Goal: Task Accomplishment & Management: Manage account settings

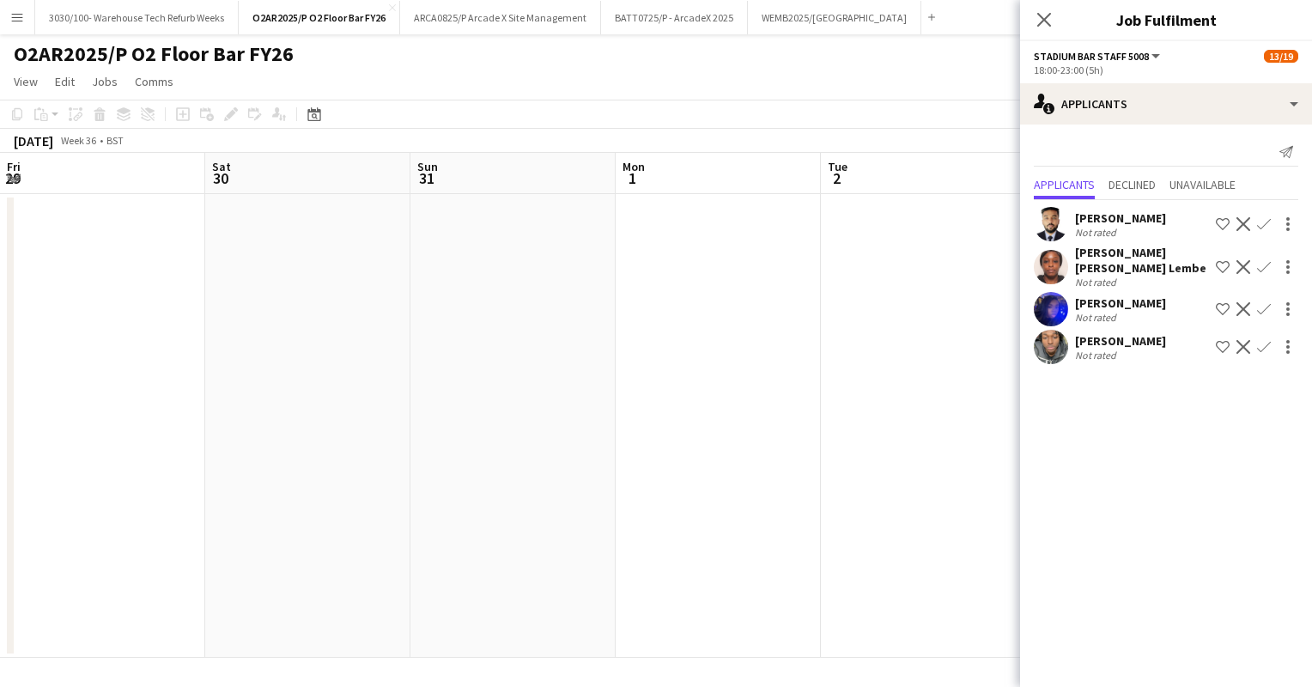
click at [869, 125] on app-toolbar "Copy Paste Paste Ctrl+V Paste with crew Ctrl+Shift+V Paste linked Job [GEOGRAPH…" at bounding box center [656, 114] width 1312 height 29
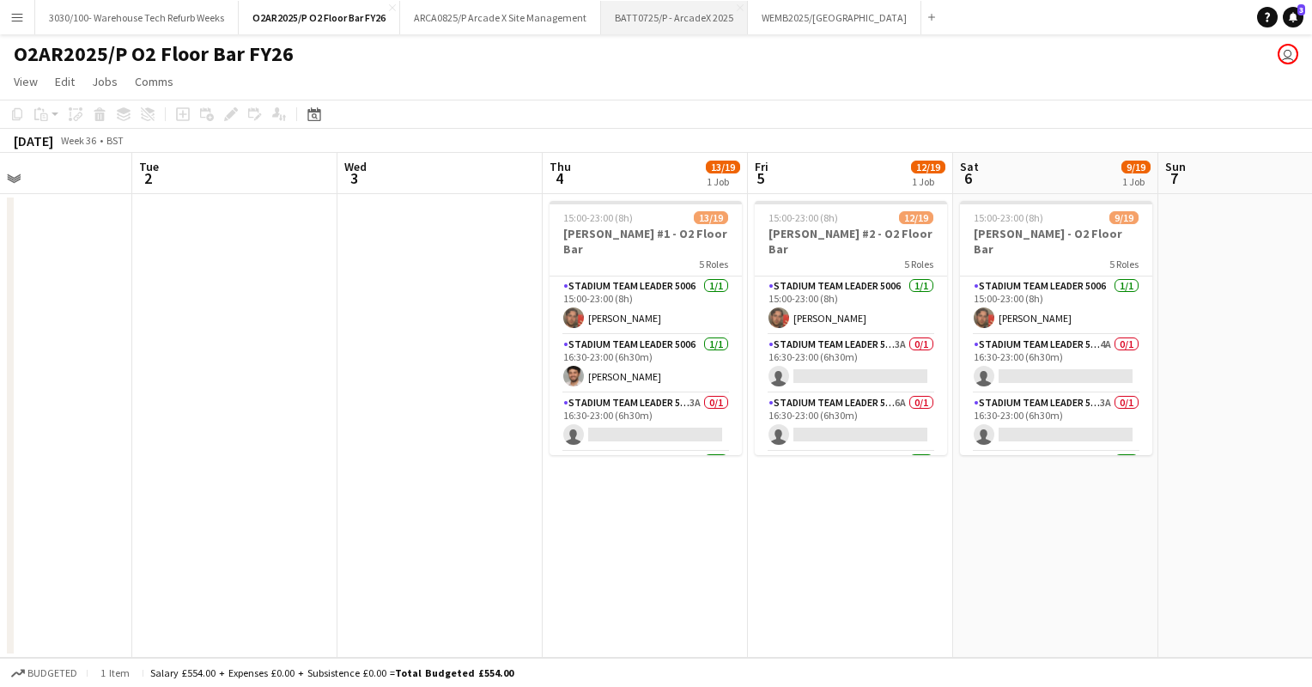
click at [688, 30] on button "BATT0725/P - ArcadeX 2025 Close" at bounding box center [674, 17] width 147 height 33
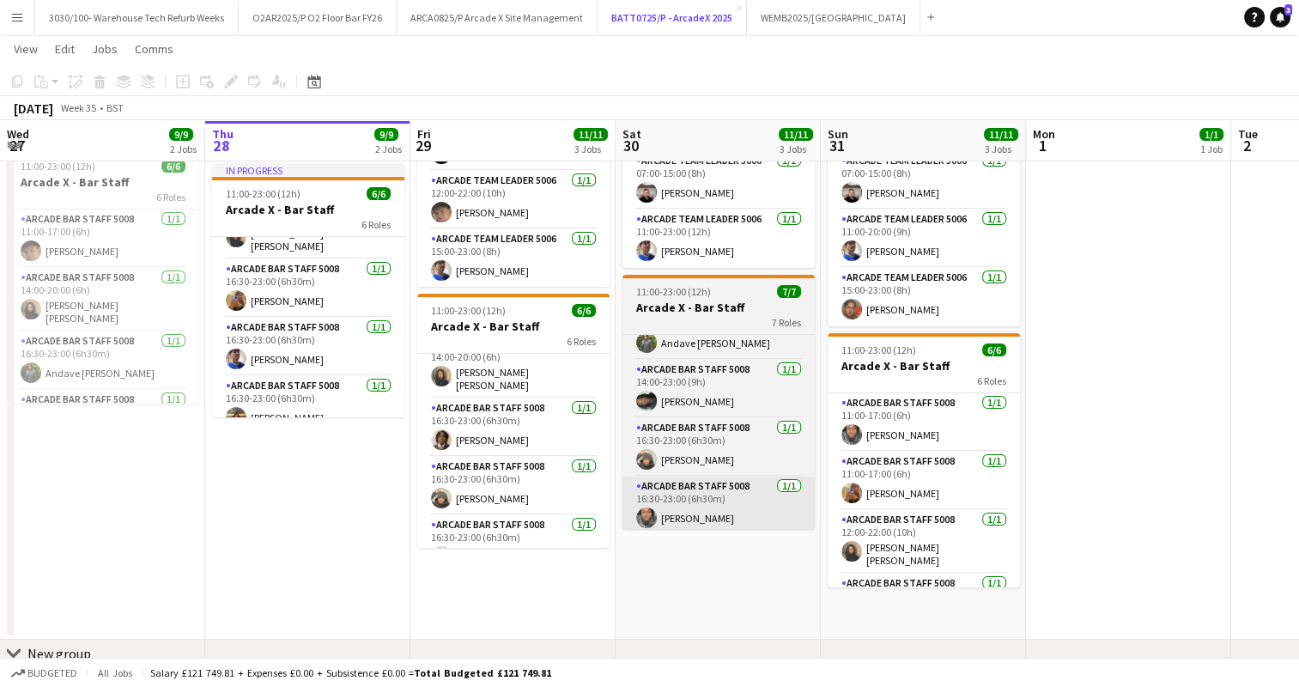
scroll to position [292, 0]
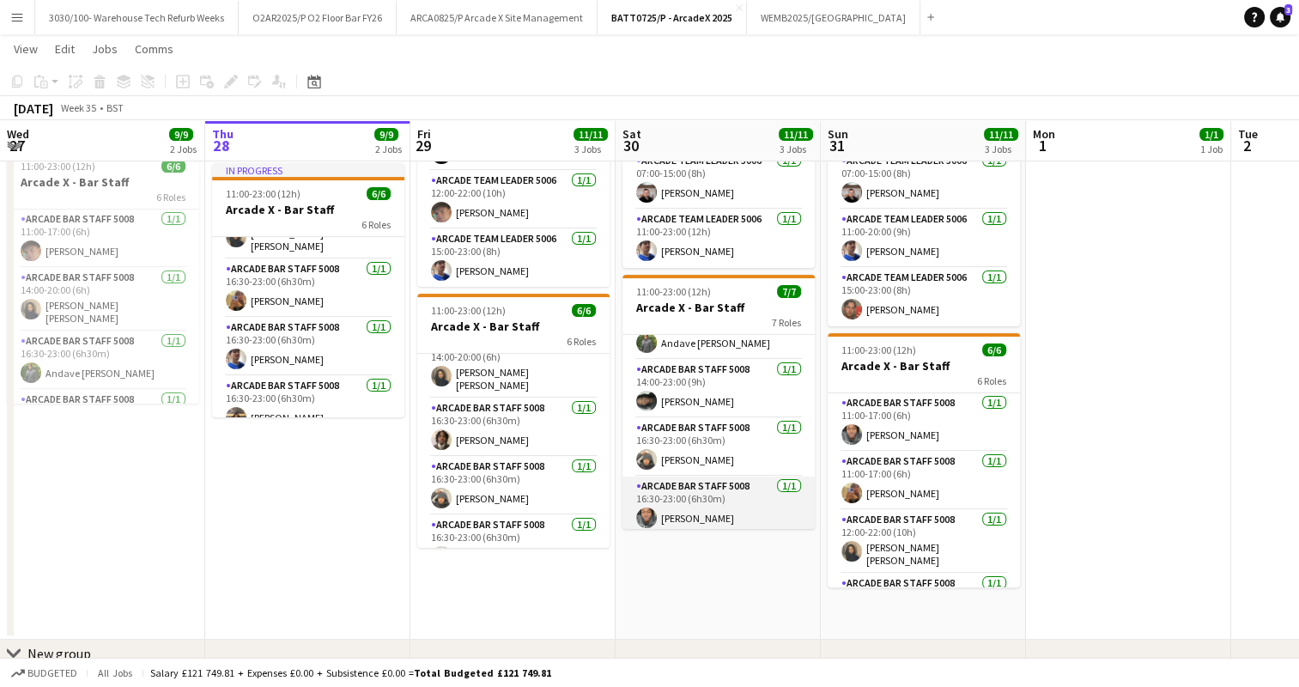
click at [728, 507] on app-card-role "Arcade Bar Staff 5008 [DATE] 16:30-23:00 (6h30m) [PERSON_NAME]" at bounding box center [718, 505] width 192 height 58
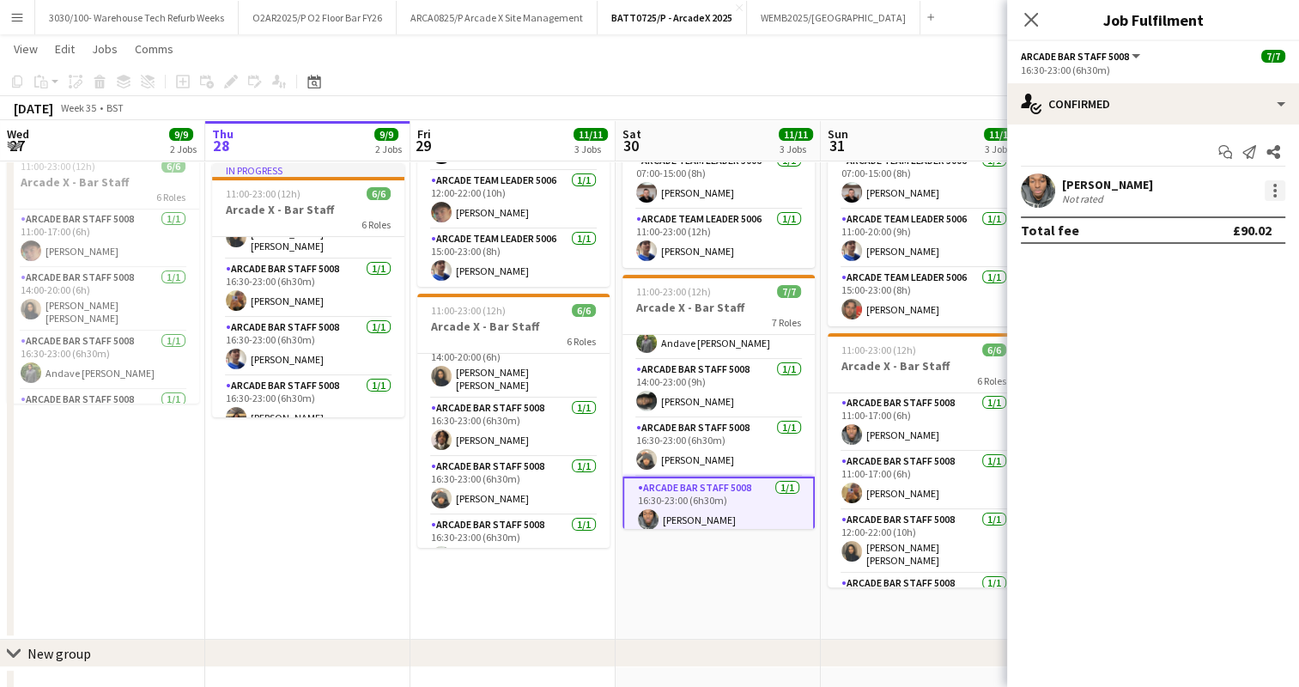
click at [1278, 182] on div at bounding box center [1275, 190] width 21 height 21
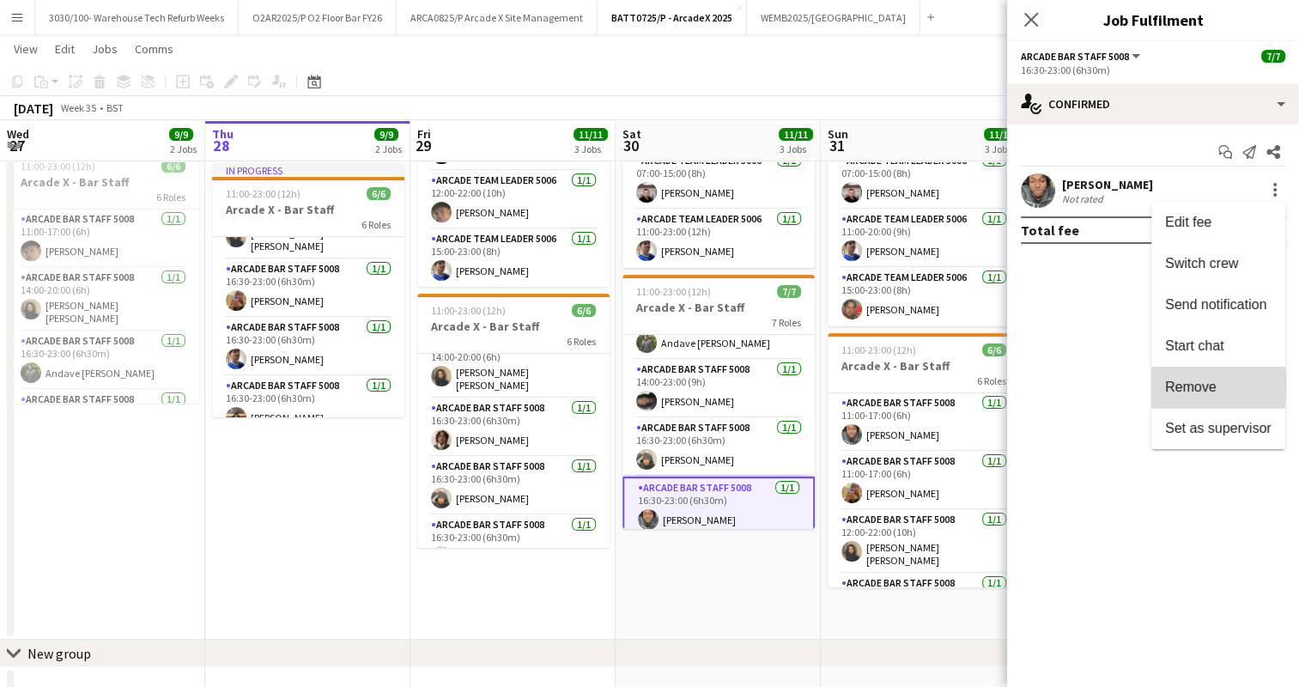
click at [1185, 386] on span "Remove" at bounding box center [1191, 386] width 52 height 15
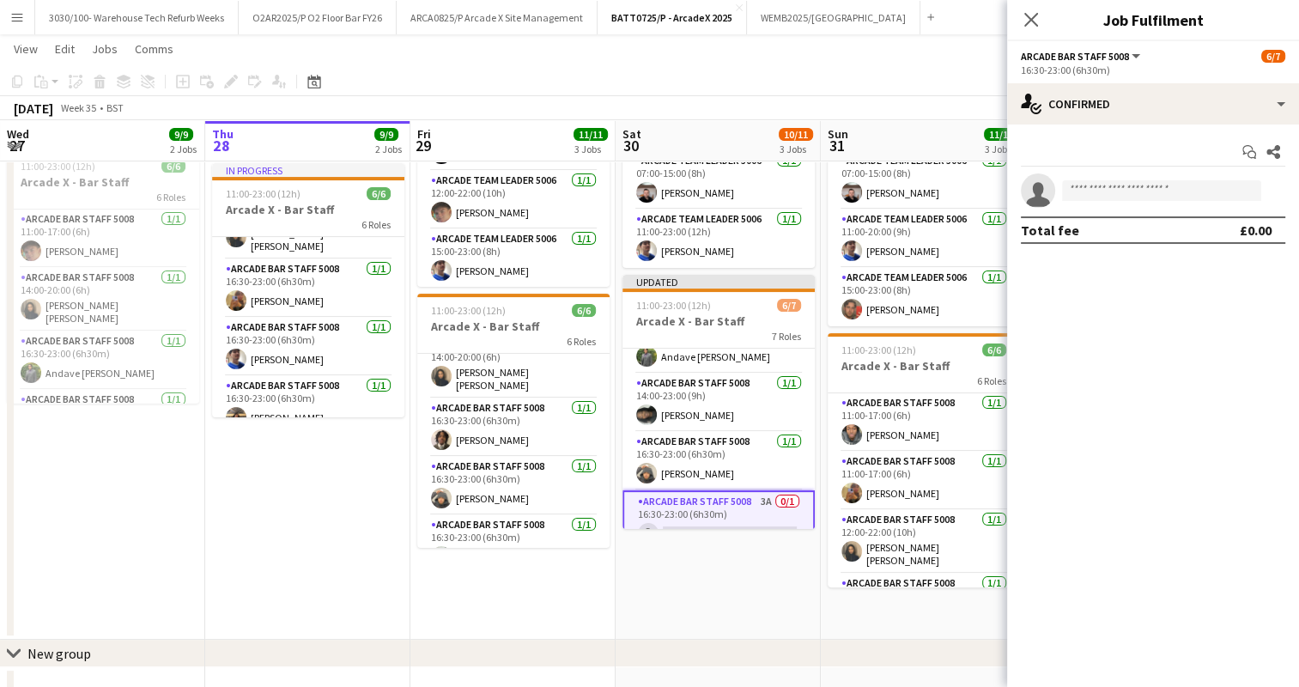
click at [776, 595] on app-date-cell "07:00-15:00 (8h) 2/2 Arcade X - Bar Backs 2 Roles Arcade Bar Staff 5008 [DATE] …" at bounding box center [718, 269] width 205 height 739
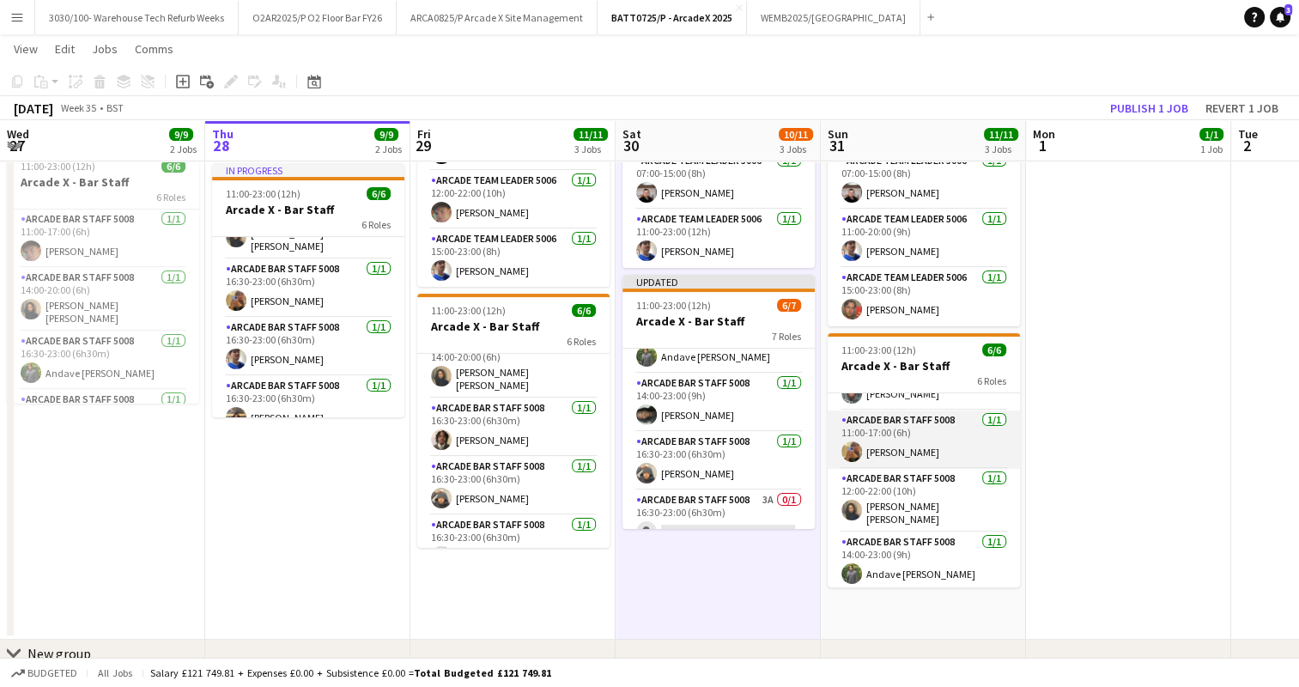
scroll to position [0, 0]
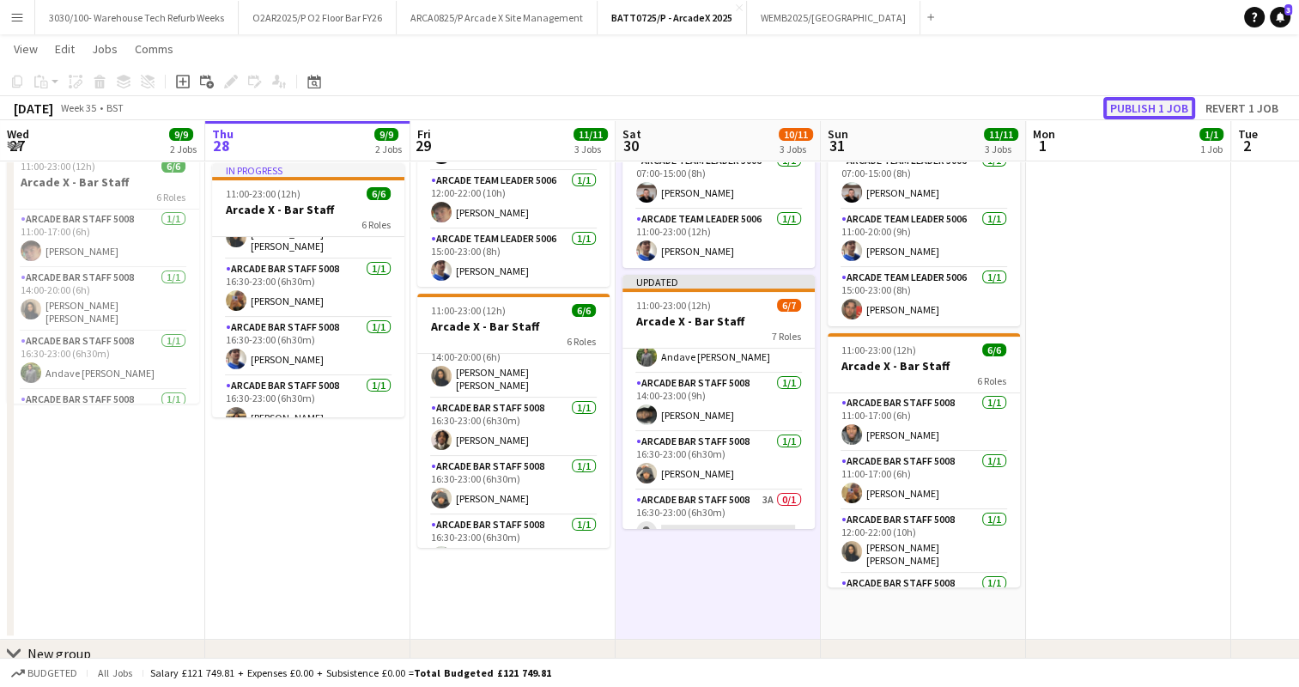
click at [1150, 107] on button "Publish 1 job" at bounding box center [1149, 108] width 92 height 22
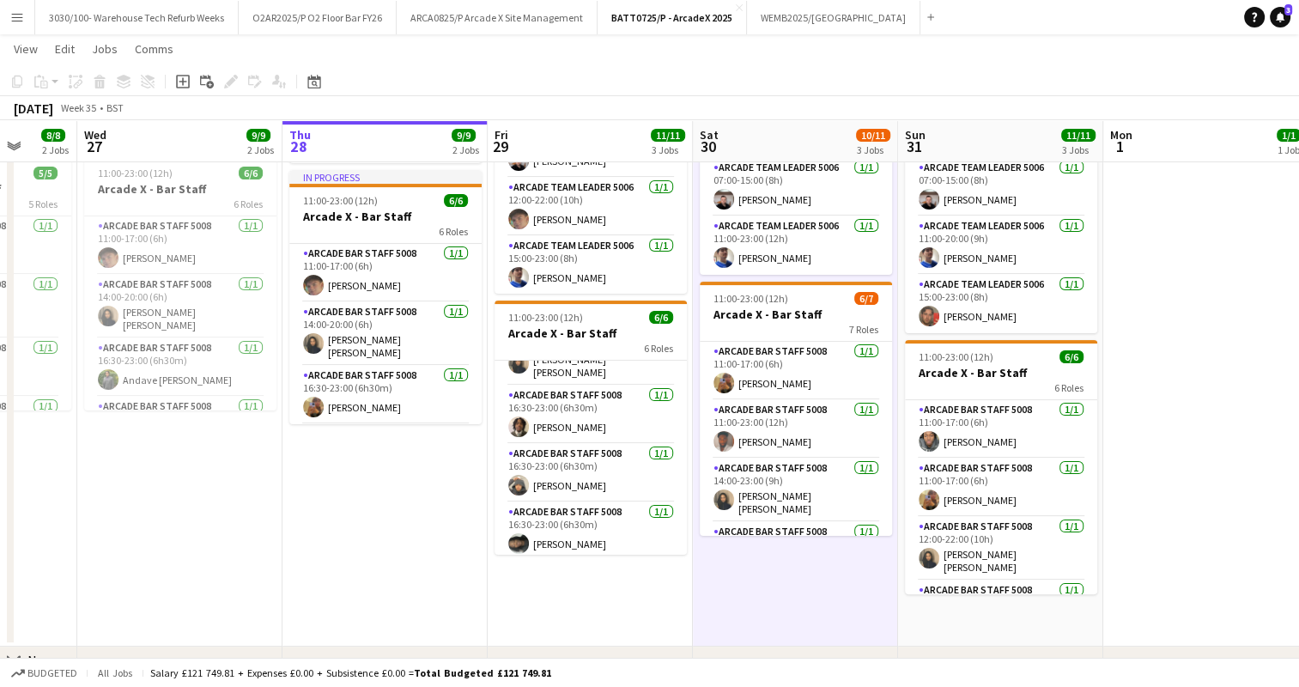
scroll to position [0, 539]
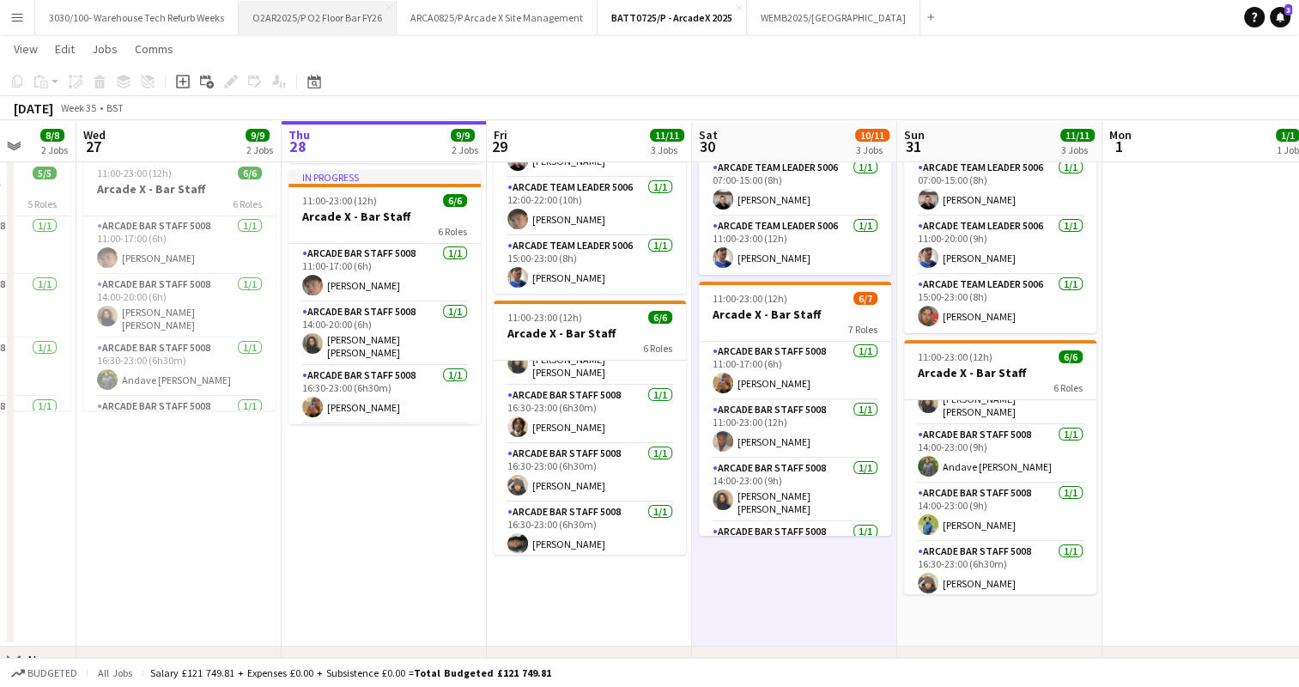
click at [333, 19] on button "O2AR2025/P O2 Floor Bar FY26 Close" at bounding box center [318, 17] width 158 height 33
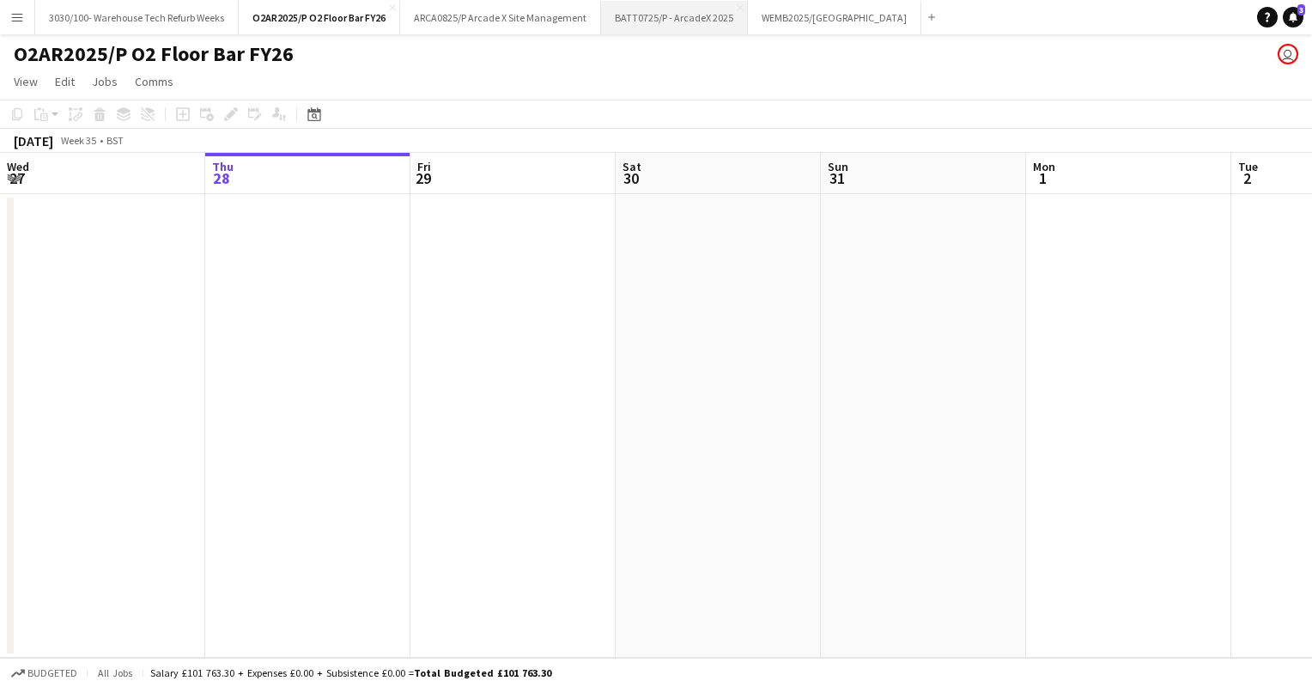
click at [659, 10] on button "BATT0725/P - ArcadeX 2025 Close" at bounding box center [674, 17] width 147 height 33
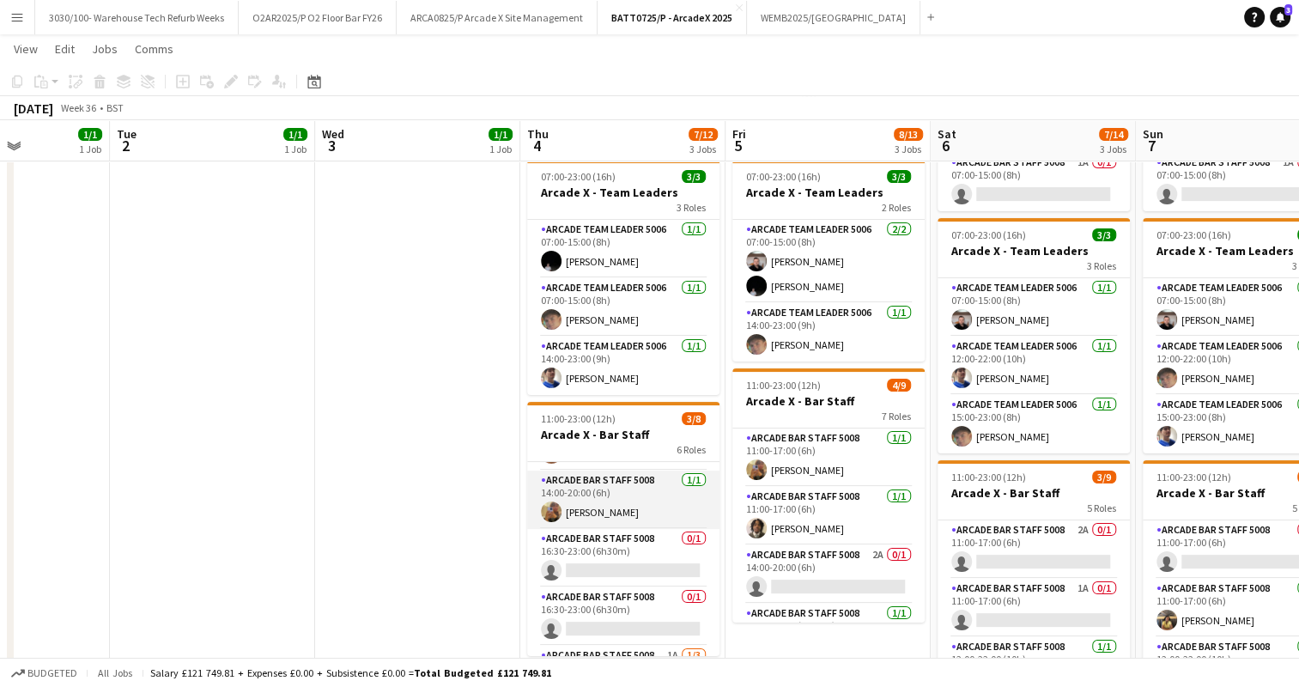
click at [622, 539] on app-card-role "Arcade Bar Staff 5008 0/1 16:30-23:00 (6h30m) single-neutral-actions" at bounding box center [623, 558] width 192 height 58
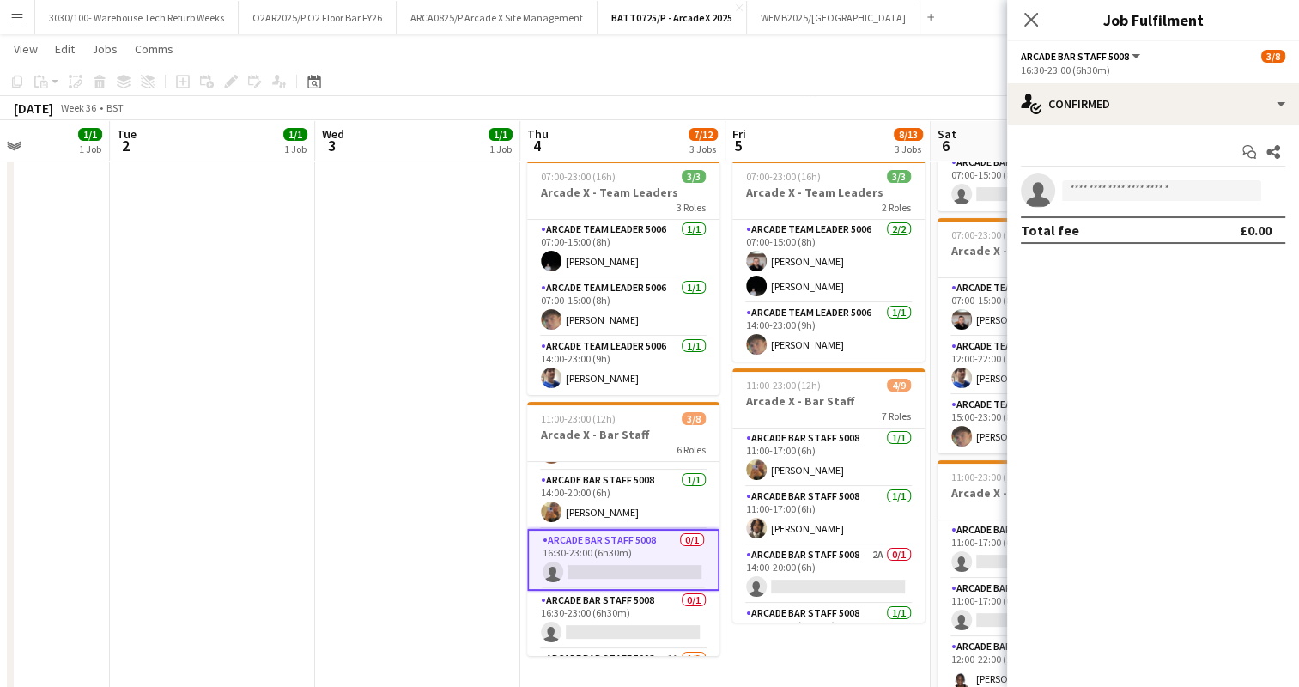
click at [1140, 81] on app-options-switcher "Arcade Bar Staff 5008 All roles Arcade Bar Staff 5008 [DATE] 16:30-23:00 (6h30m)" at bounding box center [1153, 62] width 292 height 42
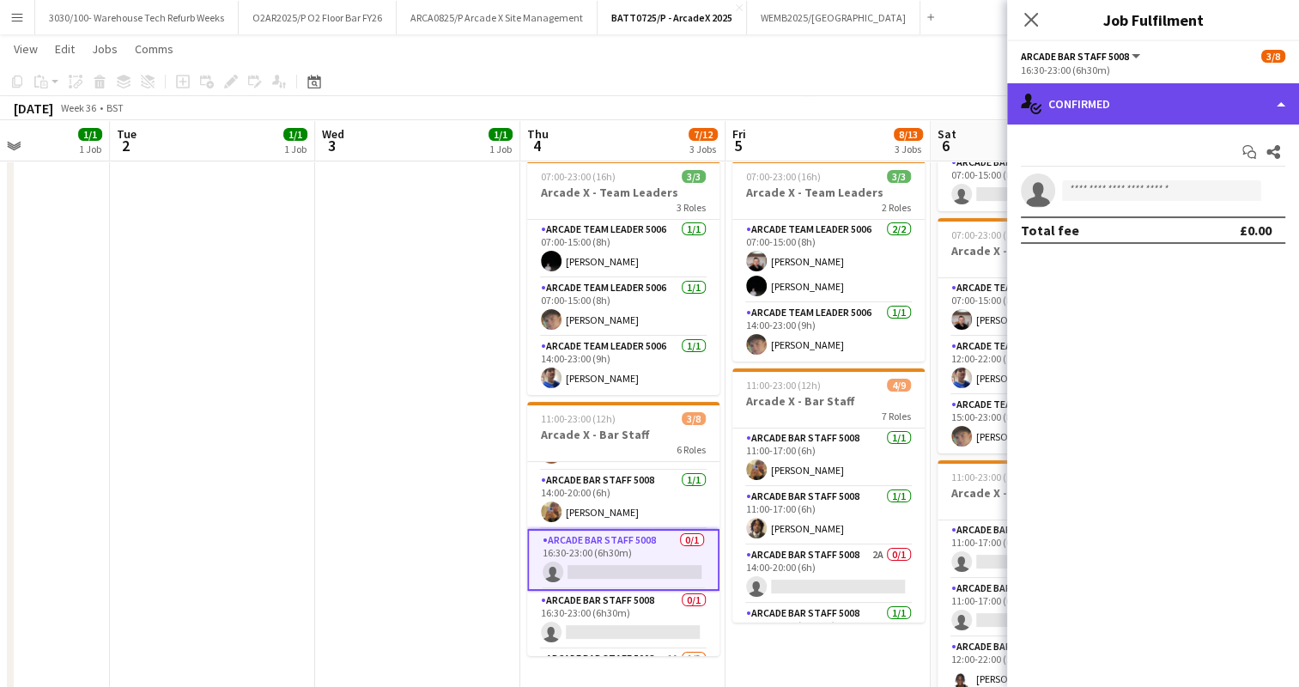
click at [1147, 106] on div "single-neutral-actions-check-2 Confirmed" at bounding box center [1153, 103] width 292 height 41
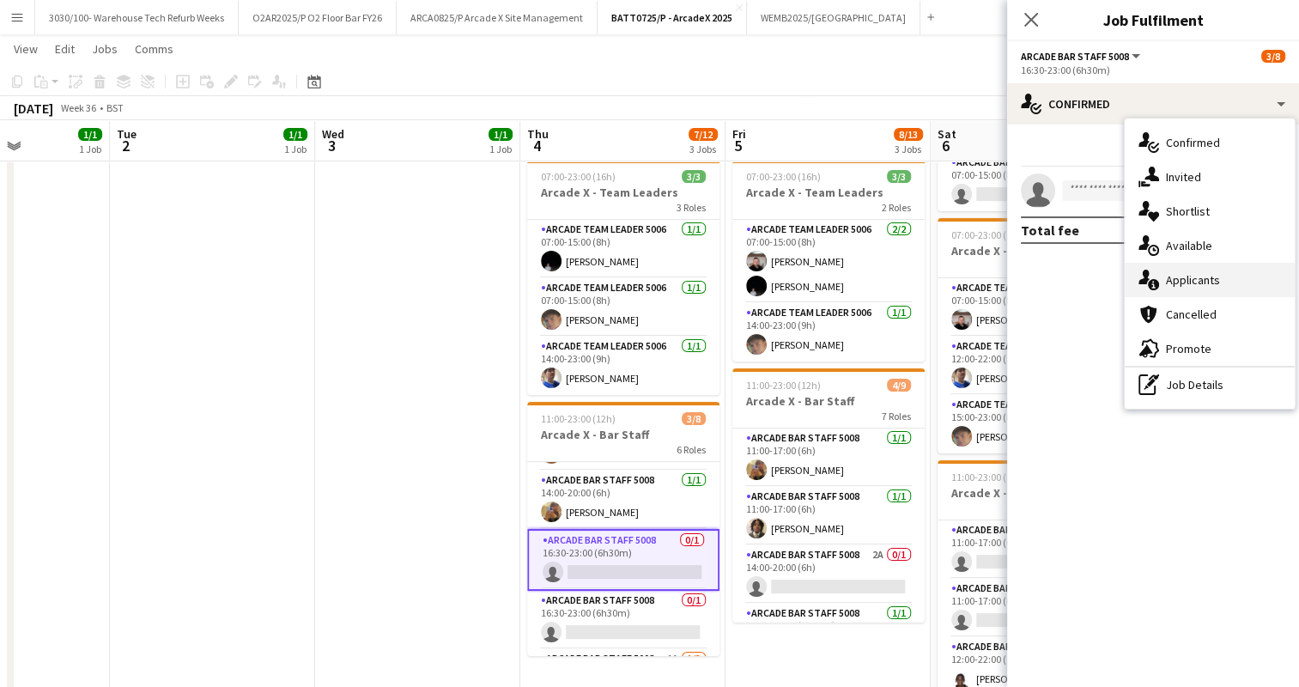
click at [1185, 286] on div "single-neutral-actions-information Applicants" at bounding box center [1210, 280] width 170 height 34
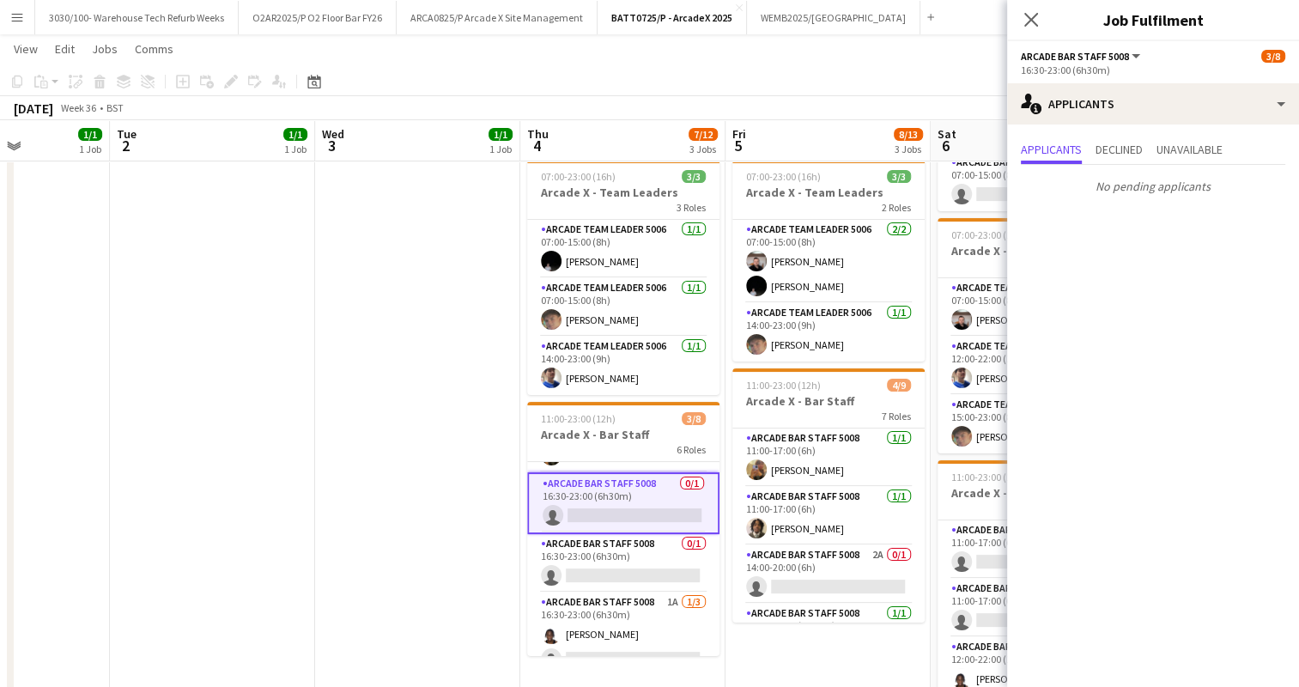
scroll to position [108, 0]
click at [629, 553] on app-card-role "Arcade Bar Staff 5008 0/1 16:30-23:00 (6h30m) single-neutral-actions" at bounding box center [623, 561] width 192 height 58
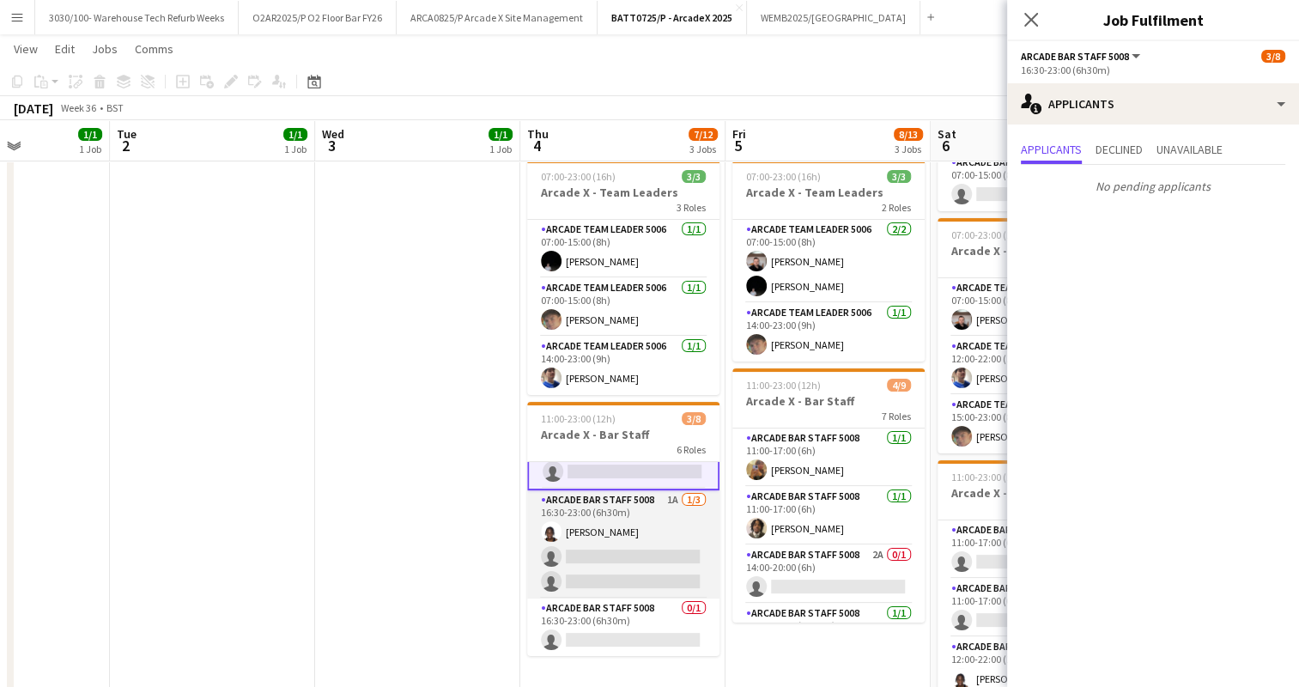
click at [605, 563] on app-card-role "Arcade Bar Staff 5008 1A [DATE] 16:30-23:00 (6h30m) [PERSON_NAME] single-neutra…" at bounding box center [623, 544] width 192 height 108
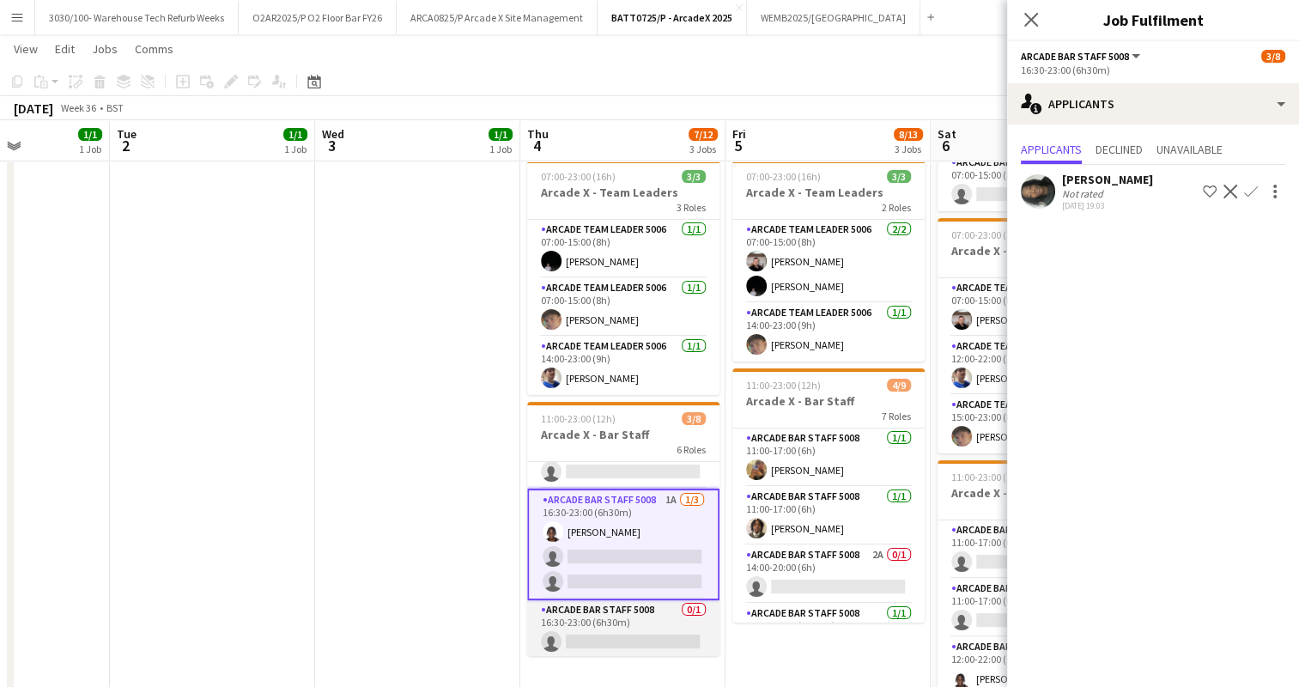
click at [628, 616] on app-card-role "Arcade Bar Staff 5008 0/1 16:30-23:00 (6h30m) single-neutral-actions" at bounding box center [623, 629] width 192 height 58
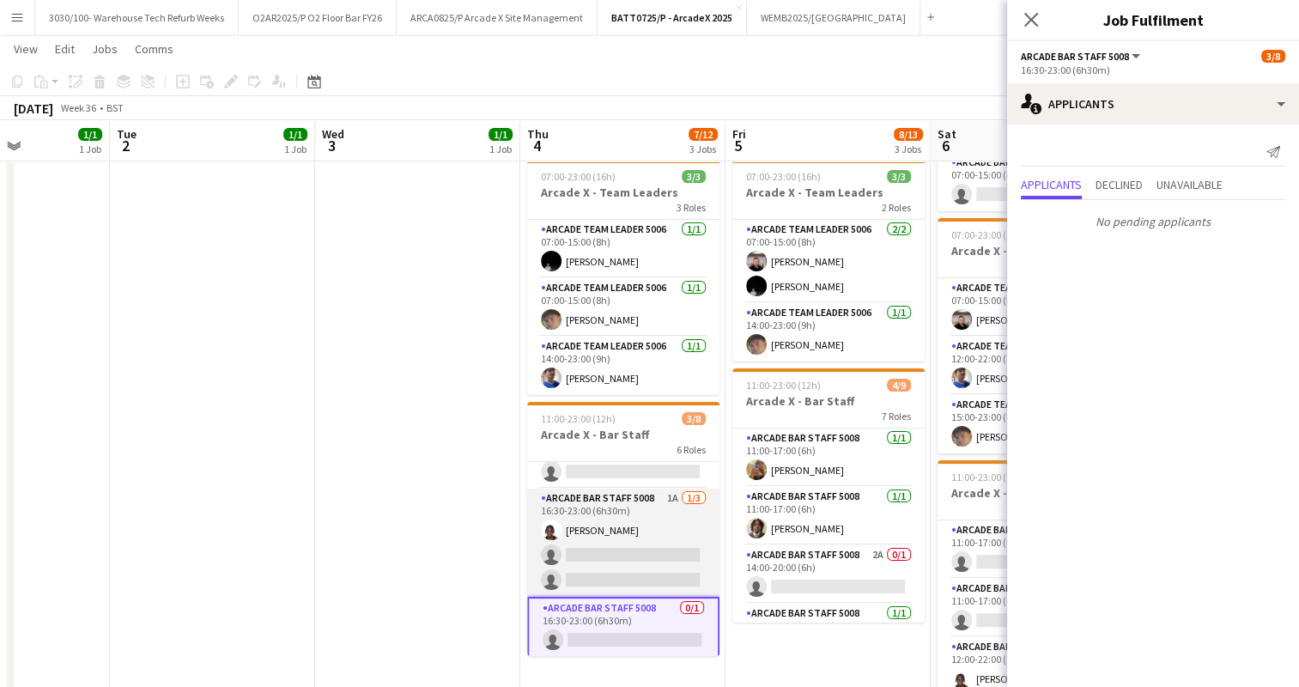
click at [630, 563] on app-card-role "Arcade Bar Staff 5008 1A [DATE] 16:30-23:00 (6h30m) [PERSON_NAME] single-neutra…" at bounding box center [623, 543] width 192 height 108
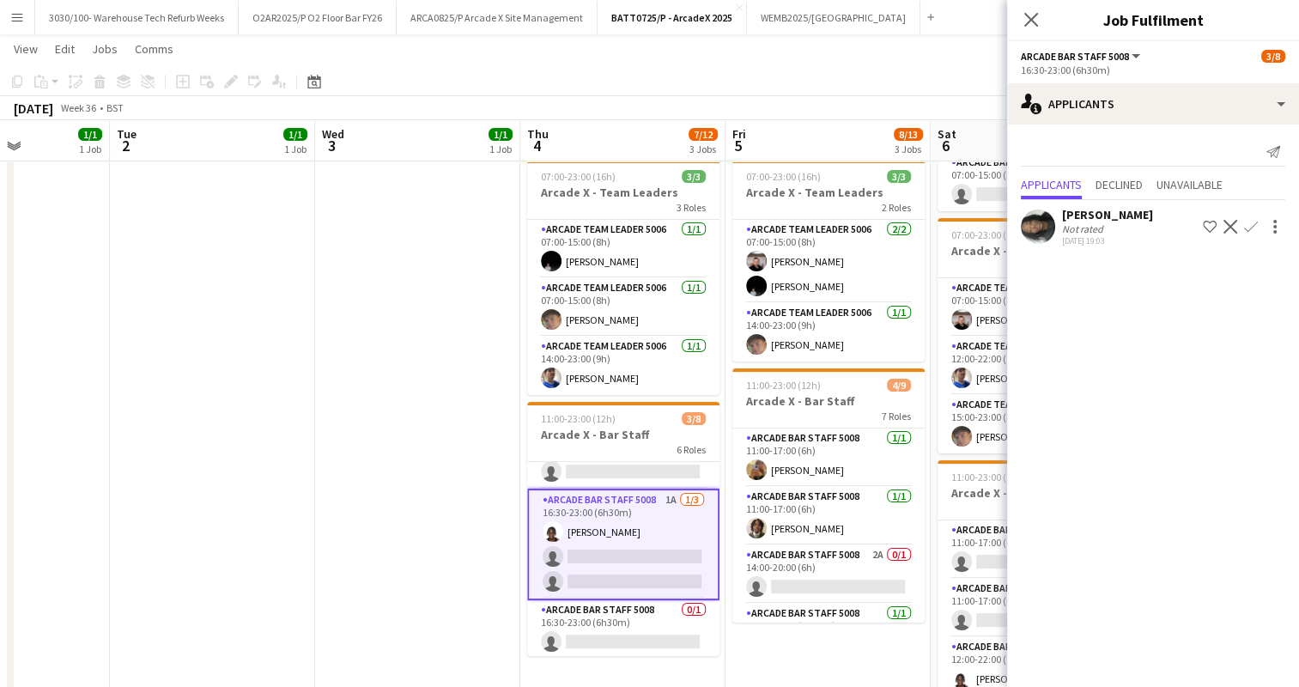
click at [1251, 227] on app-icon "Confirm" at bounding box center [1251, 227] width 14 height 14
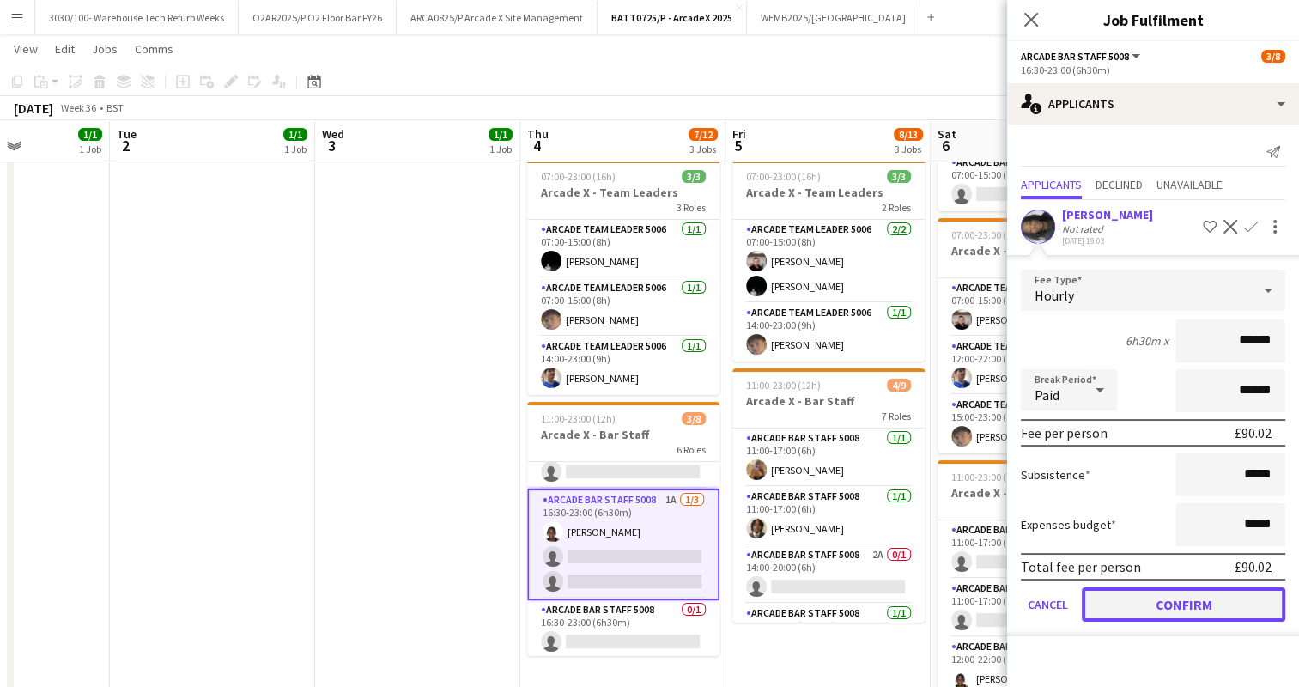
click at [1150, 598] on button "Confirm" at bounding box center [1183, 604] width 203 height 34
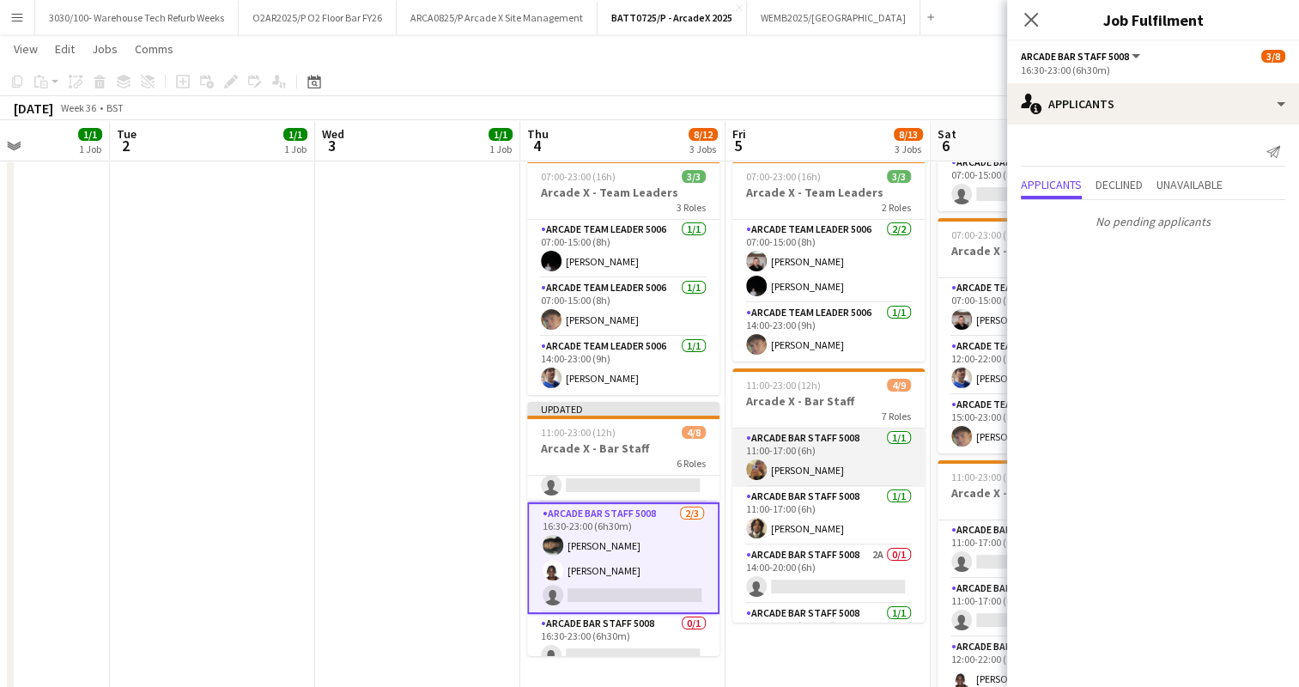
scroll to position [64, 0]
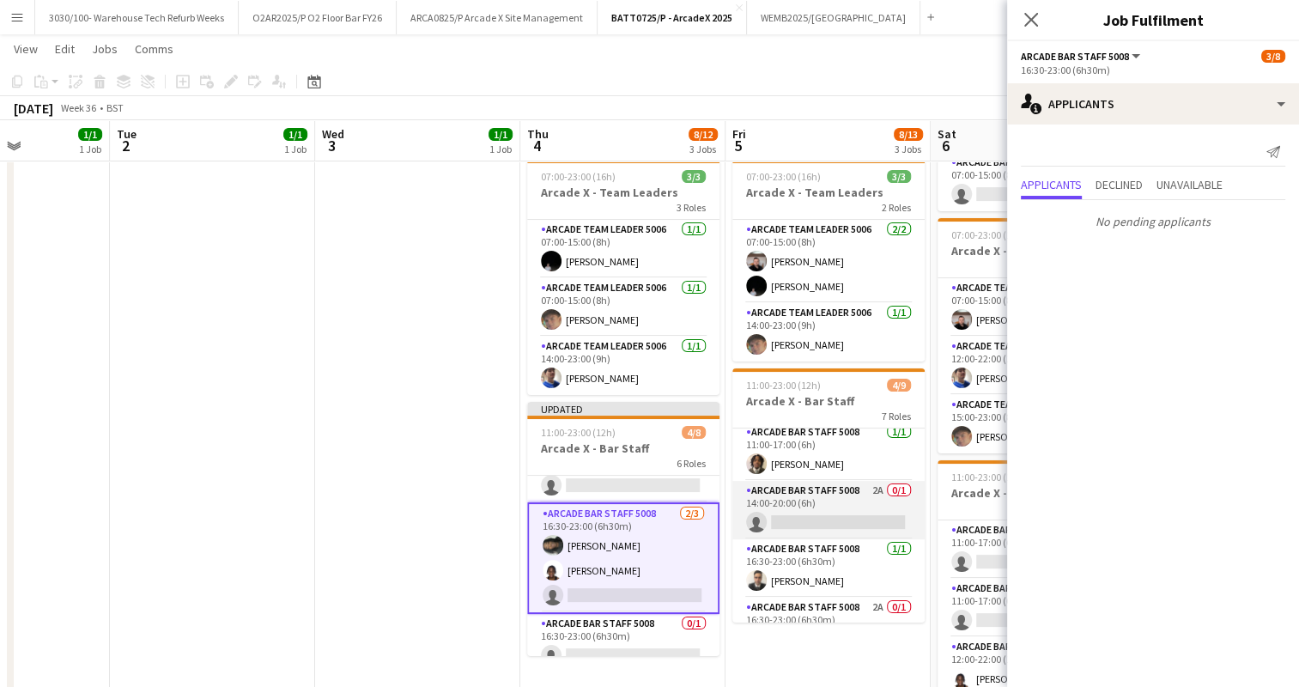
click at [792, 509] on app-card-role "Arcade Bar Staff 5008 2A 0/1 14:00-20:00 (6h) single-neutral-actions" at bounding box center [828, 510] width 192 height 58
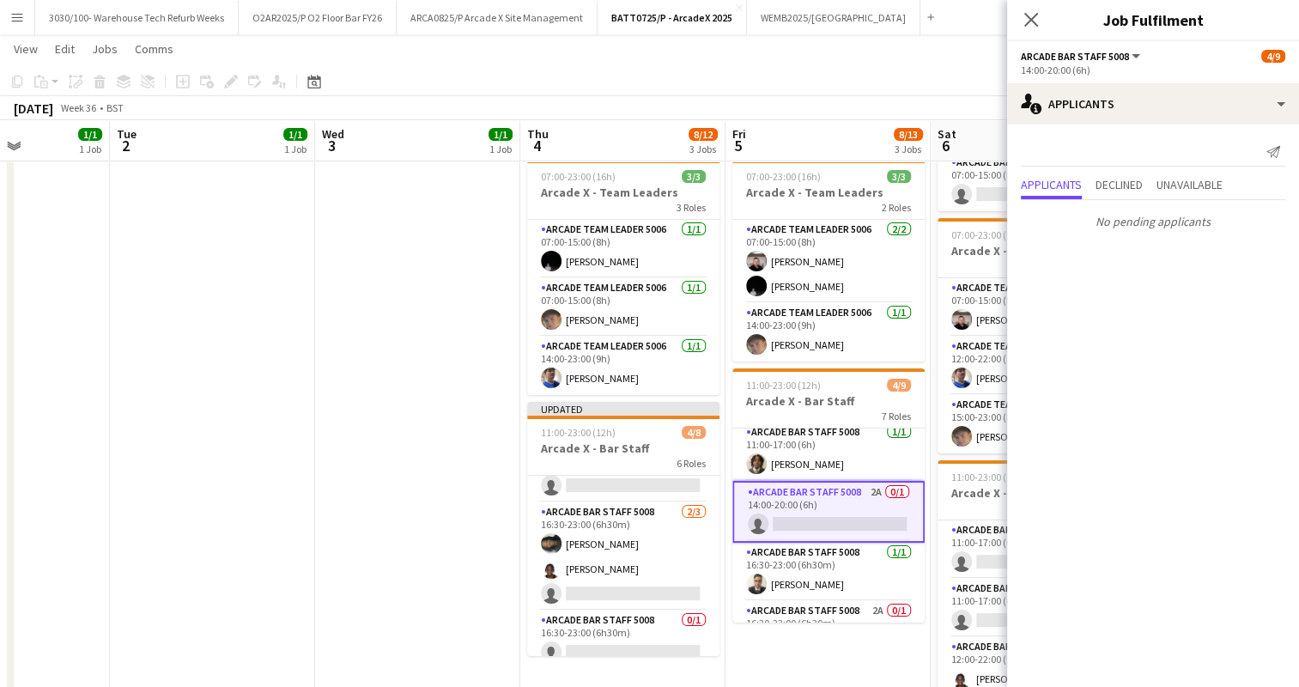
scroll to position [0, 0]
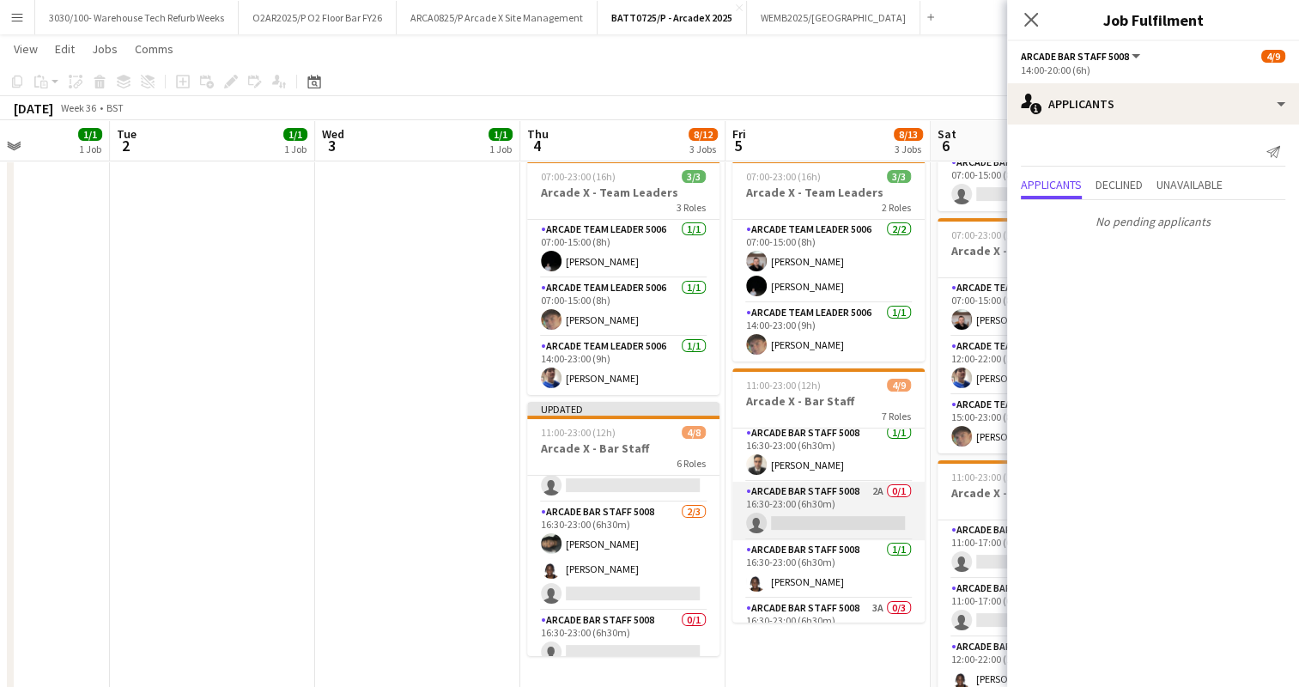
click at [812, 509] on app-card-role "Arcade Bar Staff 5008 2A 0/1 16:30-23:00 (6h30m) single-neutral-actions" at bounding box center [828, 511] width 192 height 58
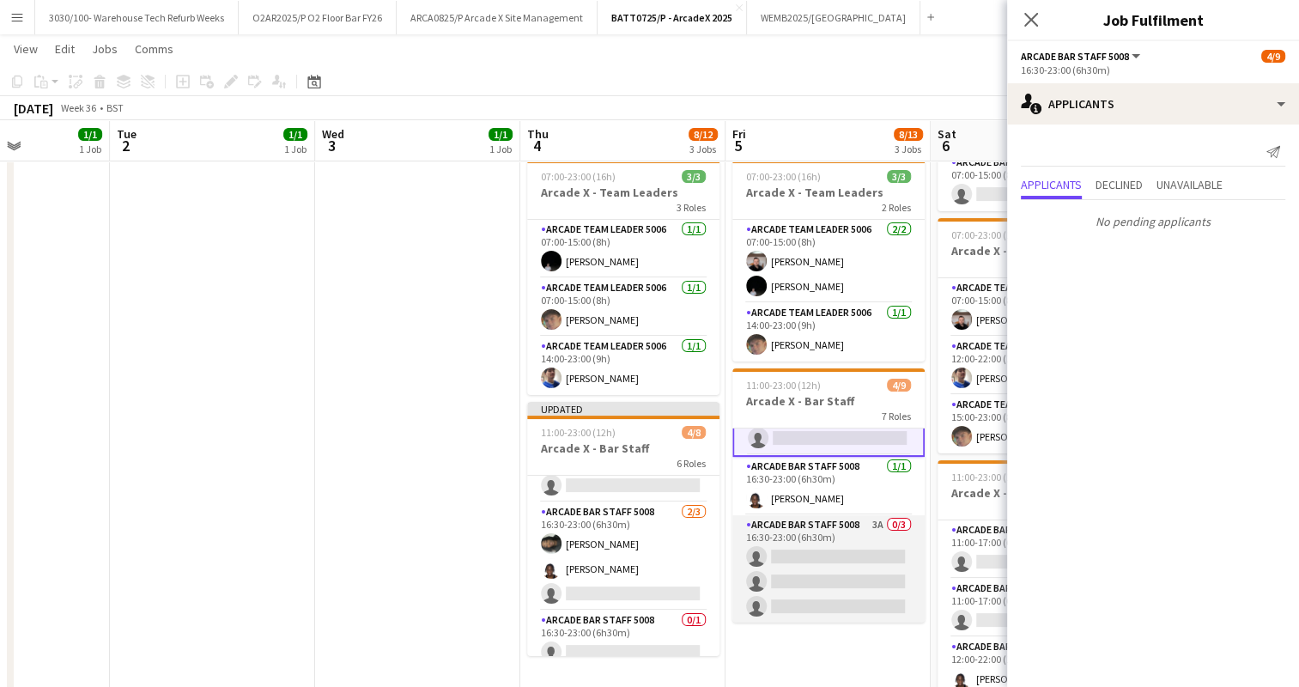
click at [824, 549] on app-card-role "Arcade Bar Staff 5008 3A 0/3 16:30-23:00 (6h30m) single-neutral-actions single-…" at bounding box center [828, 569] width 192 height 108
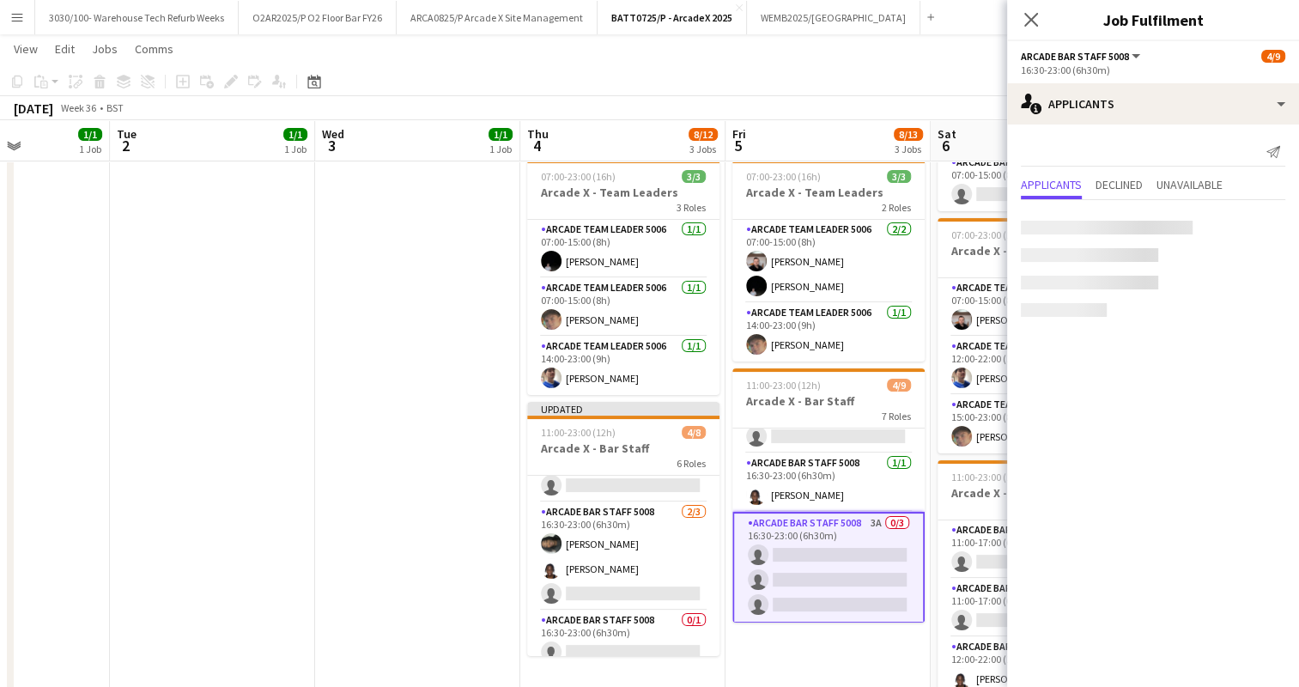
scroll to position [265, 0]
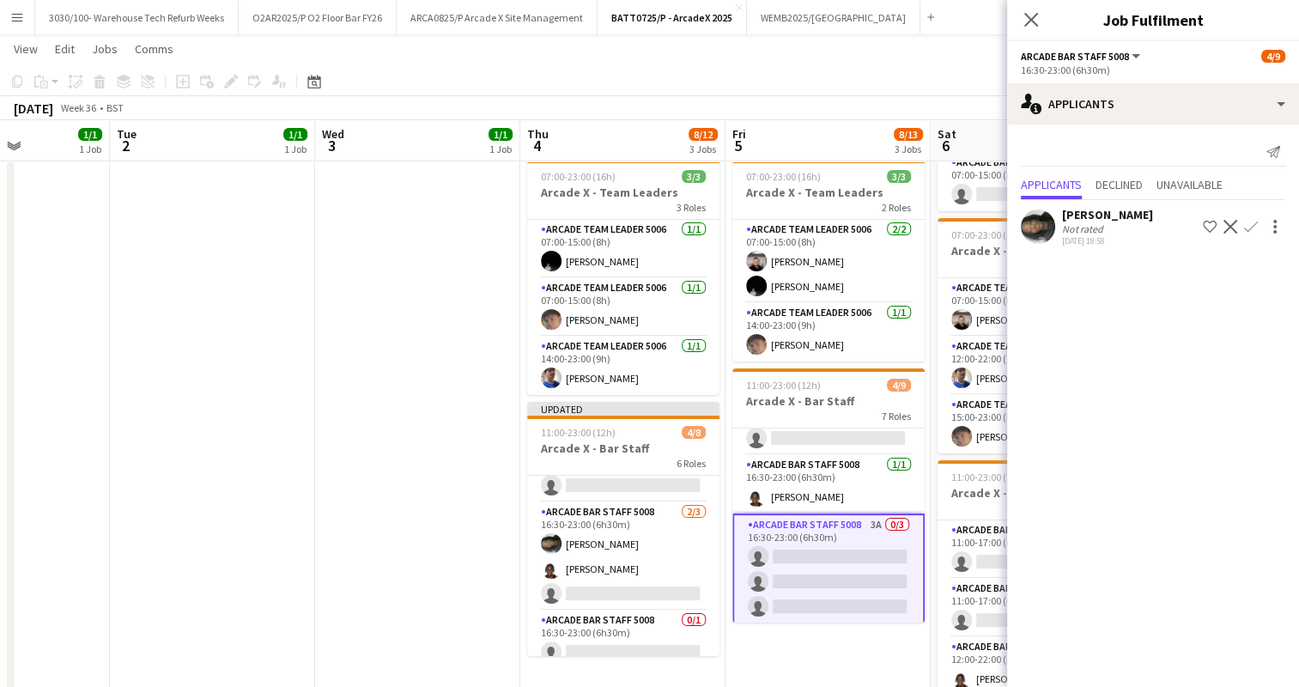
click at [1247, 227] on app-icon "Confirm" at bounding box center [1251, 227] width 14 height 14
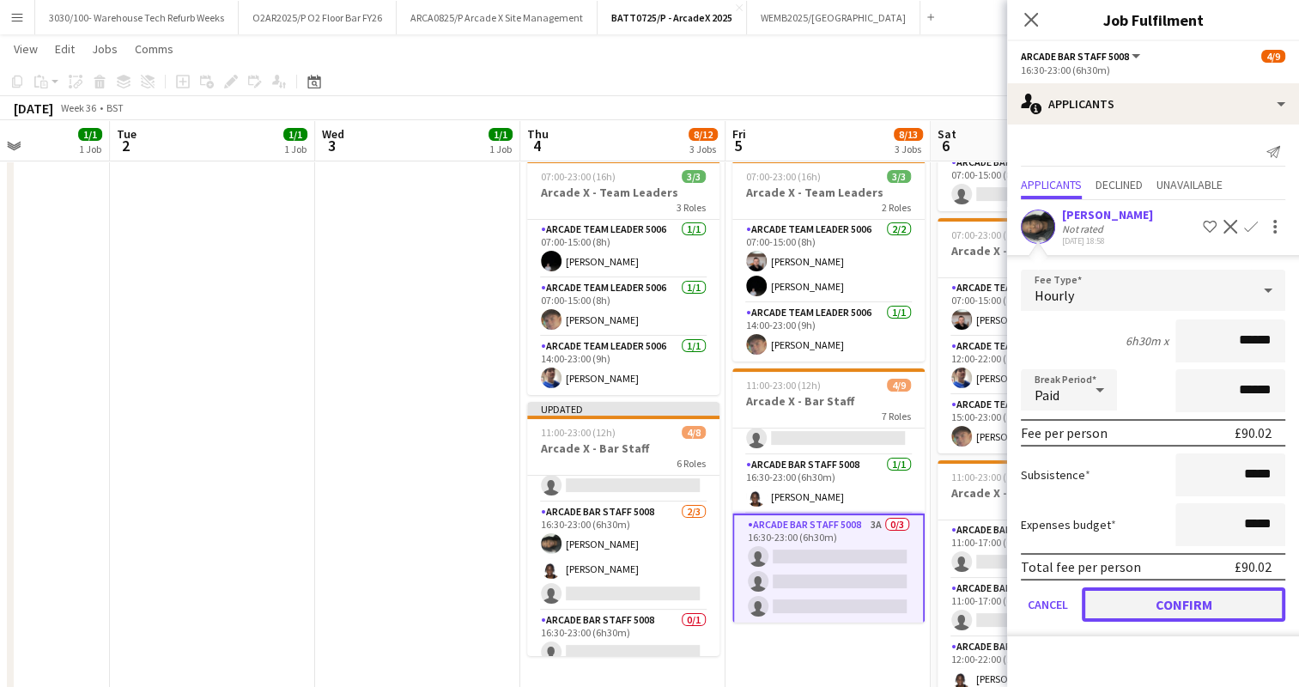
click at [1150, 599] on button "Confirm" at bounding box center [1183, 604] width 203 height 34
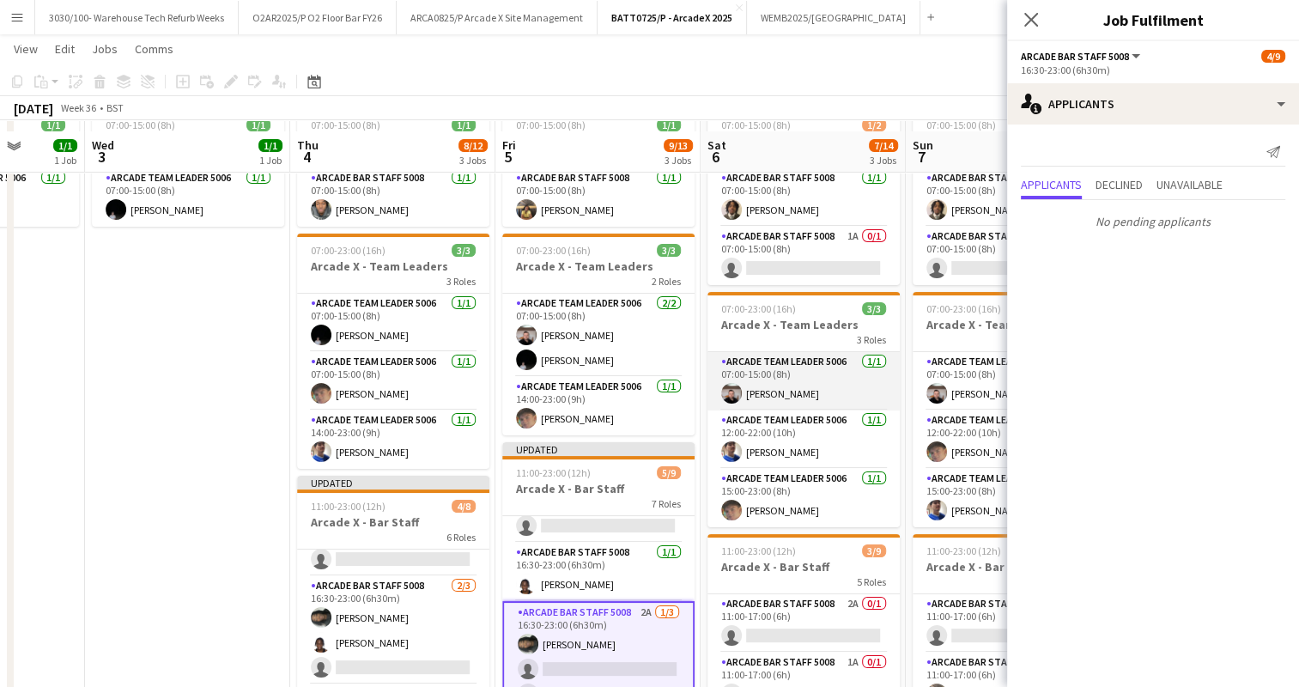
scroll to position [82, 0]
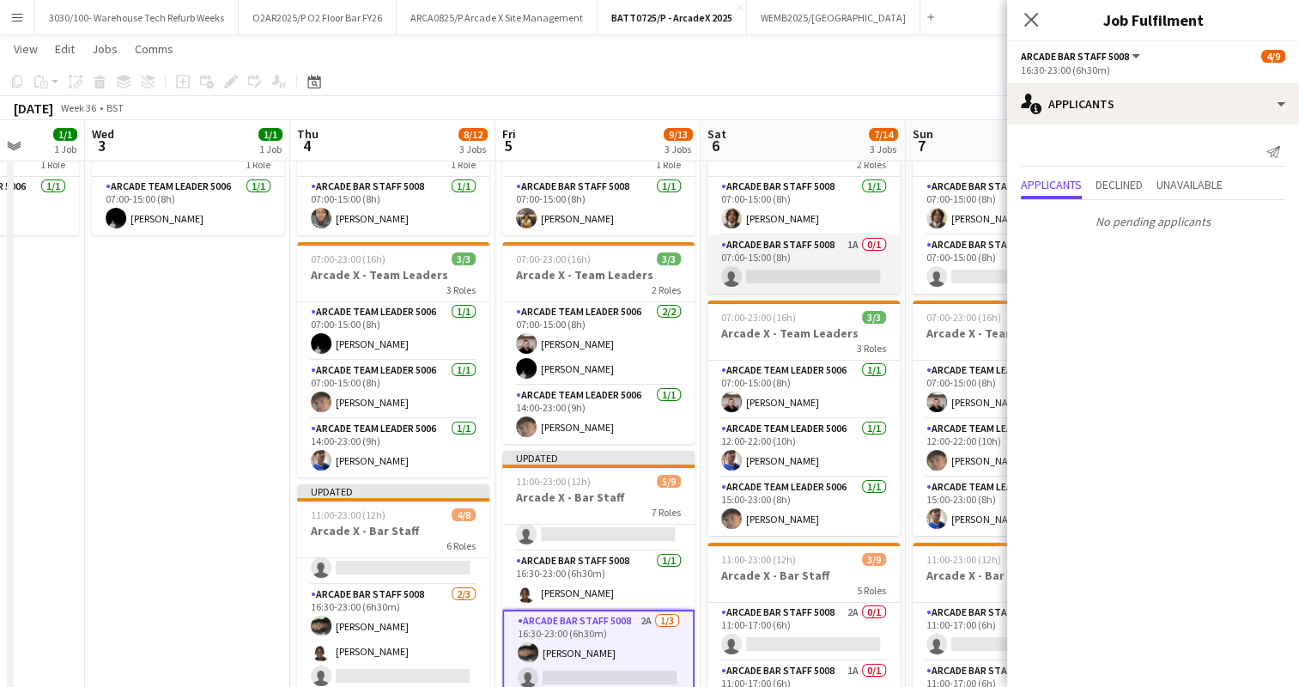
click at [820, 258] on app-card-role "Arcade Bar Staff 5008 1A 0/1 07:00-15:00 (8h) single-neutral-actions" at bounding box center [803, 264] width 192 height 58
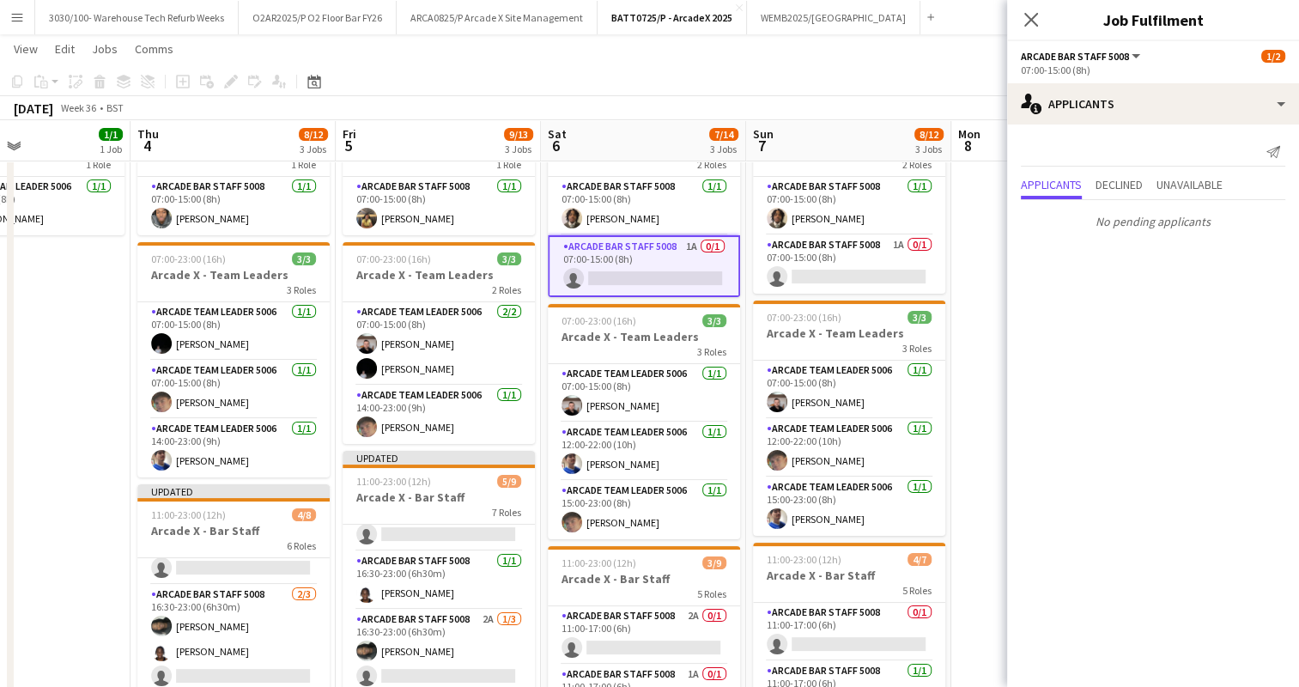
scroll to position [0, 695]
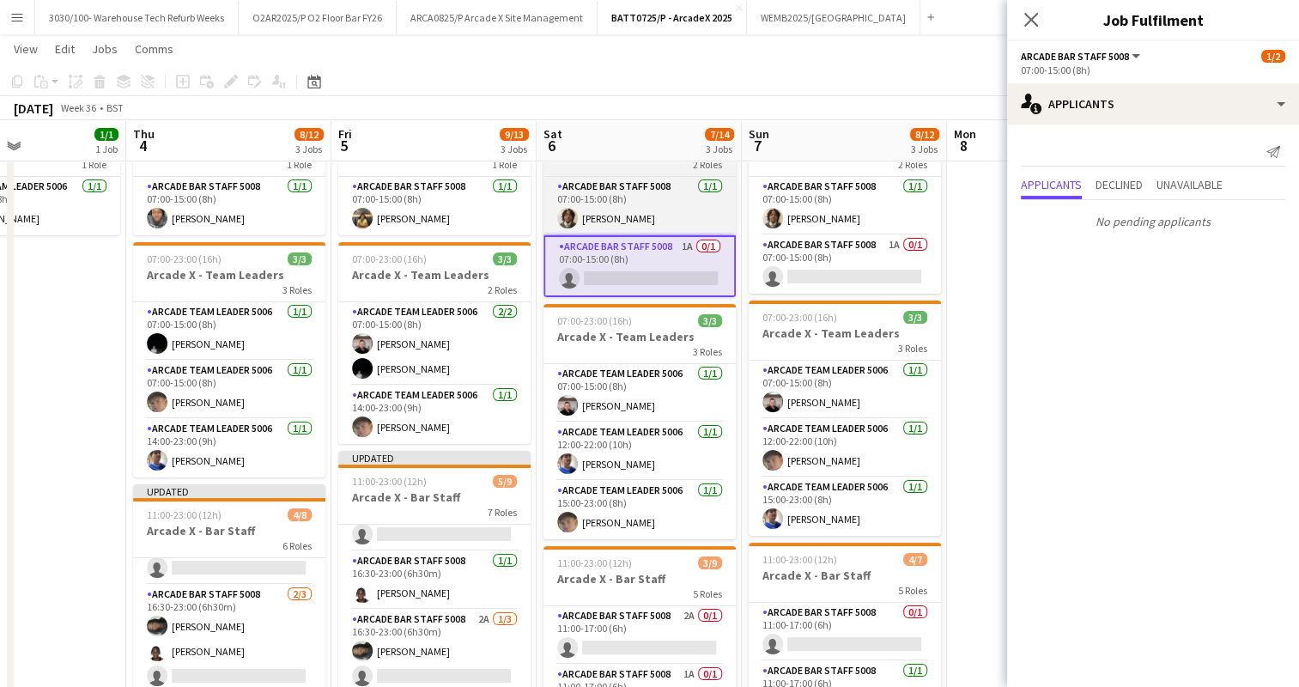
click at [820, 258] on app-card-role "Arcade Bar Staff 5008 1A 0/1 07:00-15:00 (8h) single-neutral-actions" at bounding box center [845, 264] width 192 height 58
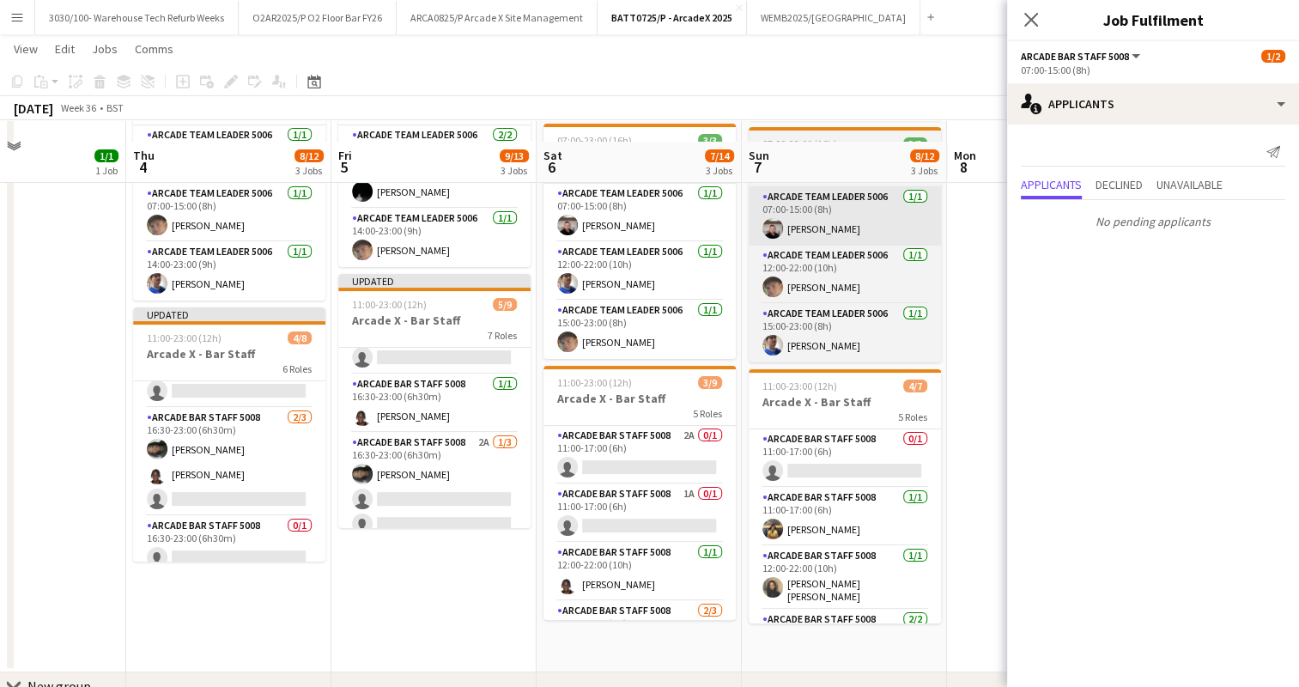
scroll to position [283, 0]
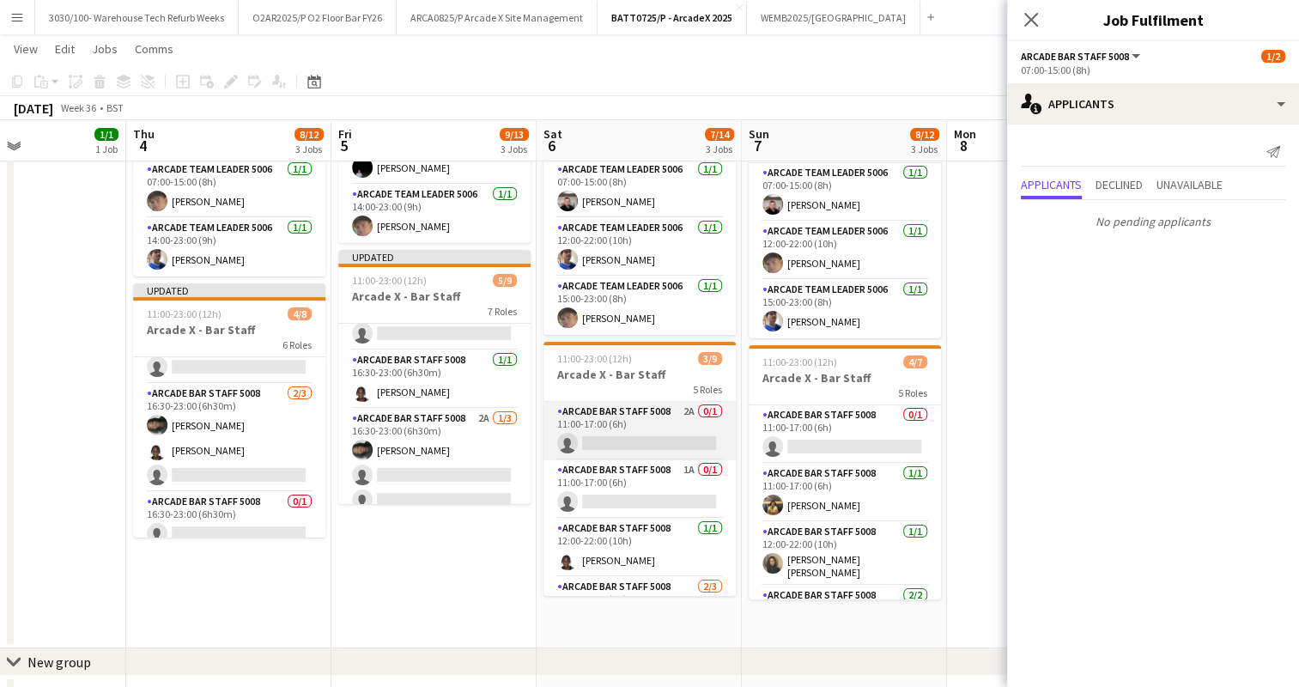
click at [657, 405] on app-card-role "Arcade Bar Staff 5008 2A 0/1 11:00-17:00 (6h) single-neutral-actions" at bounding box center [639, 431] width 192 height 58
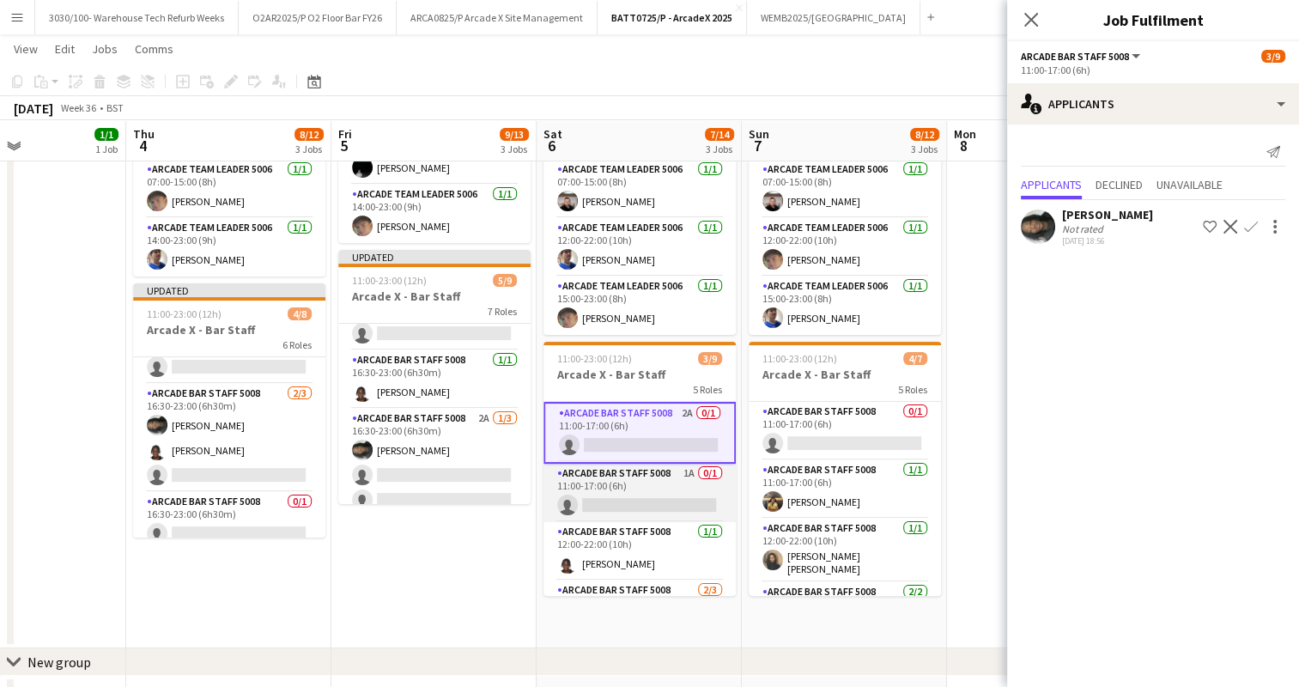
click at [639, 474] on app-card-role "Arcade Bar Staff 5008 1A 0/1 11:00-17:00 (6h) single-neutral-actions" at bounding box center [639, 493] width 192 height 58
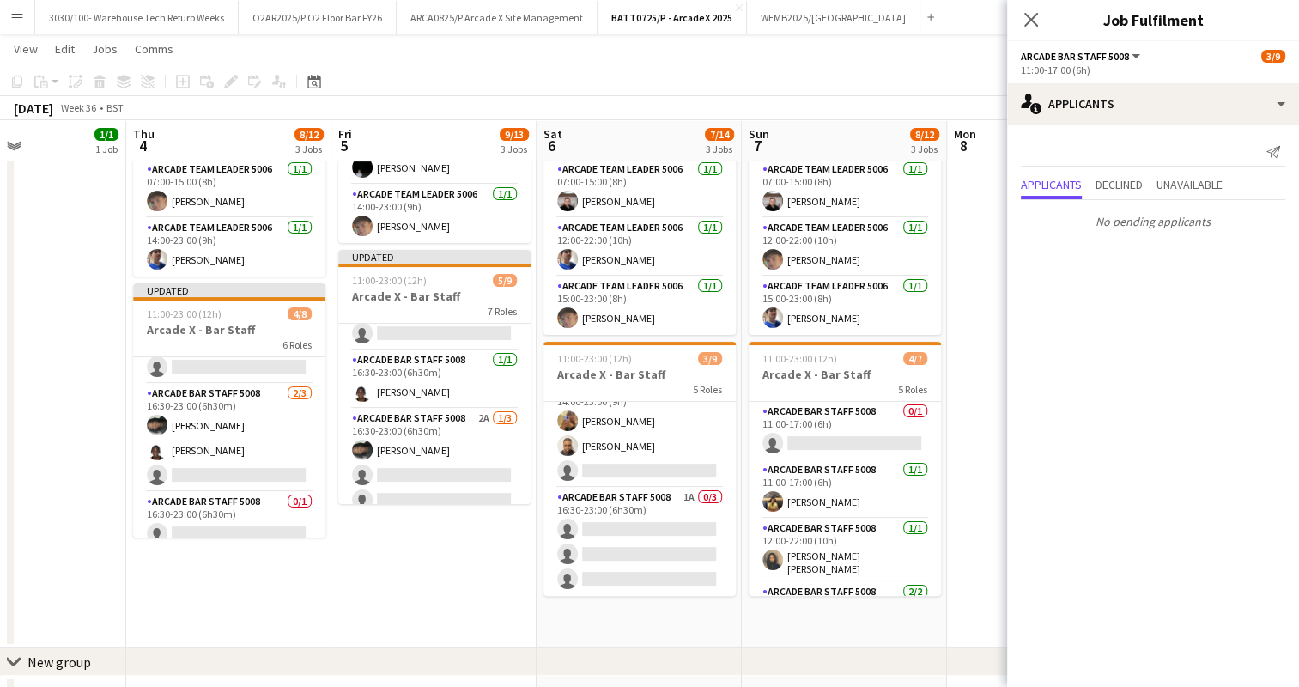
click at [639, 474] on app-card-role "Arcade Bar Staff 5008 [DATE] 14:00-23:00 (9h) [PERSON_NAME] [PERSON_NAME] singl…" at bounding box center [639, 433] width 192 height 108
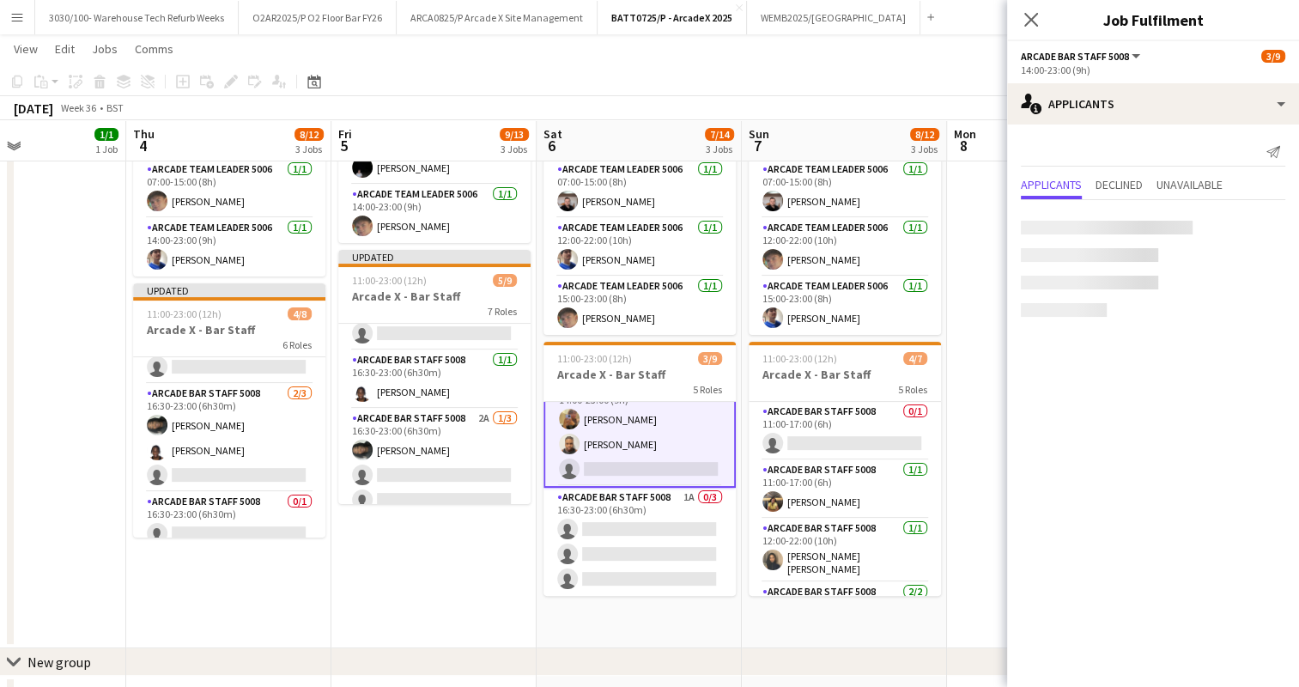
scroll to position [203, 0]
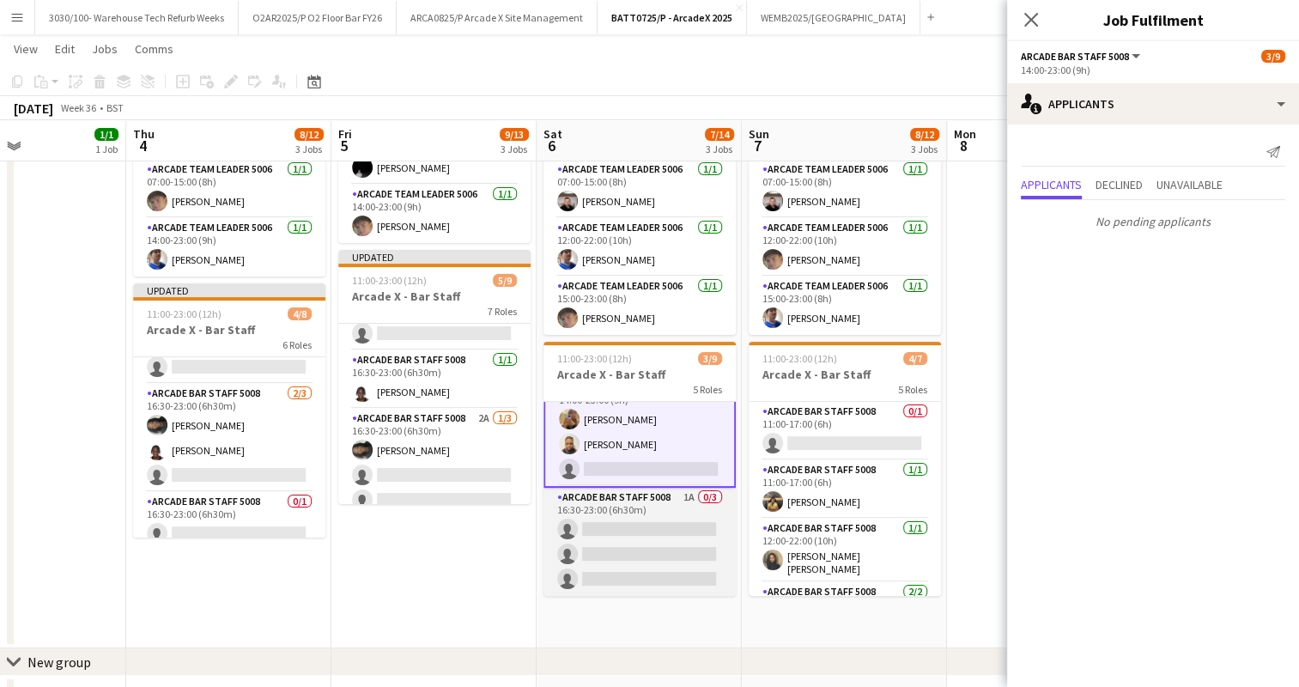
click at [646, 554] on app-card-role "Arcade Bar Staff 5008 1A 0/3 16:30-23:00 (6h30m) single-neutral-actions single-…" at bounding box center [639, 542] width 192 height 108
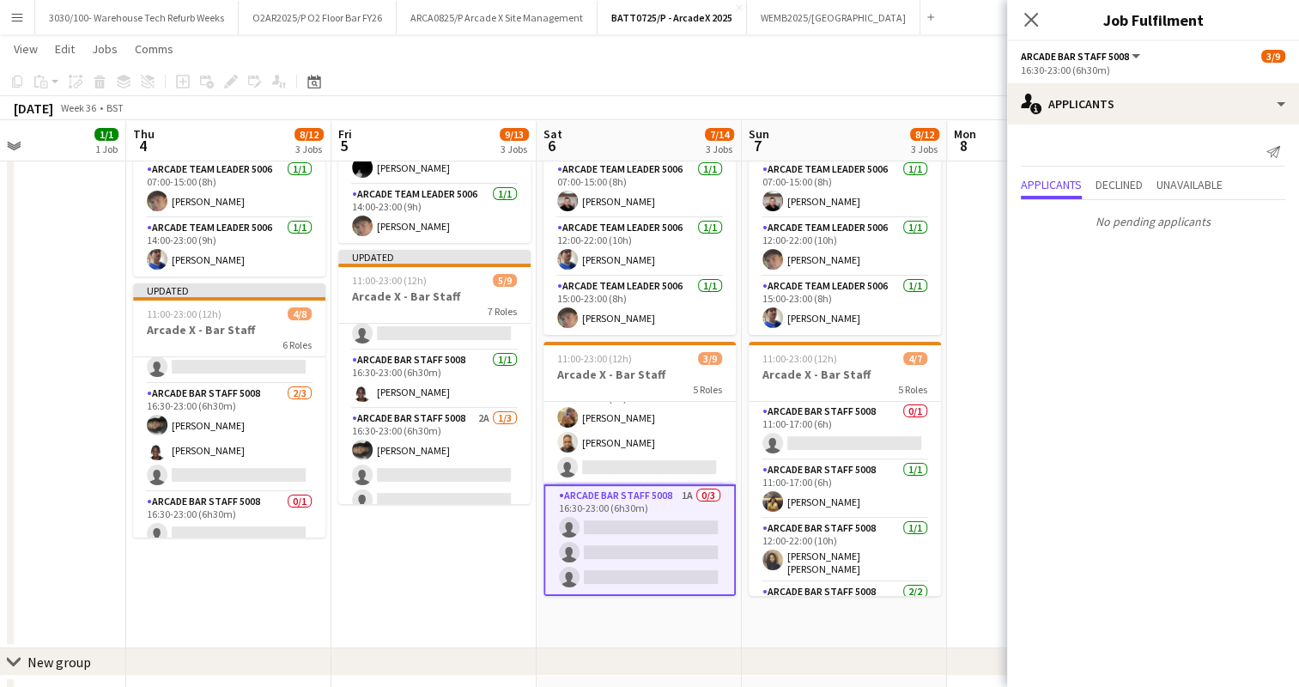
scroll to position [0, 0]
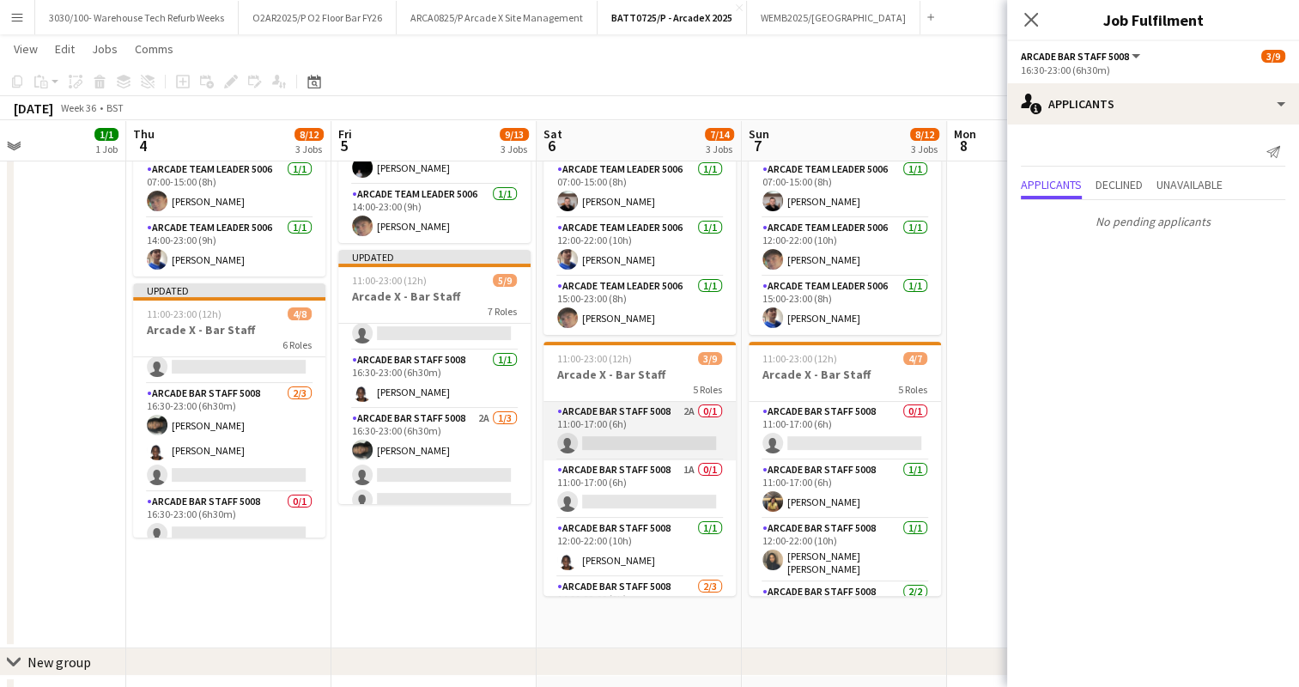
click at [653, 436] on app-card-role "Arcade Bar Staff 5008 2A 0/1 11:00-17:00 (6h) single-neutral-actions" at bounding box center [639, 431] width 192 height 58
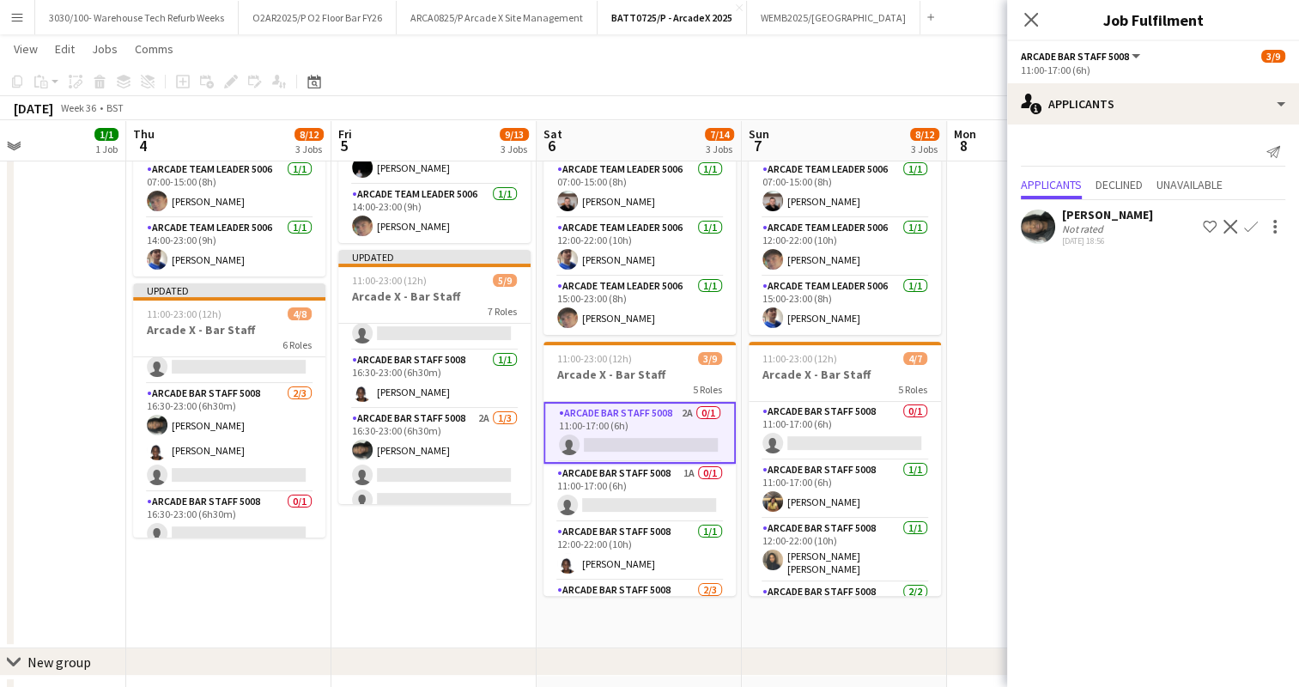
click at [1245, 223] on app-icon "Confirm" at bounding box center [1251, 227] width 14 height 14
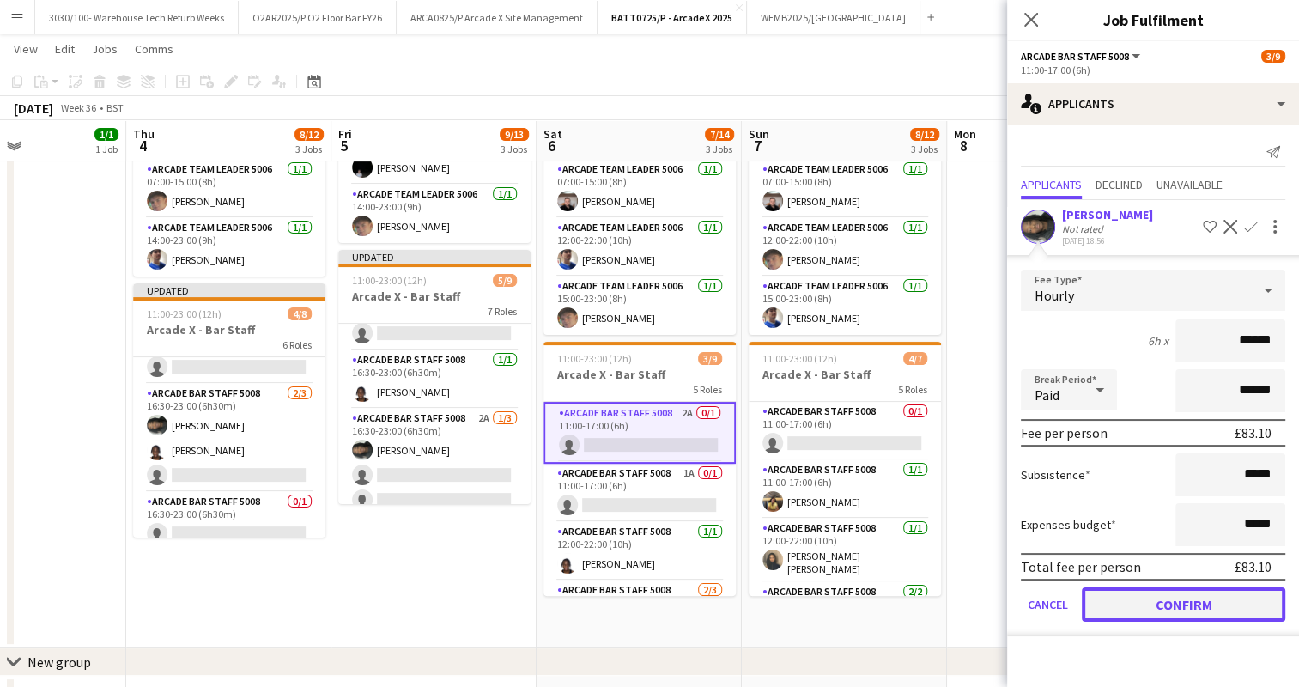
click at [1162, 608] on button "Confirm" at bounding box center [1183, 604] width 203 height 34
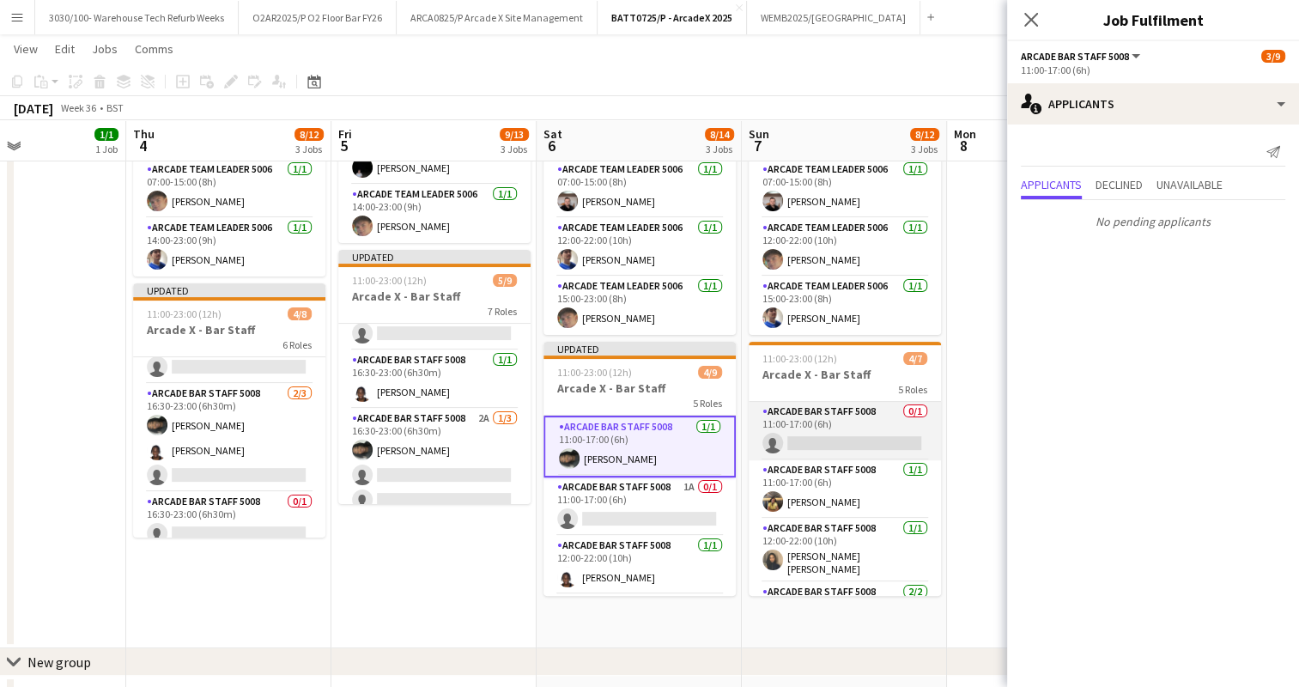
click at [874, 430] on app-card-role "Arcade Bar Staff 5008 0/1 11:00-17:00 (6h) single-neutral-actions" at bounding box center [845, 431] width 192 height 58
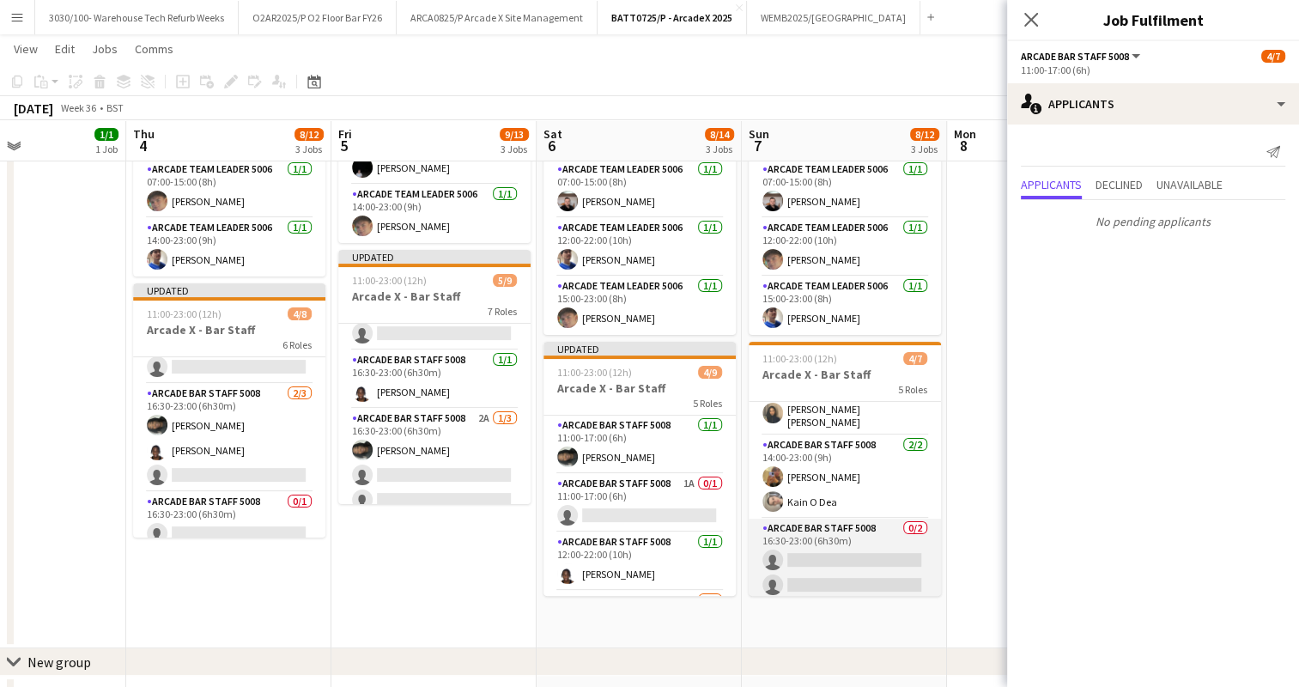
click at [859, 539] on app-card-role "Arcade Bar Staff 5008 0/2 16:30-23:00 (6h30m) single-neutral-actions single-neu…" at bounding box center [845, 560] width 192 height 83
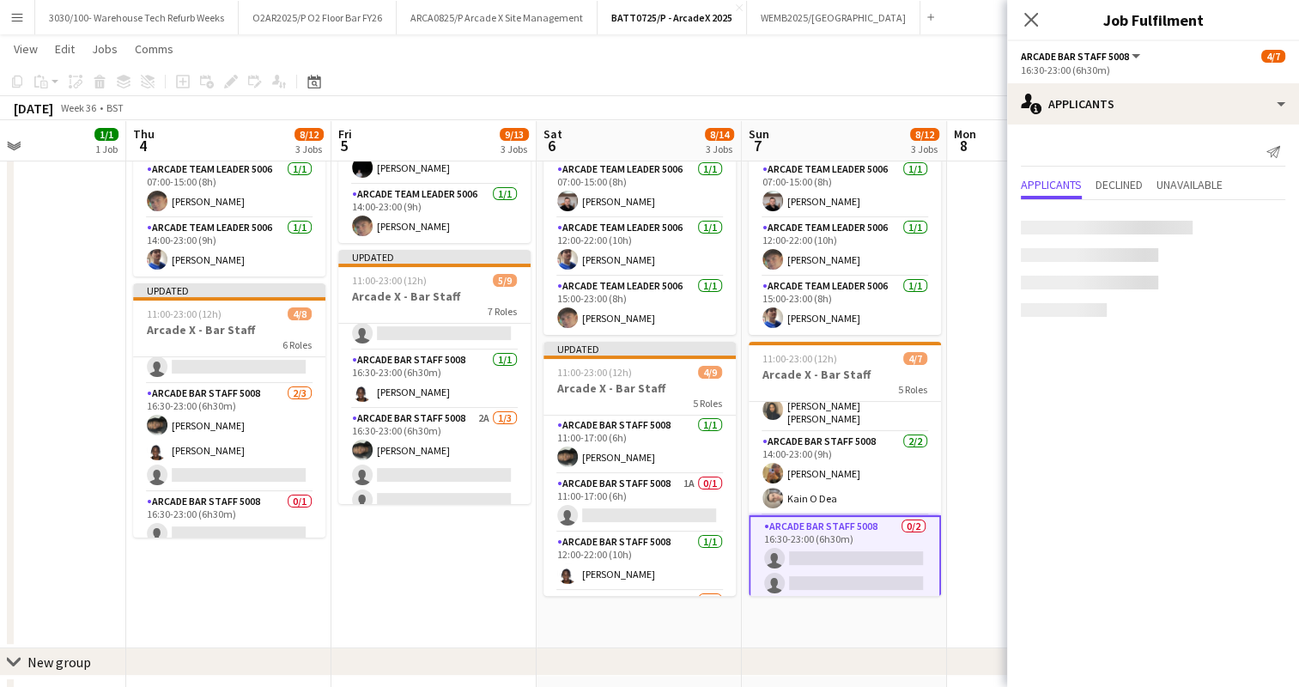
scroll to position [148, 0]
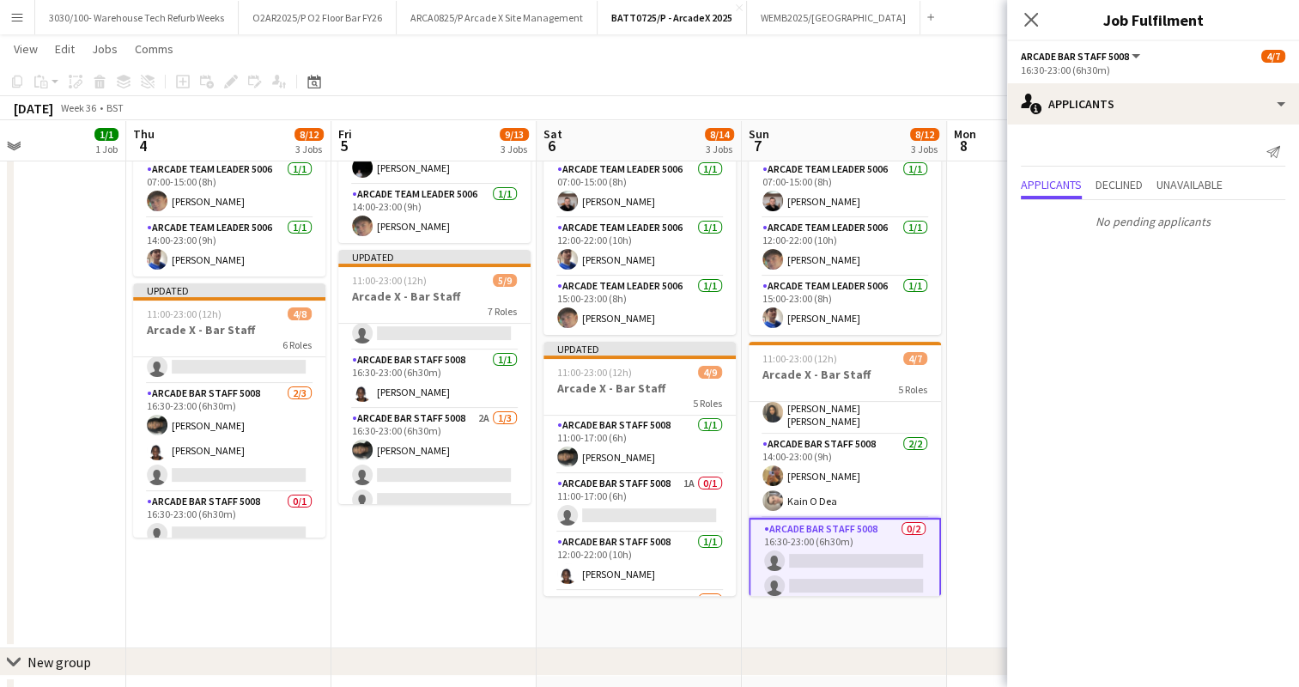
click at [951, 207] on app-date-cell at bounding box center [1049, 278] width 205 height 739
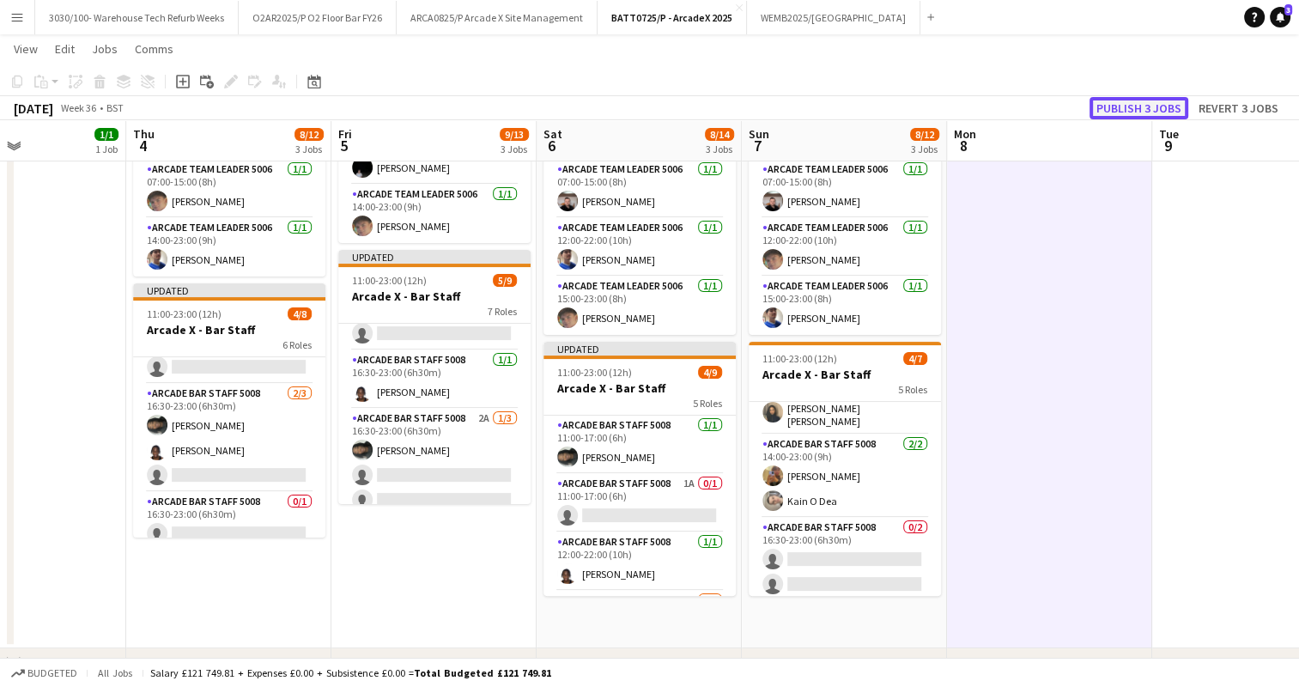
click at [1153, 110] on button "Publish 3 jobs" at bounding box center [1139, 108] width 99 height 22
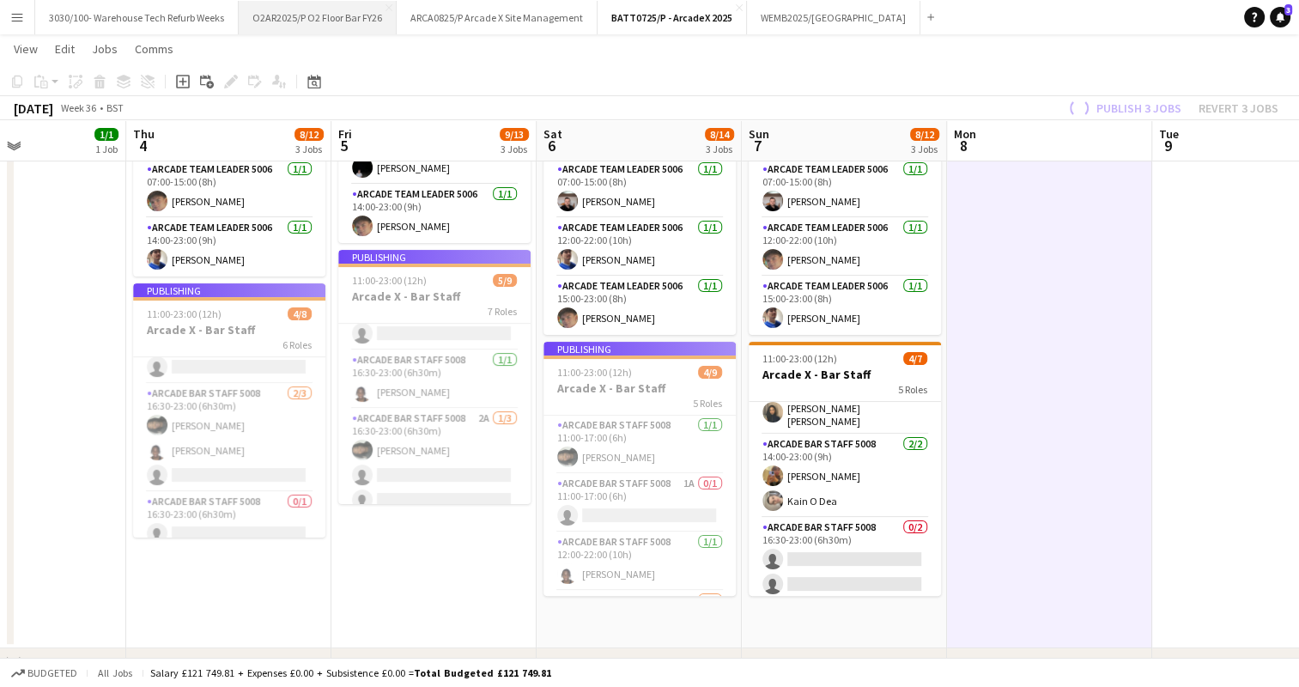
scroll to position [264, 0]
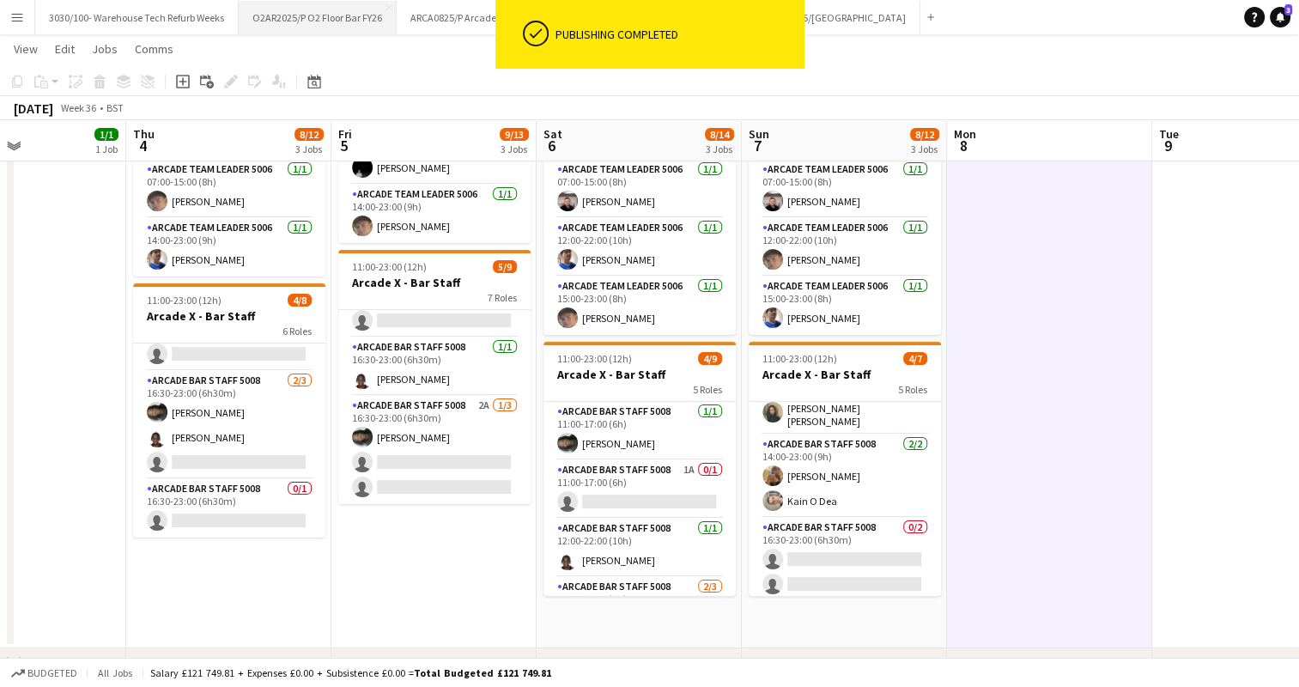
click at [361, 1] on button "O2AR2025/P O2 Floor Bar FY26 Close" at bounding box center [318, 17] width 158 height 33
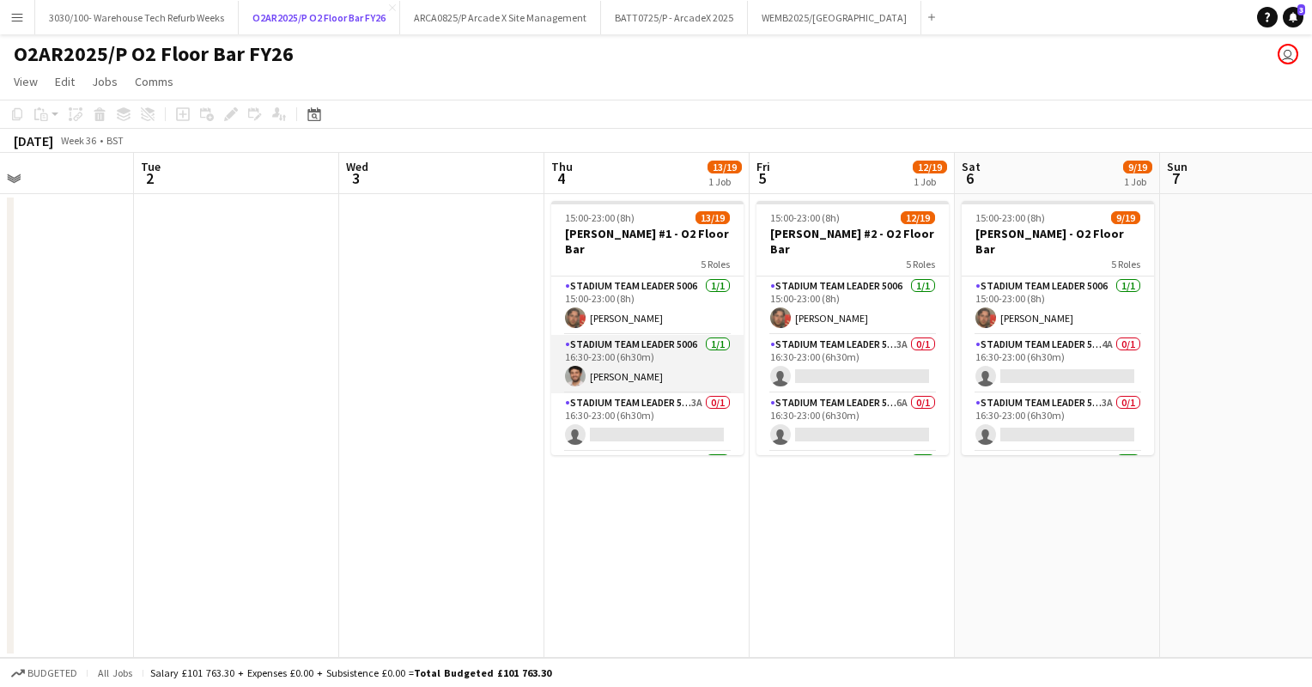
scroll to position [76, 0]
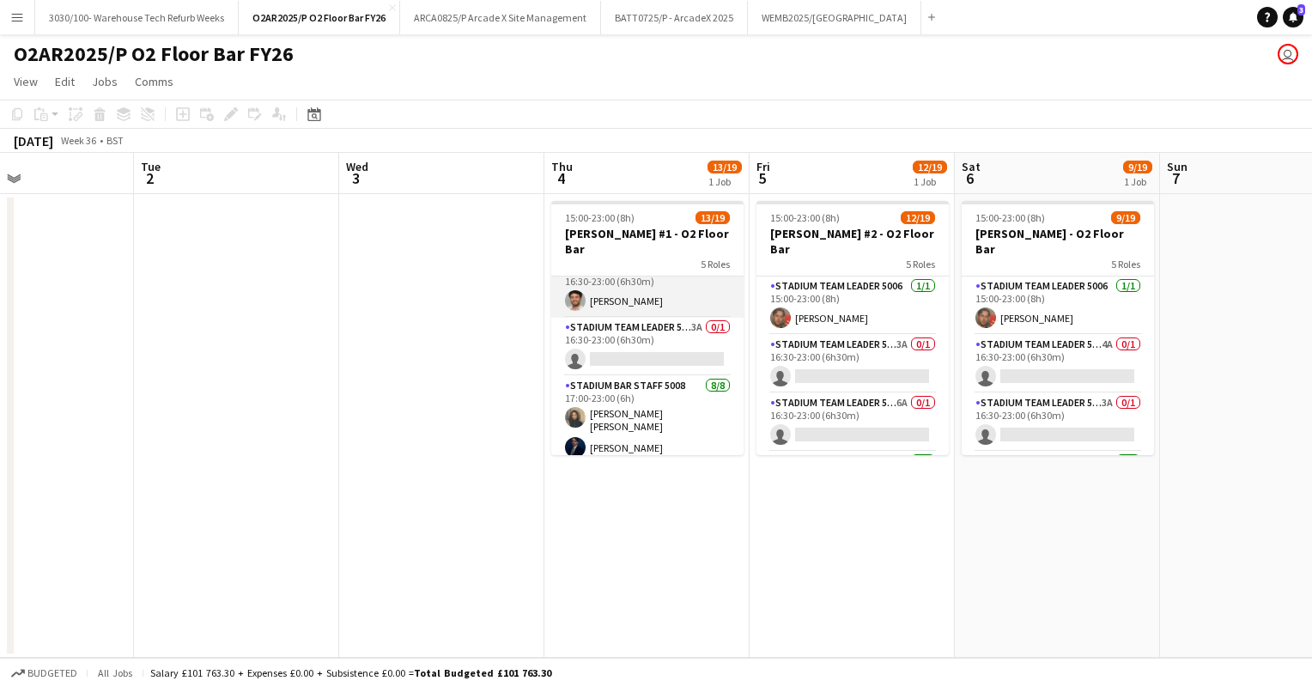
click at [632, 350] on app-card-role "Stadium Team Leader 5006 3A 0/1 16:30-23:00 (6h30m) single-neutral-actions" at bounding box center [647, 347] width 192 height 58
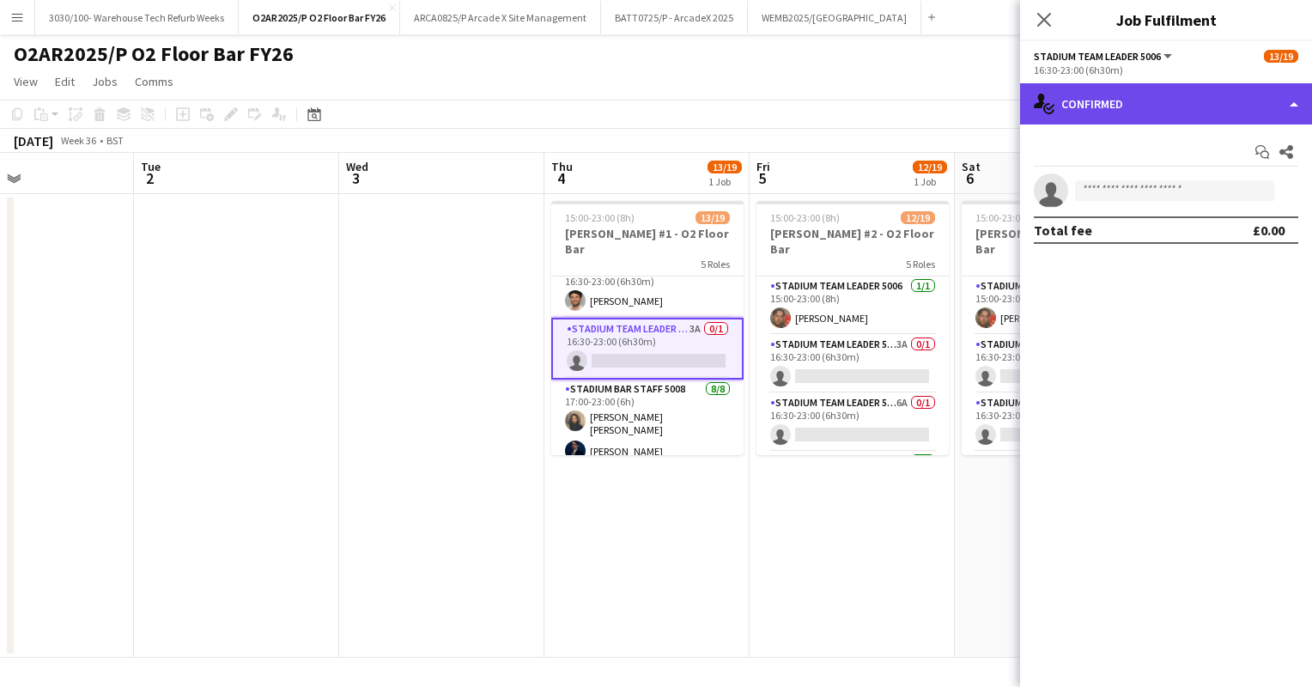
click at [1156, 115] on div "single-neutral-actions-check-2 Confirmed" at bounding box center [1166, 103] width 292 height 41
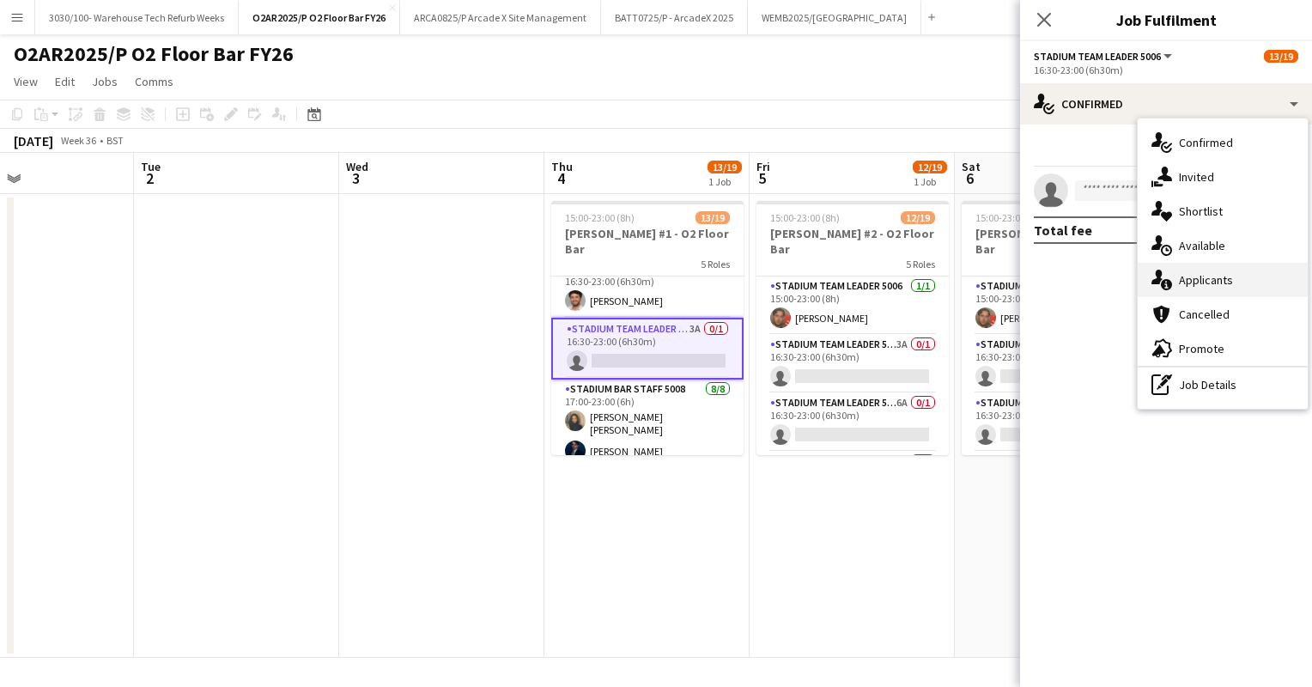
click at [1195, 268] on div "single-neutral-actions-information Applicants" at bounding box center [1223, 280] width 170 height 34
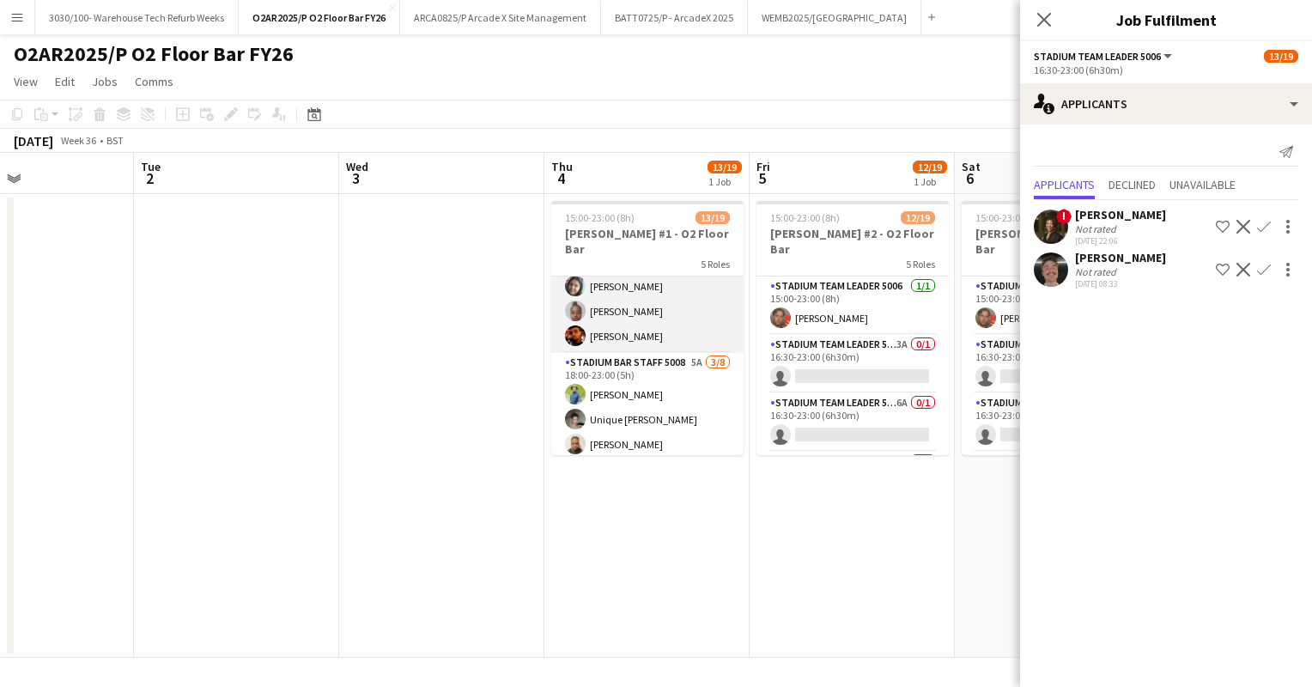
click at [634, 376] on app-card-role "Stadium Bar Staff 5008 5A [DATE] 18:00-23:00 (5h) [PERSON_NAME] Unique [PERSON_…" at bounding box center [647, 469] width 192 height 233
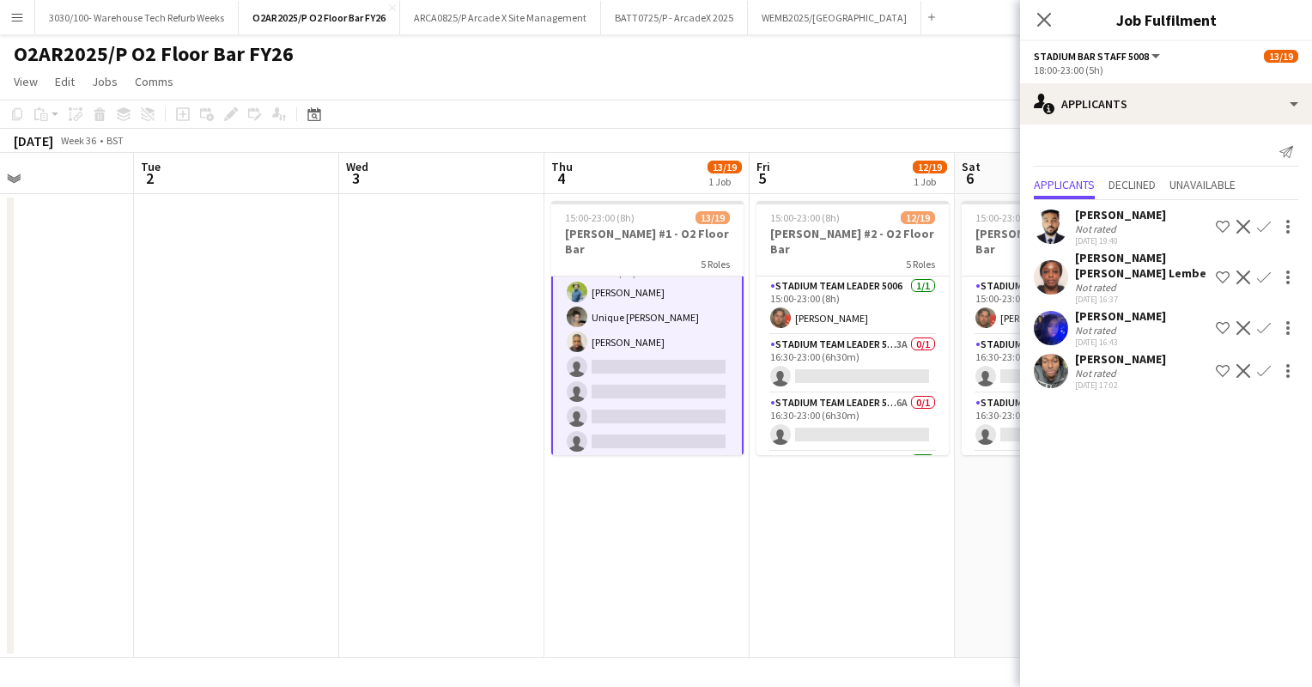
scroll to position [453, 0]
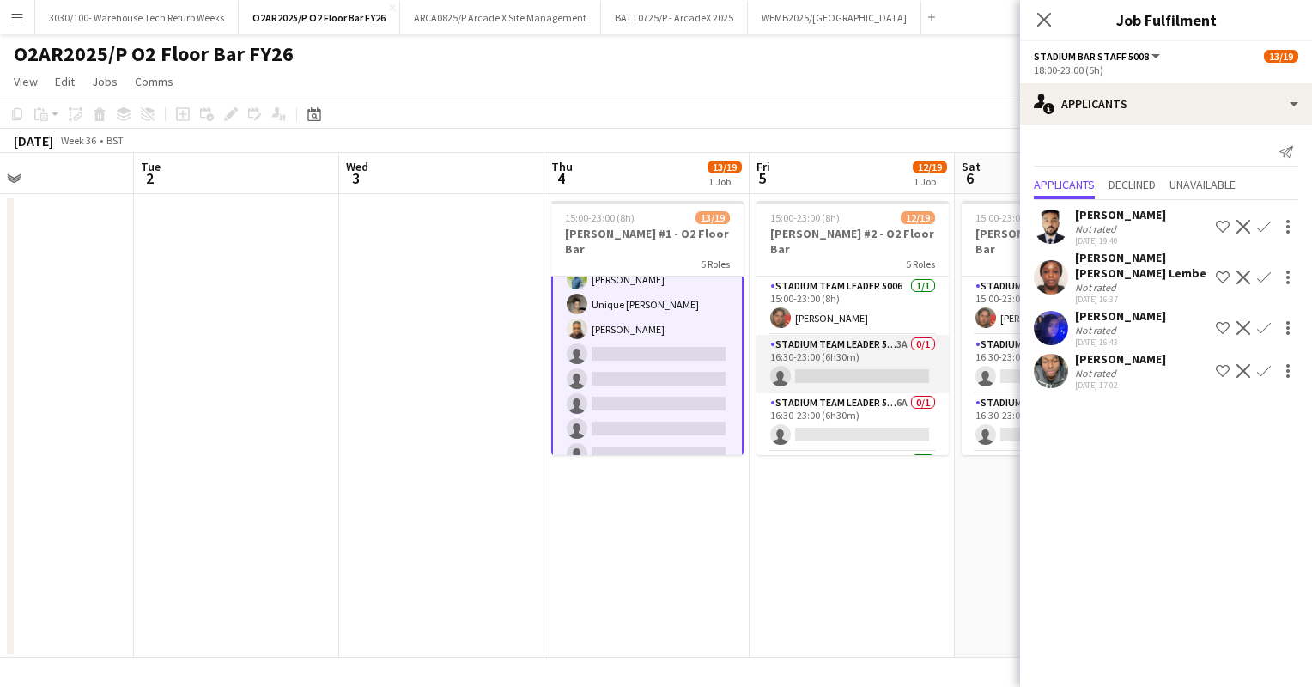
click at [844, 367] on app-card-role "Stadium Team Leader 5006 3A 0/1 16:30-23:00 (6h30m) single-neutral-actions" at bounding box center [852, 364] width 192 height 58
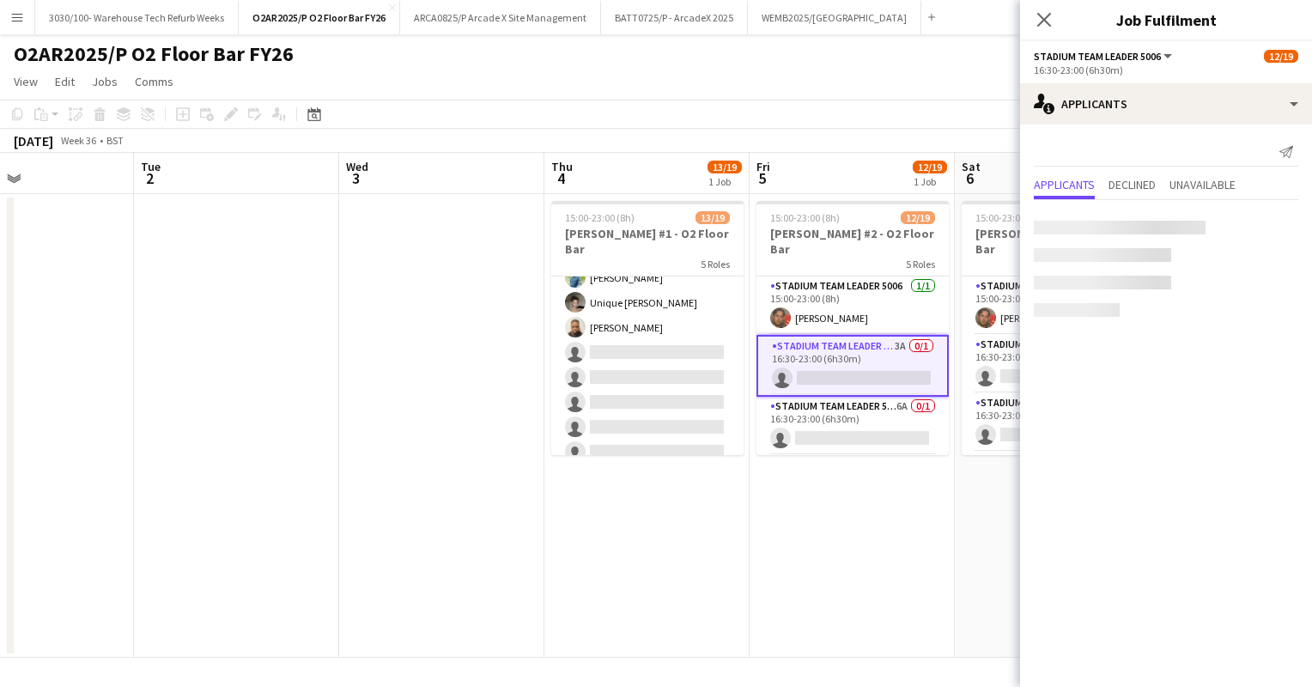
scroll to position [451, 0]
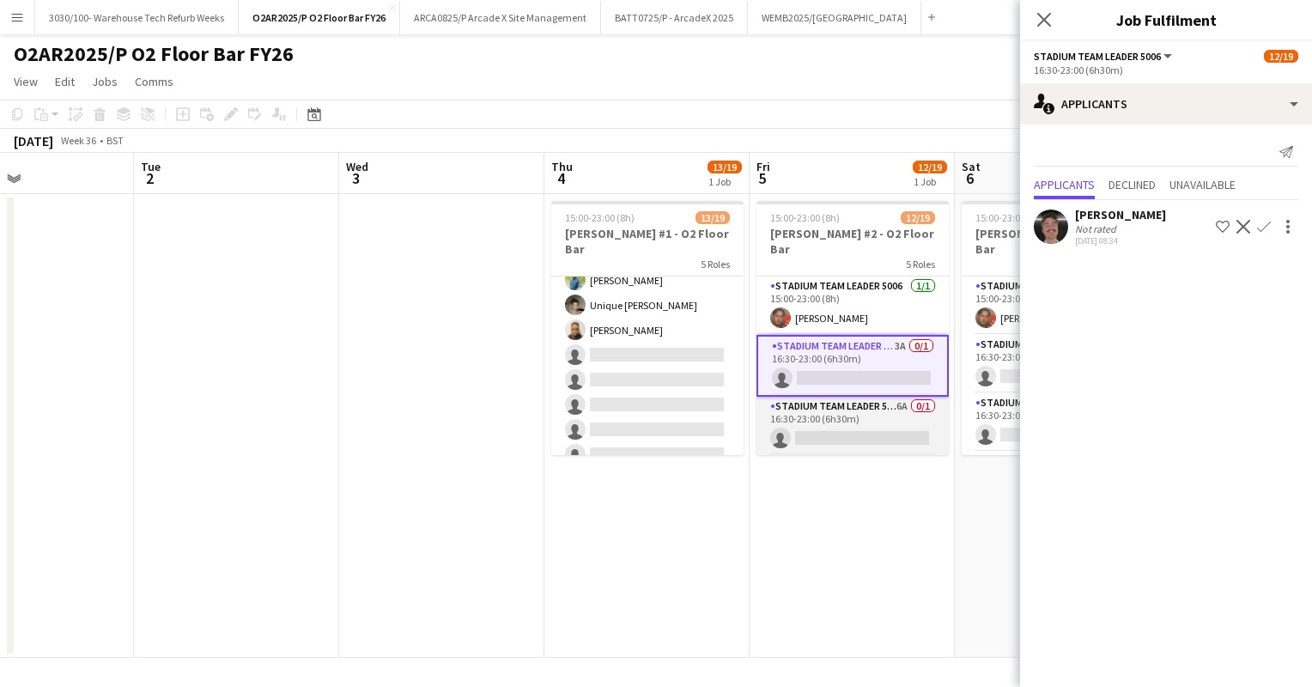
click at [869, 398] on app-card-role "Stadium Team Leader 5006 6A 0/1 16:30-23:00 (6h30m) single-neutral-actions" at bounding box center [852, 426] width 192 height 58
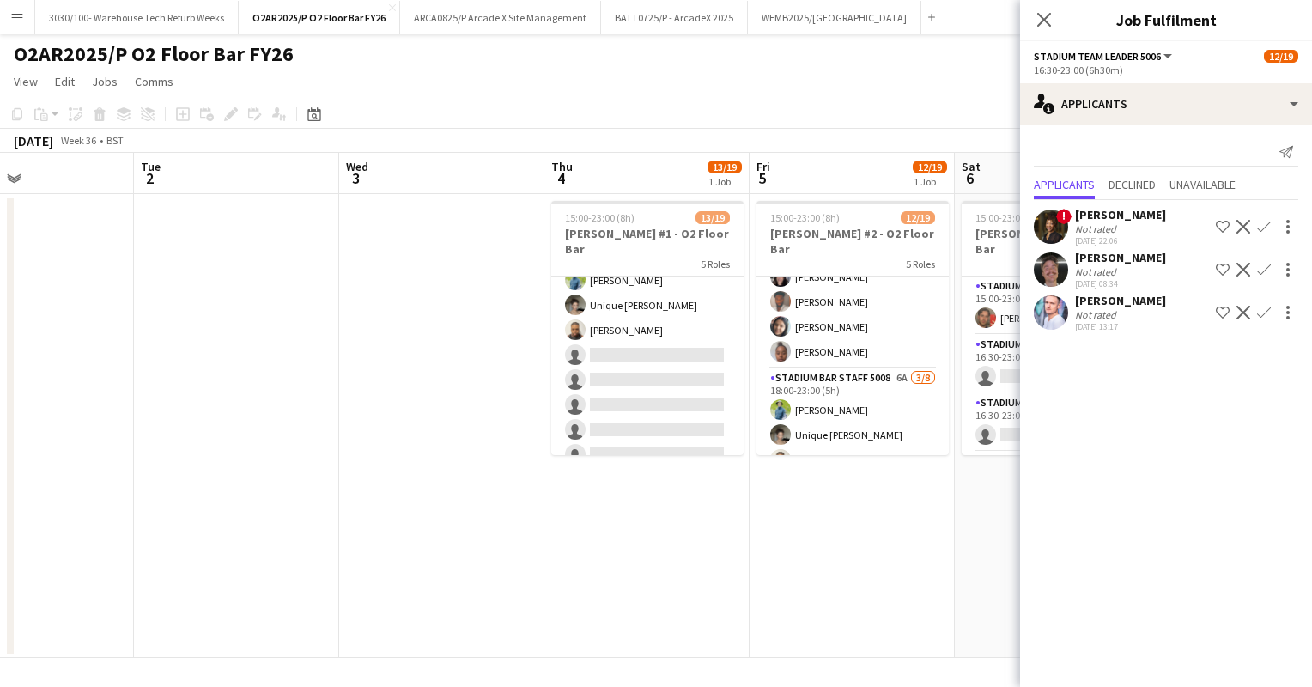
click at [869, 398] on app-card-role "Stadium Bar Staff 5008 6A [DATE] 18:00-23:00 (5h) [PERSON_NAME] Unique [PERSON_…" at bounding box center [852, 484] width 192 height 233
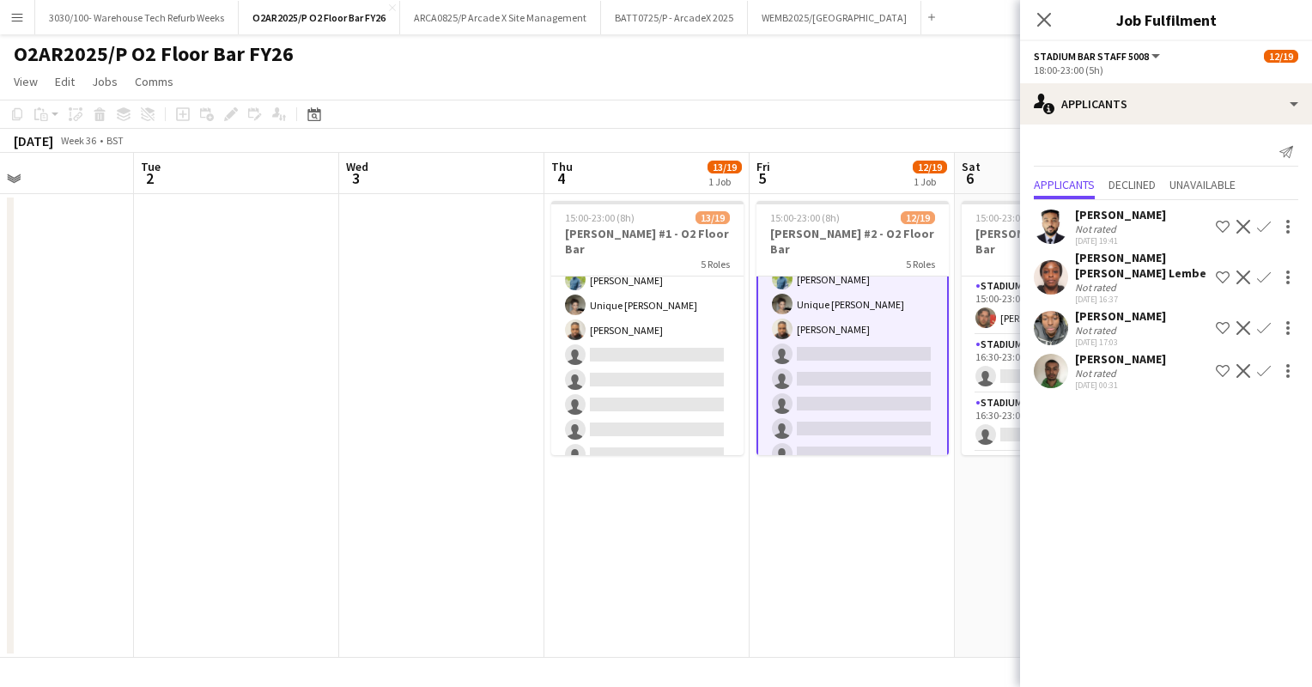
scroll to position [0, 543]
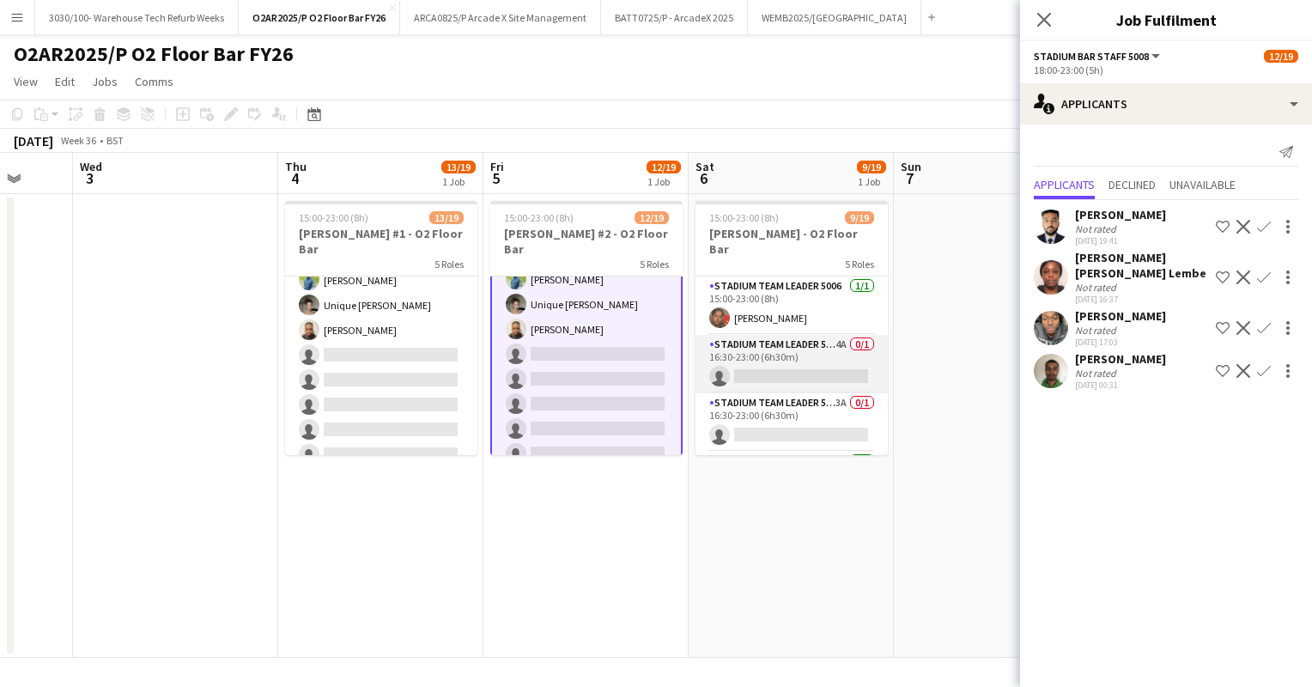
click at [777, 337] on app-card-role "Stadium Team Leader 5006 4A 0/1 16:30-23:00 (6h30m) single-neutral-actions" at bounding box center [791, 364] width 192 height 58
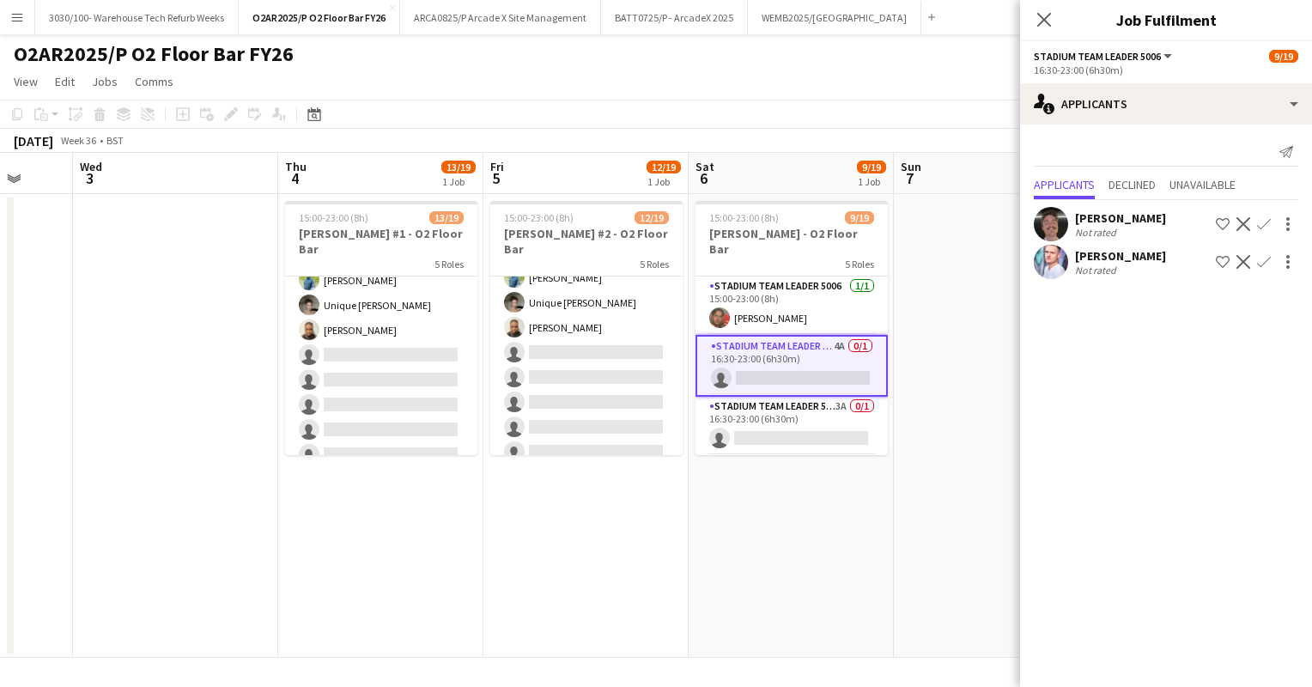
scroll to position [451, 0]
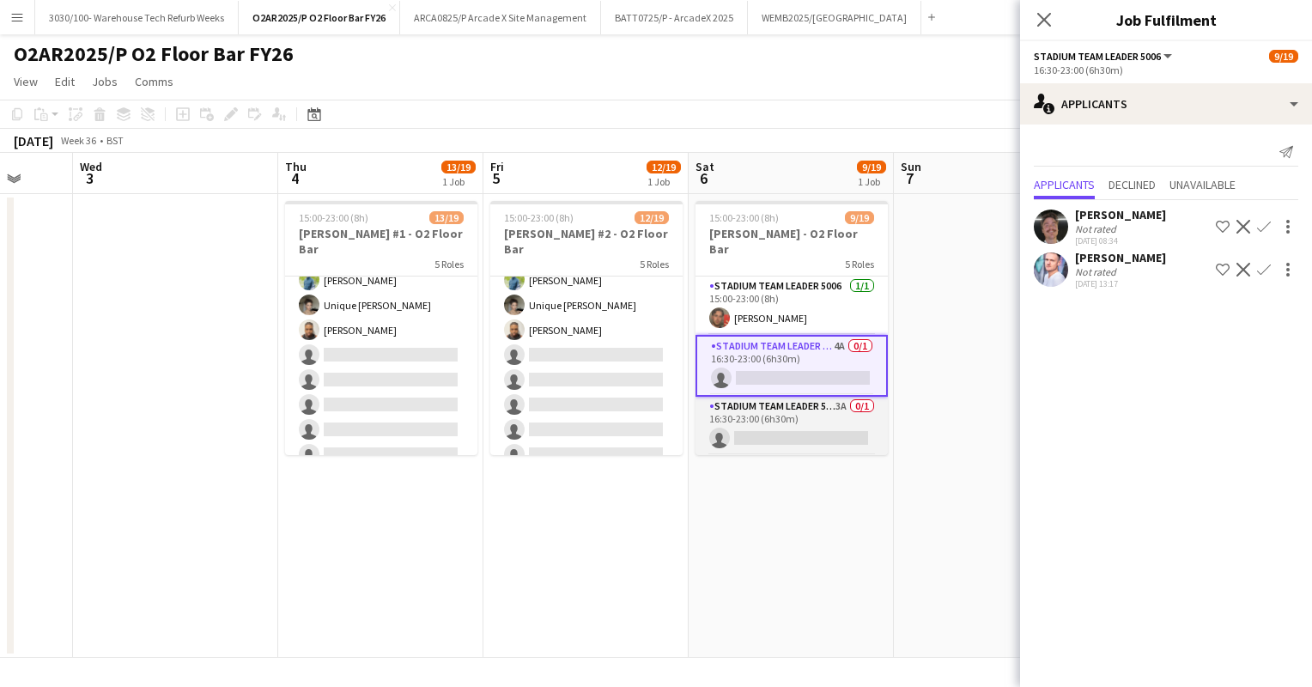
click at [783, 410] on app-card-role "Stadium Team Leader 5006 3A 0/1 16:30-23:00 (6h30m) single-neutral-actions" at bounding box center [791, 426] width 192 height 58
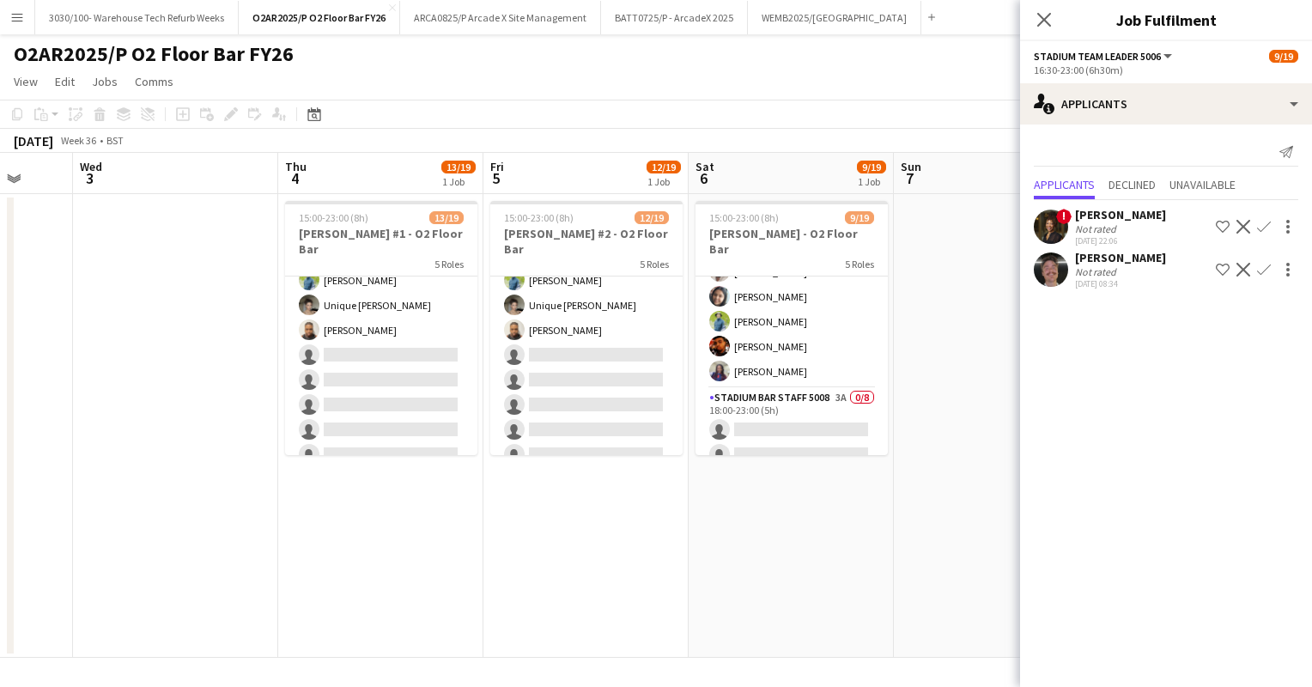
click at [783, 410] on app-card-role "Stadium Bar Staff 5008 3A 0/8 18:00-23:00 (5h) single-neutral-actions single-ne…" at bounding box center [791, 504] width 192 height 233
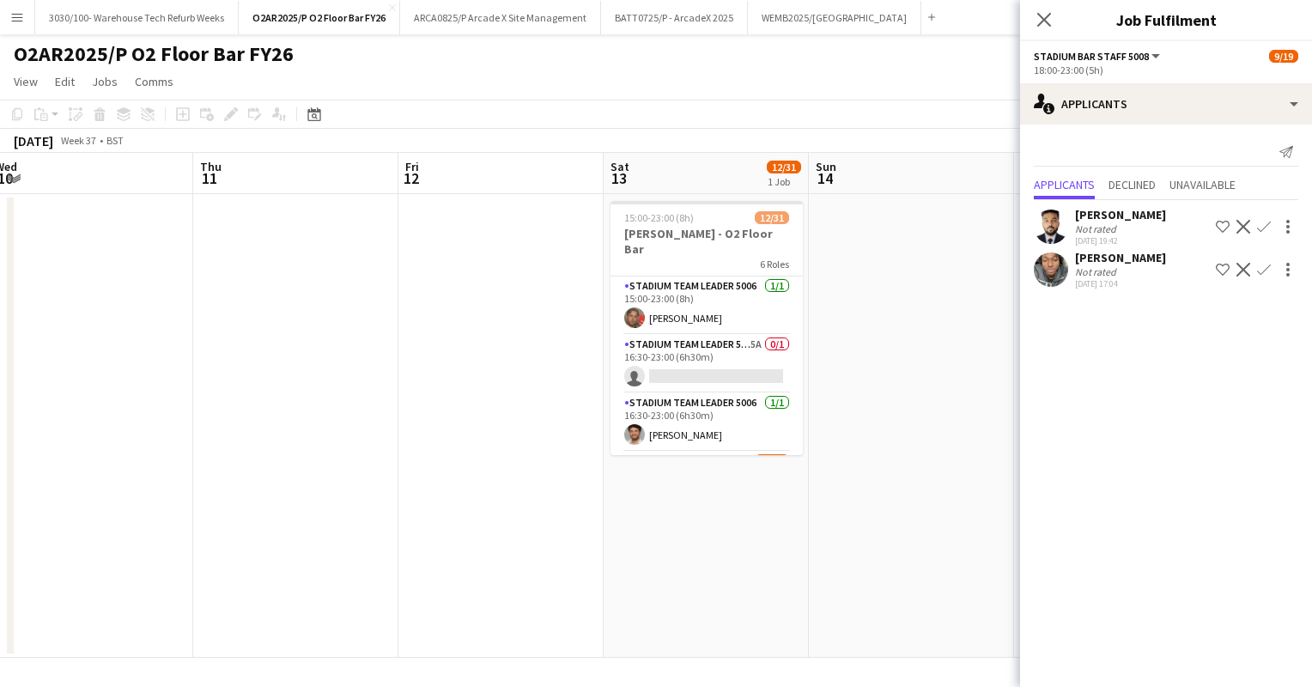
scroll to position [0, 423]
click at [708, 343] on app-card-role "Stadium Team Leader 5006 5A 0/1 16:30-23:00 (6h30m) single-neutral-actions" at bounding box center [706, 364] width 192 height 58
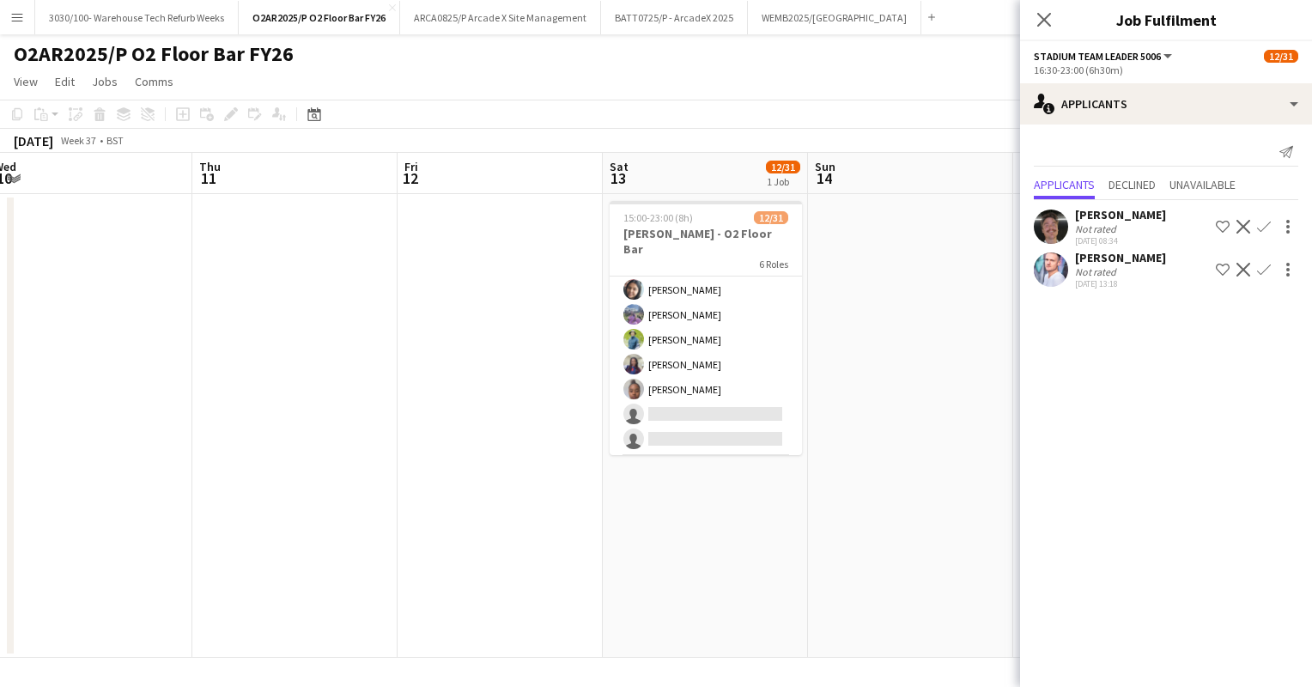
click at [708, 343] on app-card-role "Stadium Bar Staff 5008 6A [DATE] 17:00-23:00 (6h) [PERSON_NAME] [PERSON_NAME] […" at bounding box center [706, 286] width 192 height 337
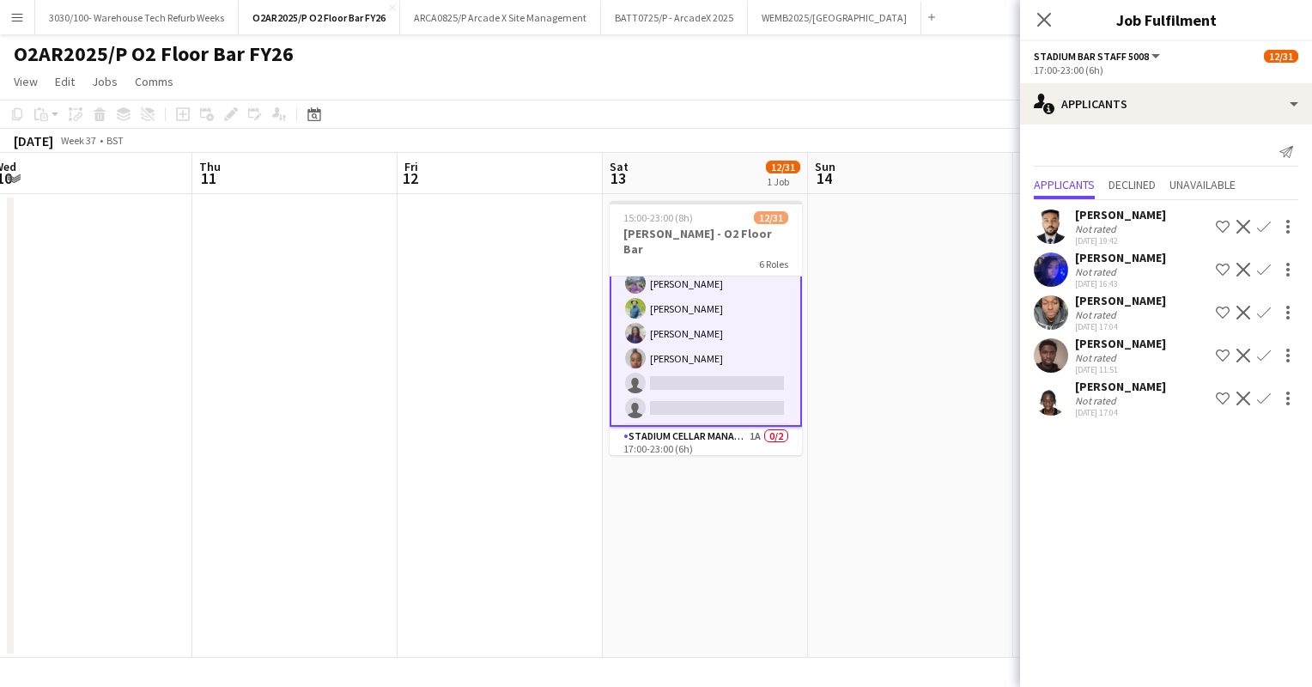
scroll to position [367, 0]
click at [1260, 355] on app-icon "Confirm" at bounding box center [1264, 356] width 14 height 14
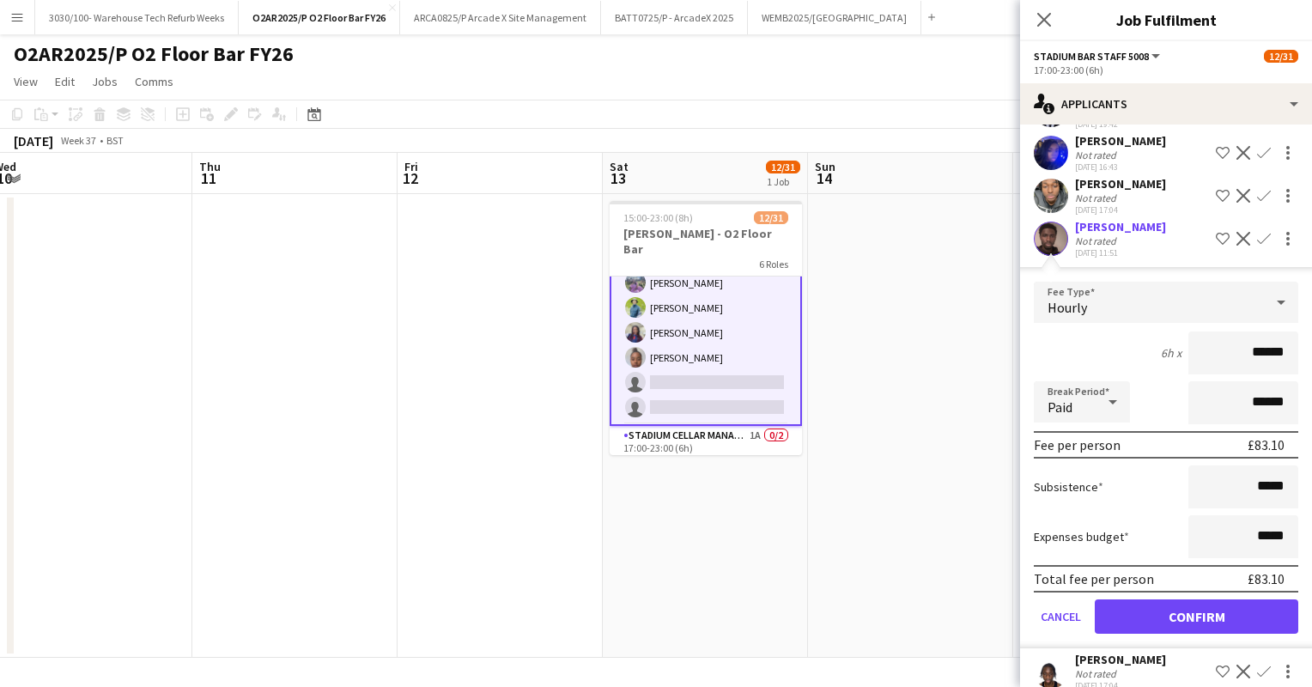
scroll to position [136, 0]
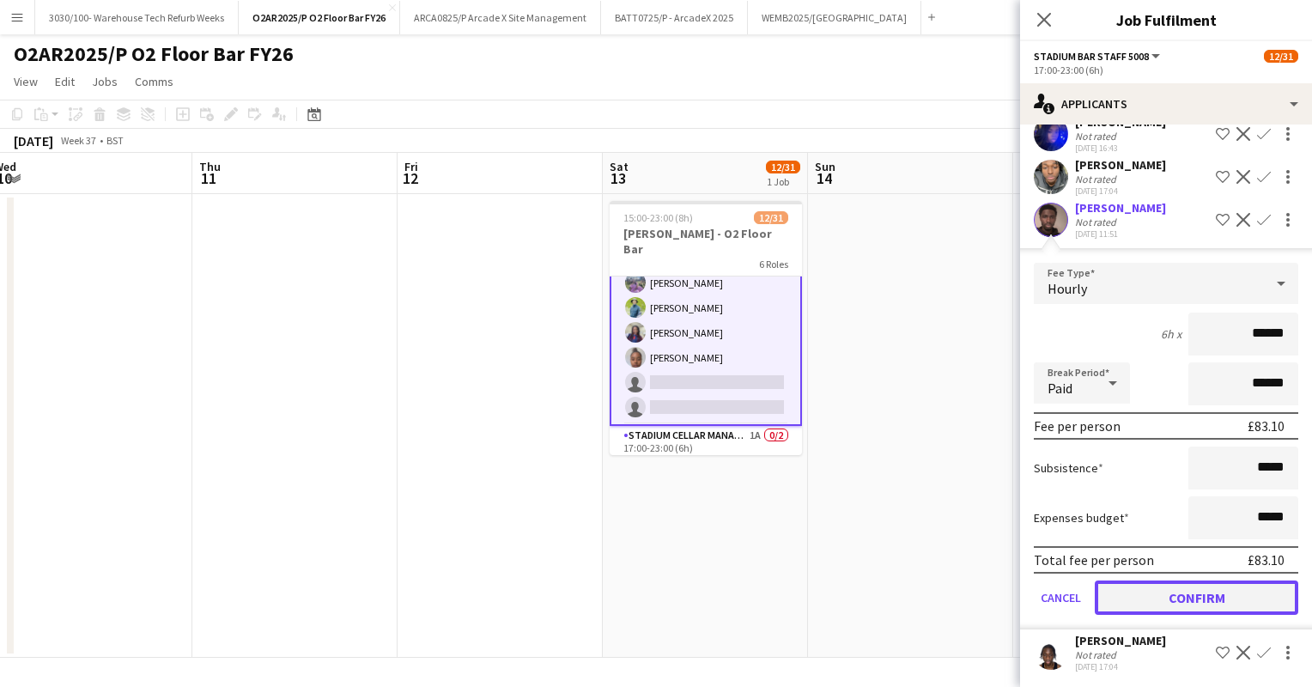
click at [1169, 603] on button "Confirm" at bounding box center [1196, 597] width 203 height 34
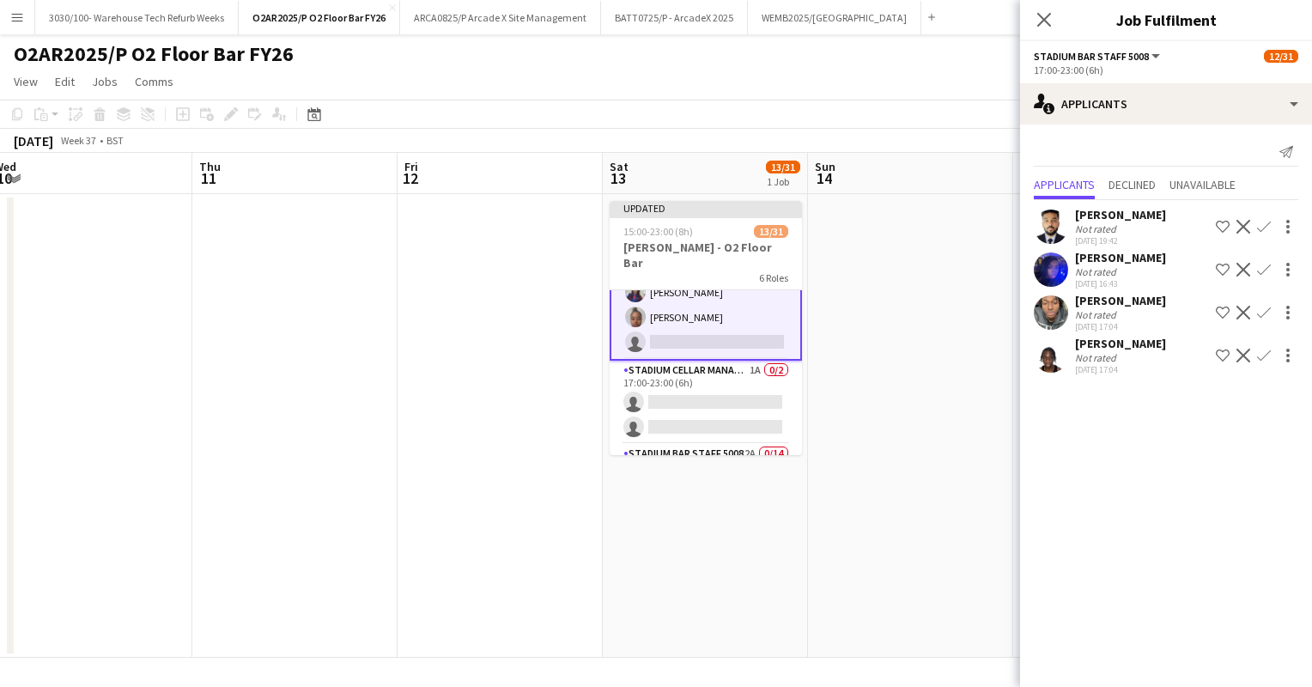
click at [694, 372] on app-card-role "Stadium Cellar Manager 5006 1A 0/2 17:00-23:00 (6h) single-neutral-actions sing…" at bounding box center [706, 402] width 192 height 83
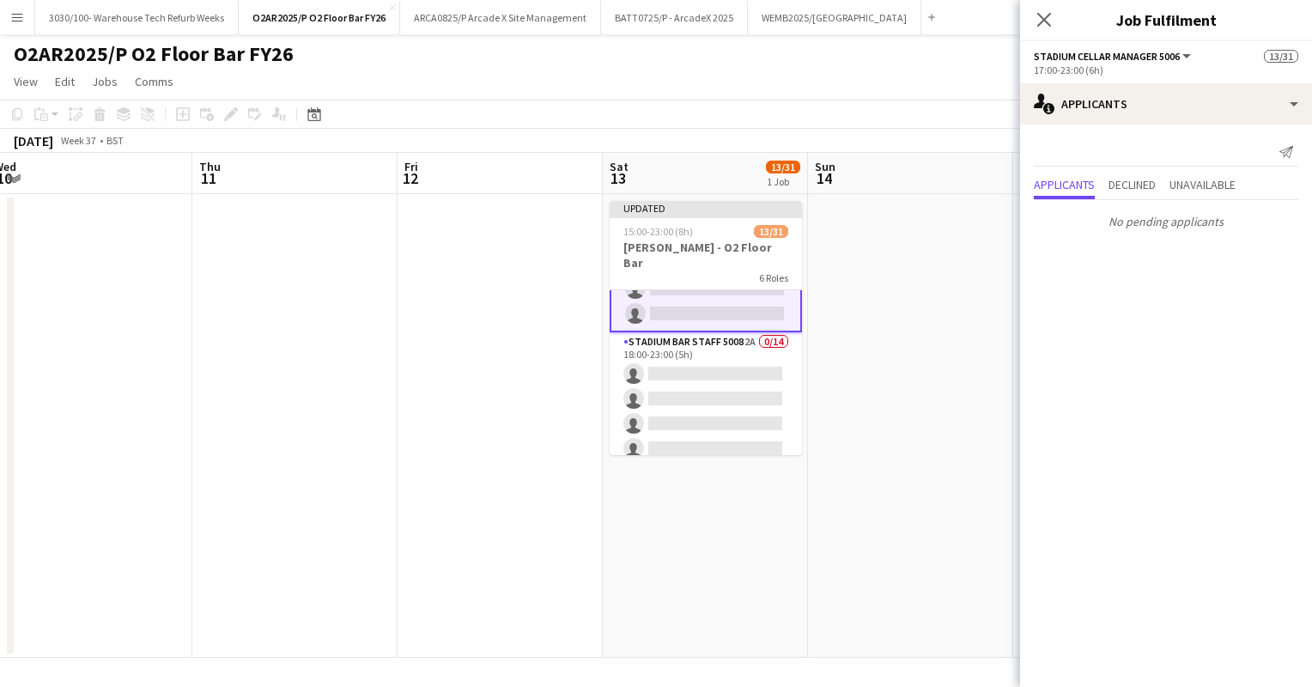
click at [694, 372] on app-card-role "Stadium Bar Staff 5008 2A 0/14 18:00-23:00 (5h) single-neutral-actions single-n…" at bounding box center [706, 523] width 192 height 382
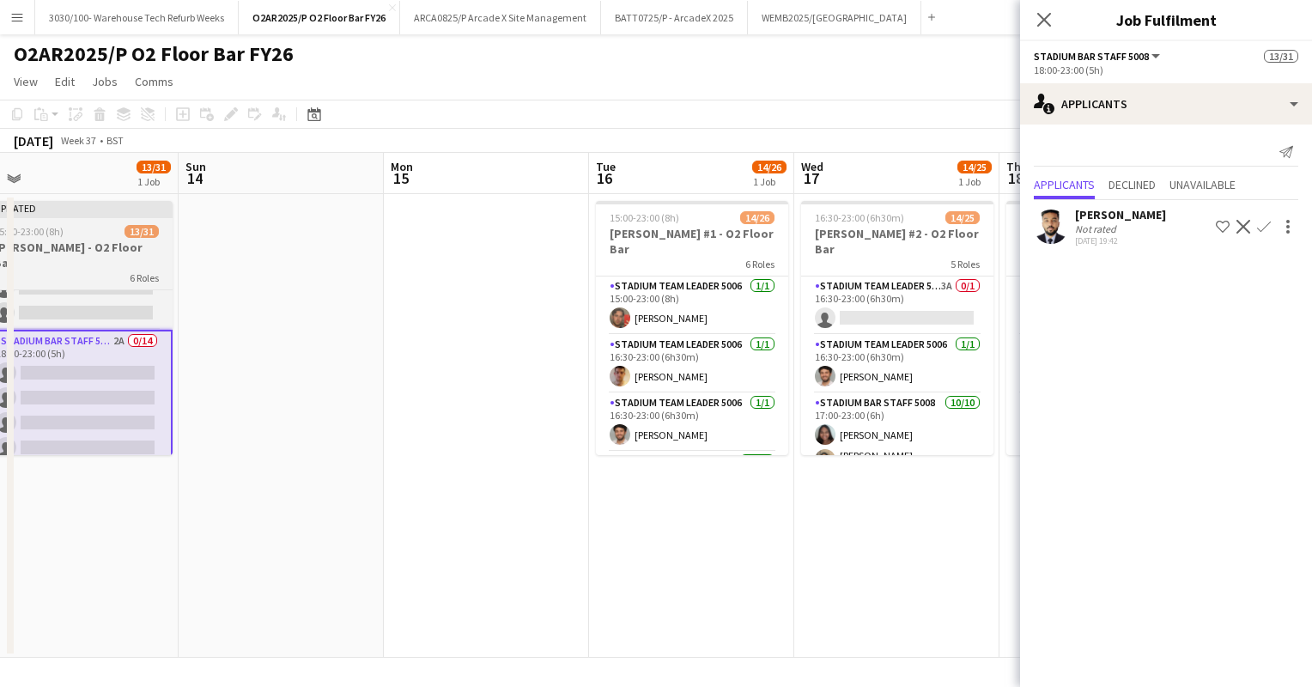
scroll to position [0, 653]
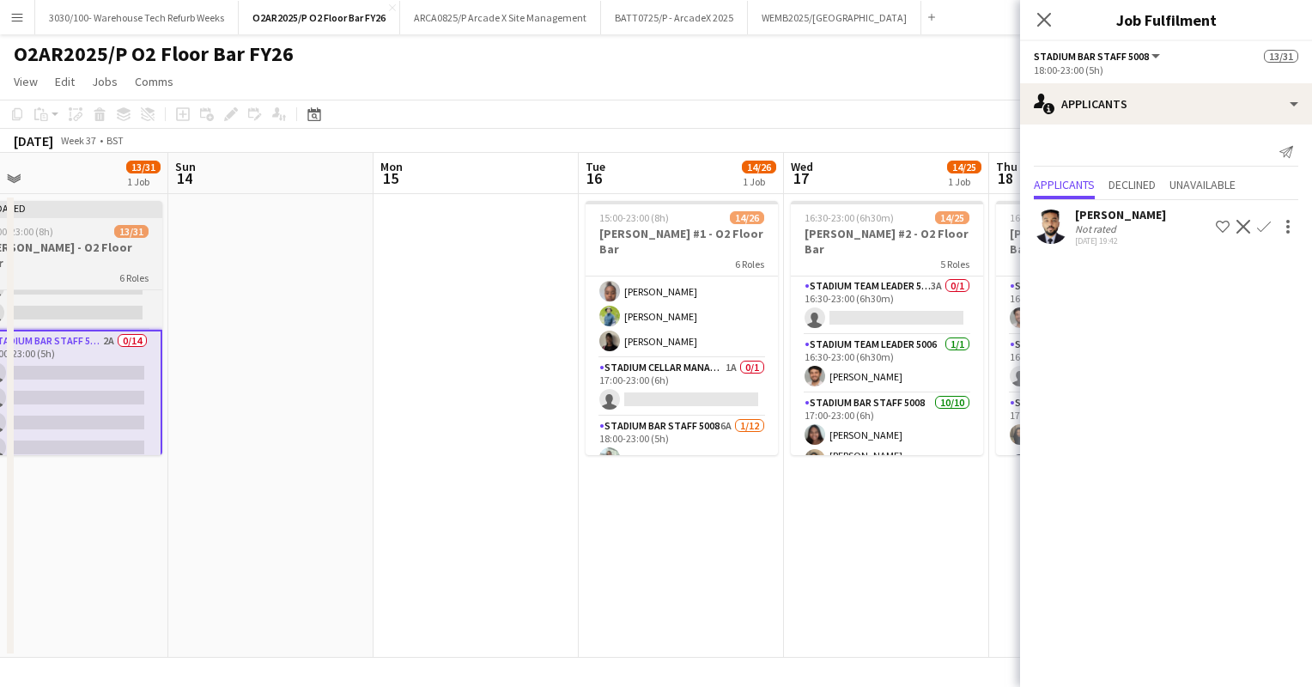
click at [694, 372] on app-card-role "Stadium Cellar Manager 5006 1A 0/1 17:00-23:00 (6h) single-neutral-actions" at bounding box center [682, 387] width 192 height 58
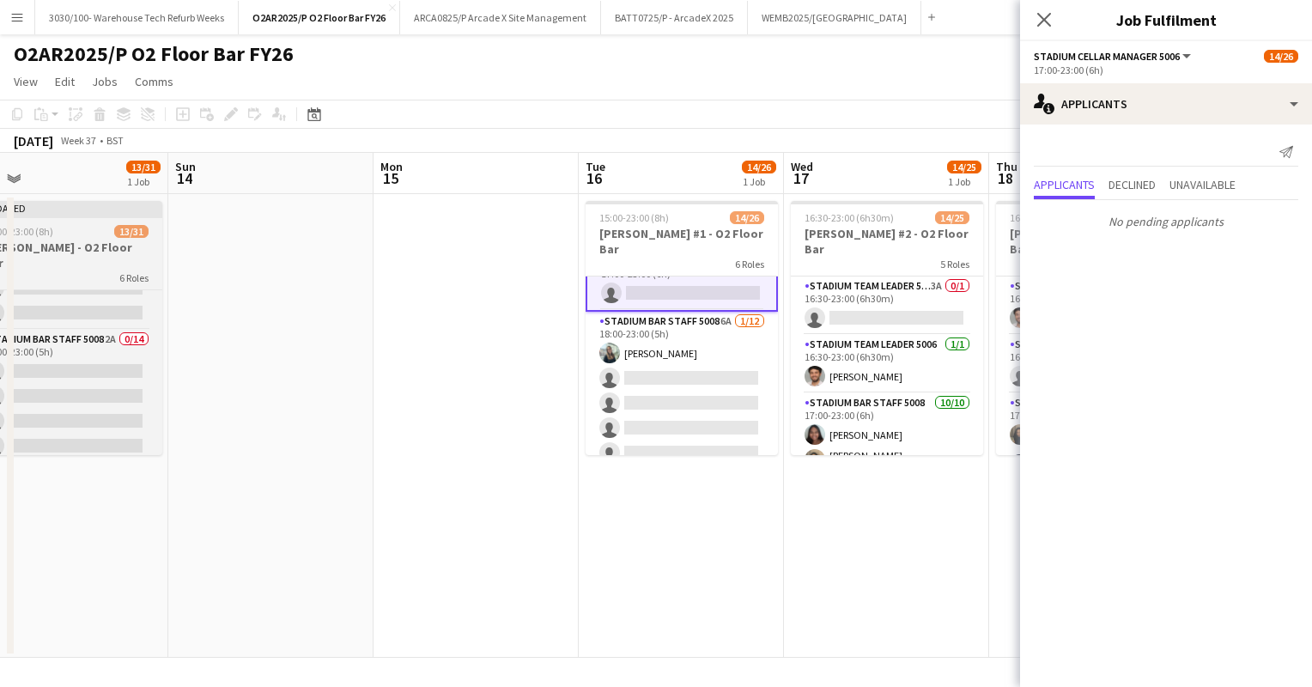
click at [694, 372] on app-card-role "Stadium Bar Staff 5008 6A [DATE] 18:00-23:00 (5h) [PERSON_NAME] single-neutral-…" at bounding box center [682, 478] width 192 height 332
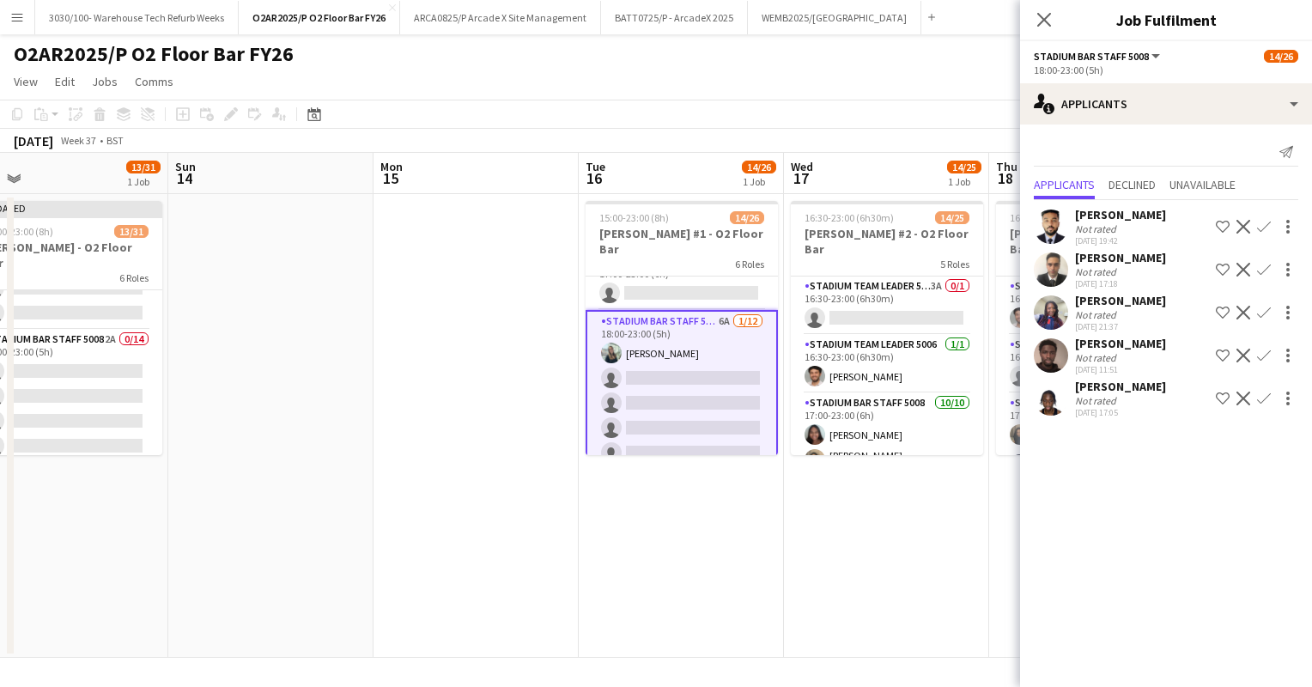
click at [1264, 269] on app-icon "Confirm" at bounding box center [1264, 270] width 14 height 14
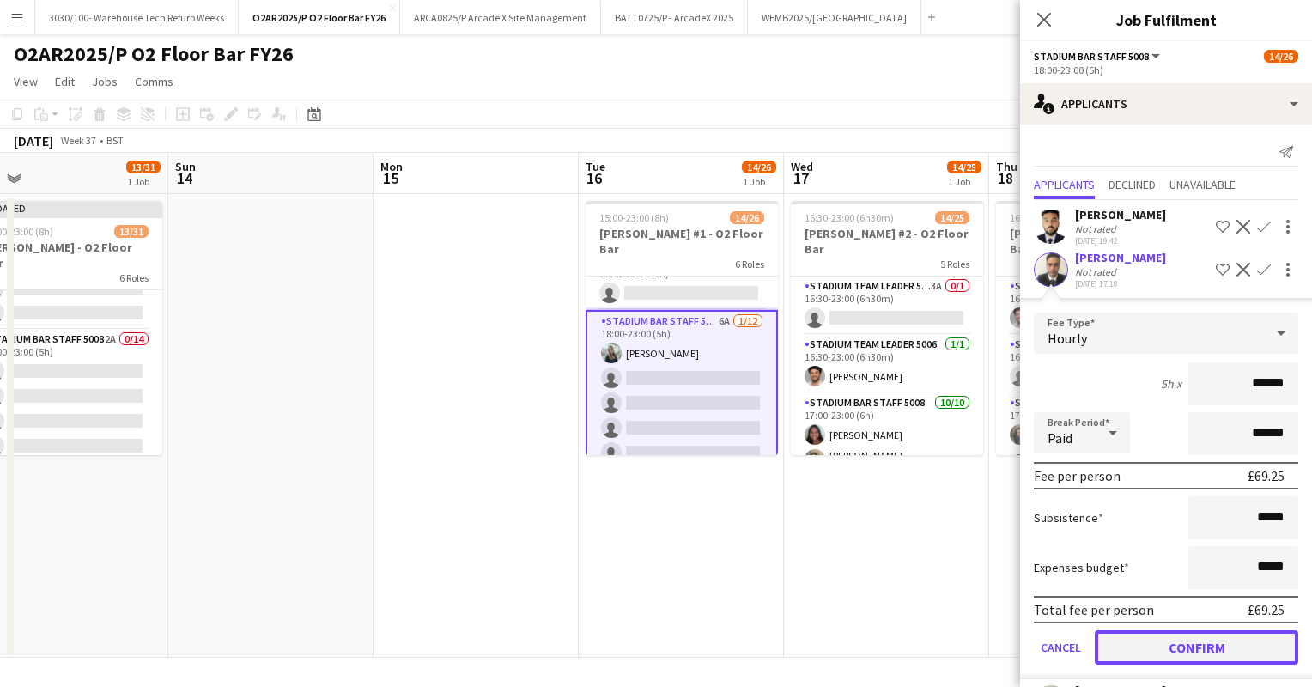
click at [1174, 635] on button "Confirm" at bounding box center [1196, 647] width 203 height 34
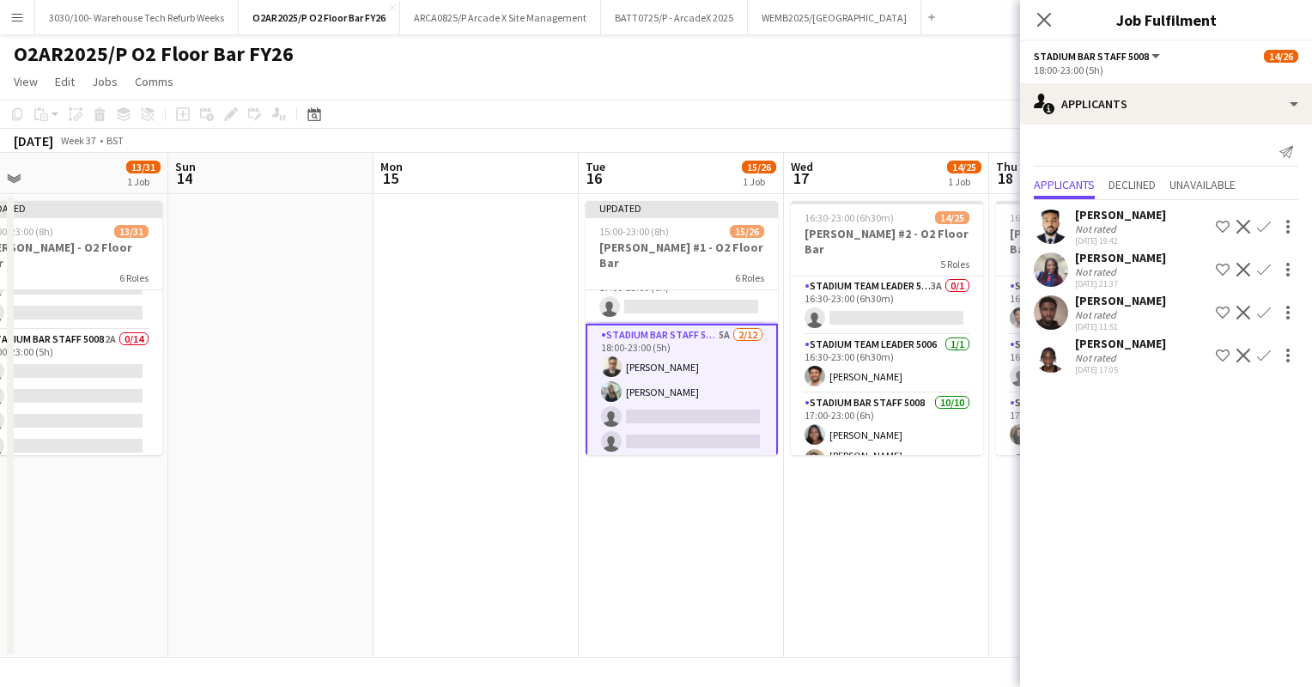
click at [1260, 270] on app-icon "Confirm" at bounding box center [1264, 270] width 14 height 14
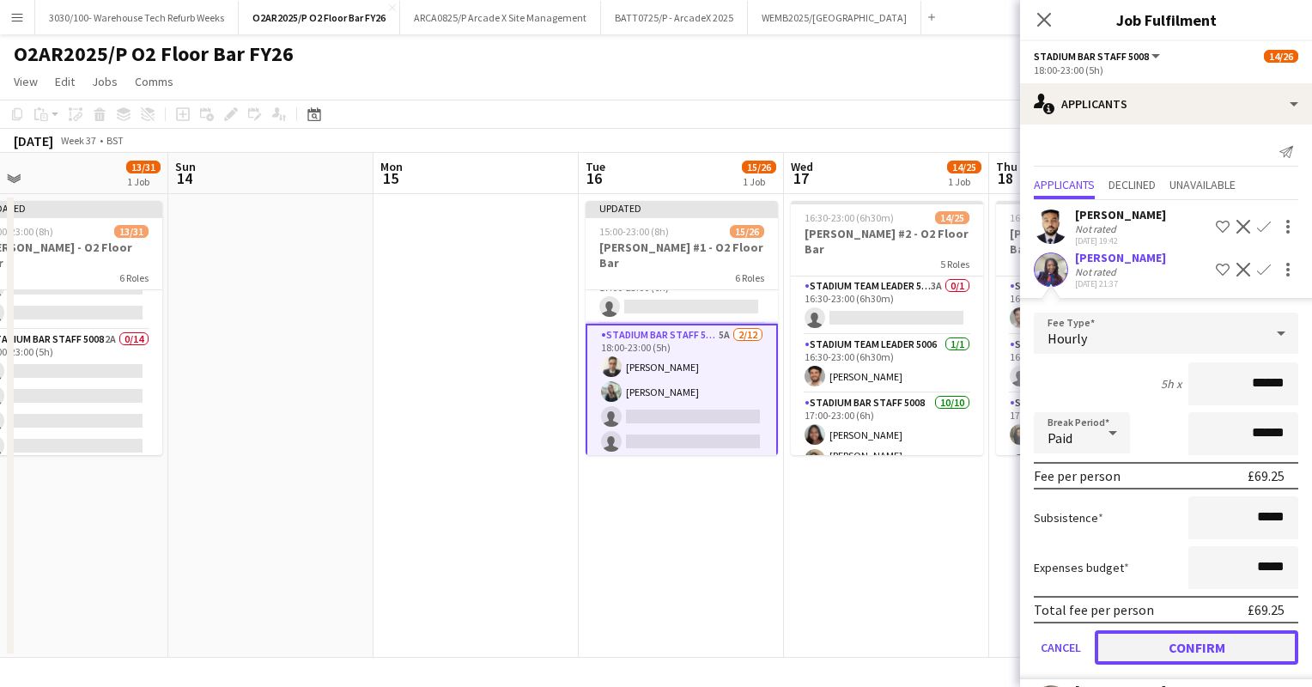
click at [1164, 642] on button "Confirm" at bounding box center [1196, 647] width 203 height 34
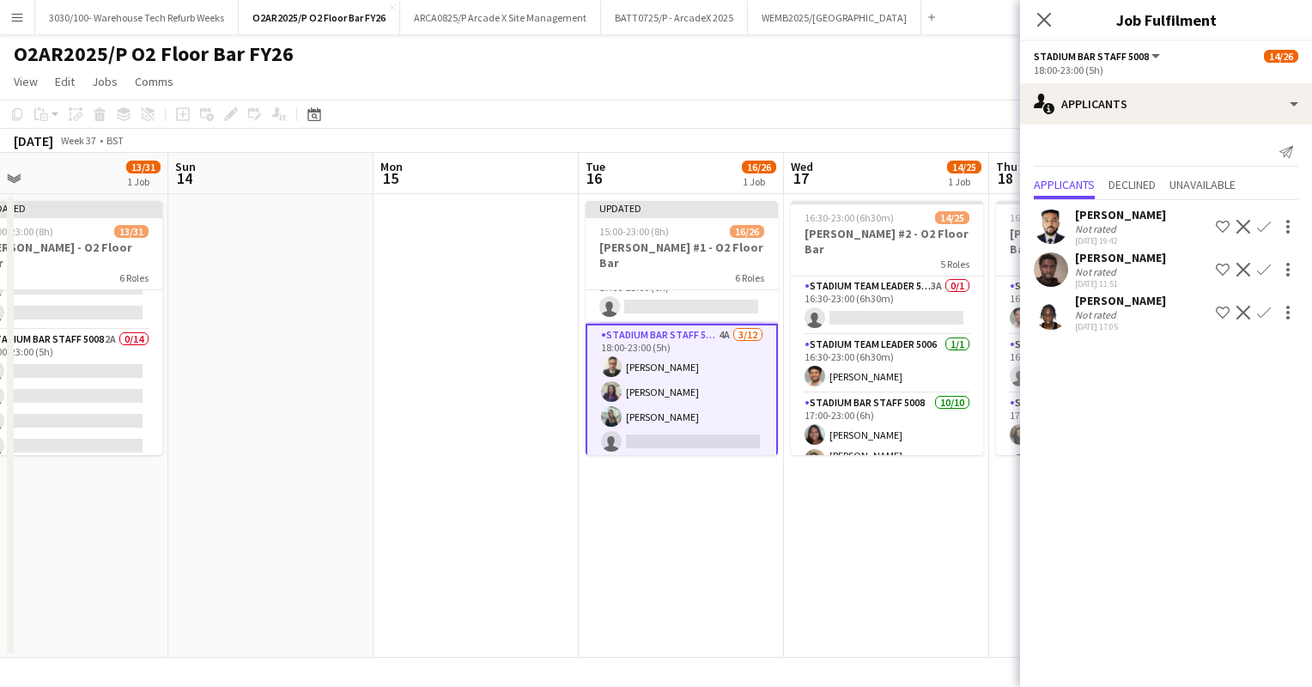
click at [1264, 266] on app-icon "Confirm" at bounding box center [1264, 270] width 14 height 14
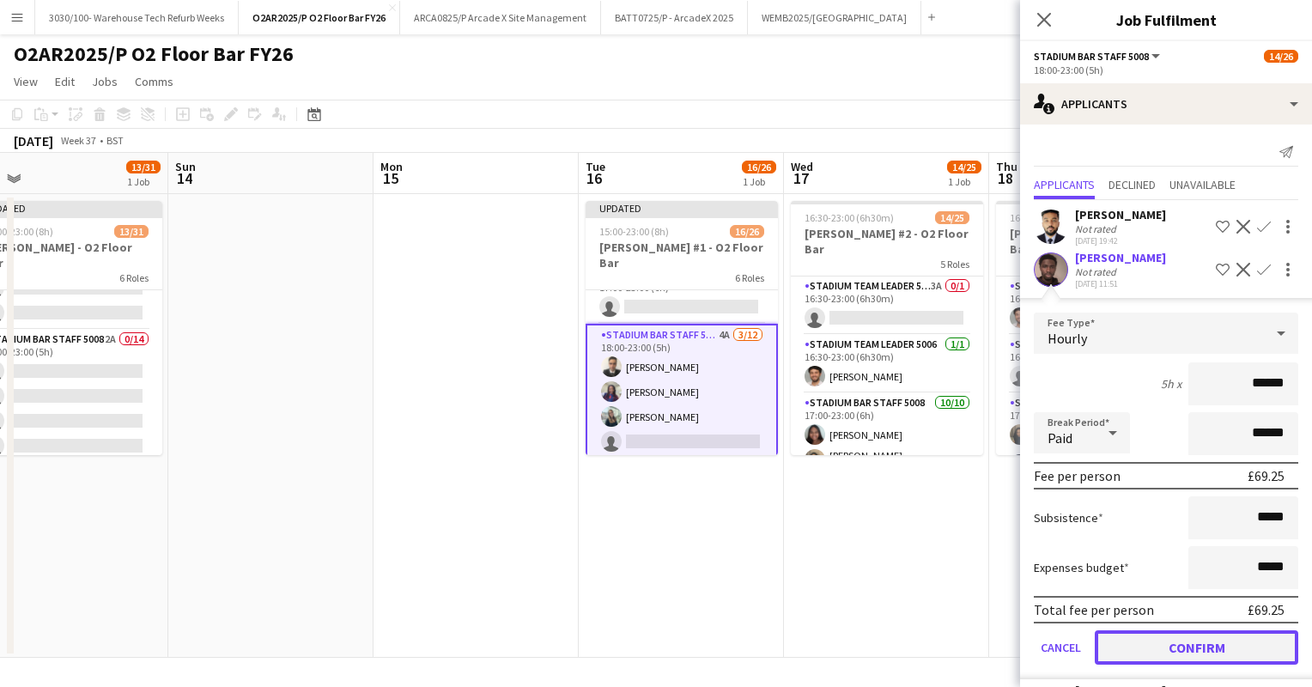
click at [1182, 648] on button "Confirm" at bounding box center [1196, 647] width 203 height 34
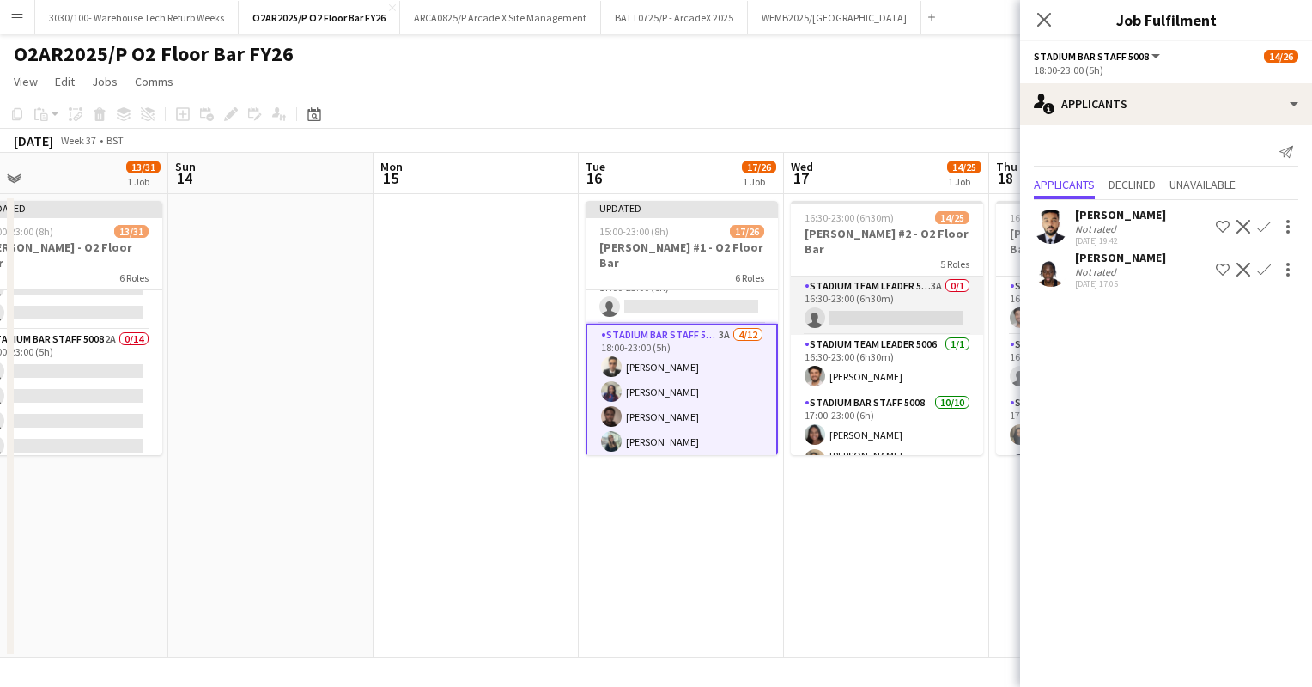
click at [856, 307] on app-card-role "Stadium Team Leader 5006 3A 0/1 16:30-23:00 (6h30m) single-neutral-actions" at bounding box center [887, 305] width 192 height 58
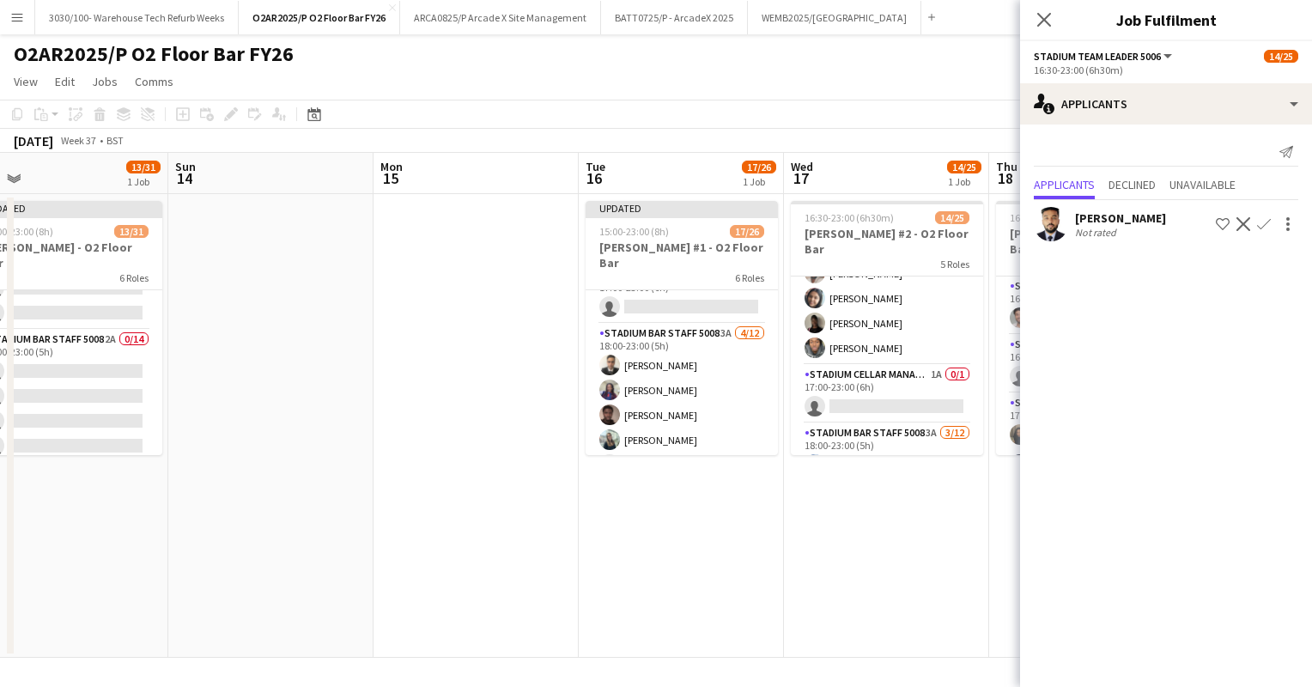
click at [882, 367] on app-card-role "Stadium Cellar Manager 5006 1A 0/1 17:00-23:00 (6h) single-neutral-actions" at bounding box center [887, 394] width 192 height 58
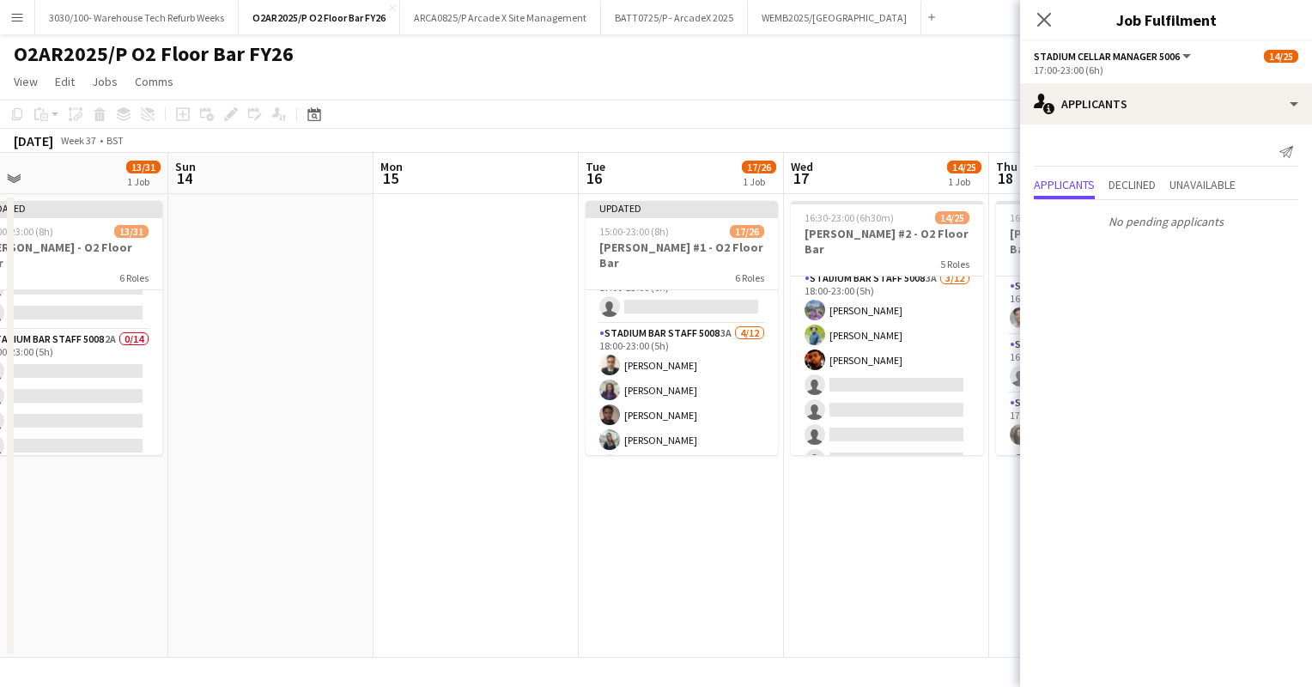
click at [882, 367] on app-card-role "Stadium Bar Staff 5008 3A [DATE] 18:00-23:00 (5h) [PERSON_NAME] [PERSON_NAME] s…" at bounding box center [887, 435] width 192 height 332
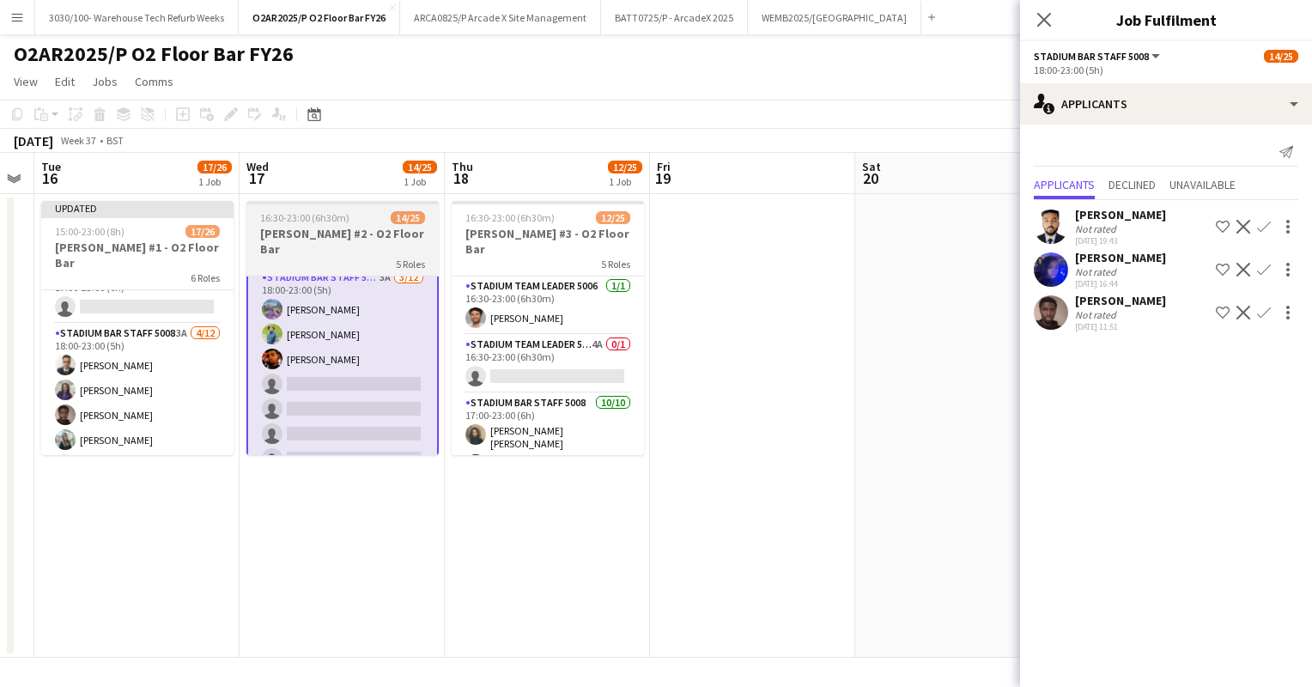
scroll to position [0, 443]
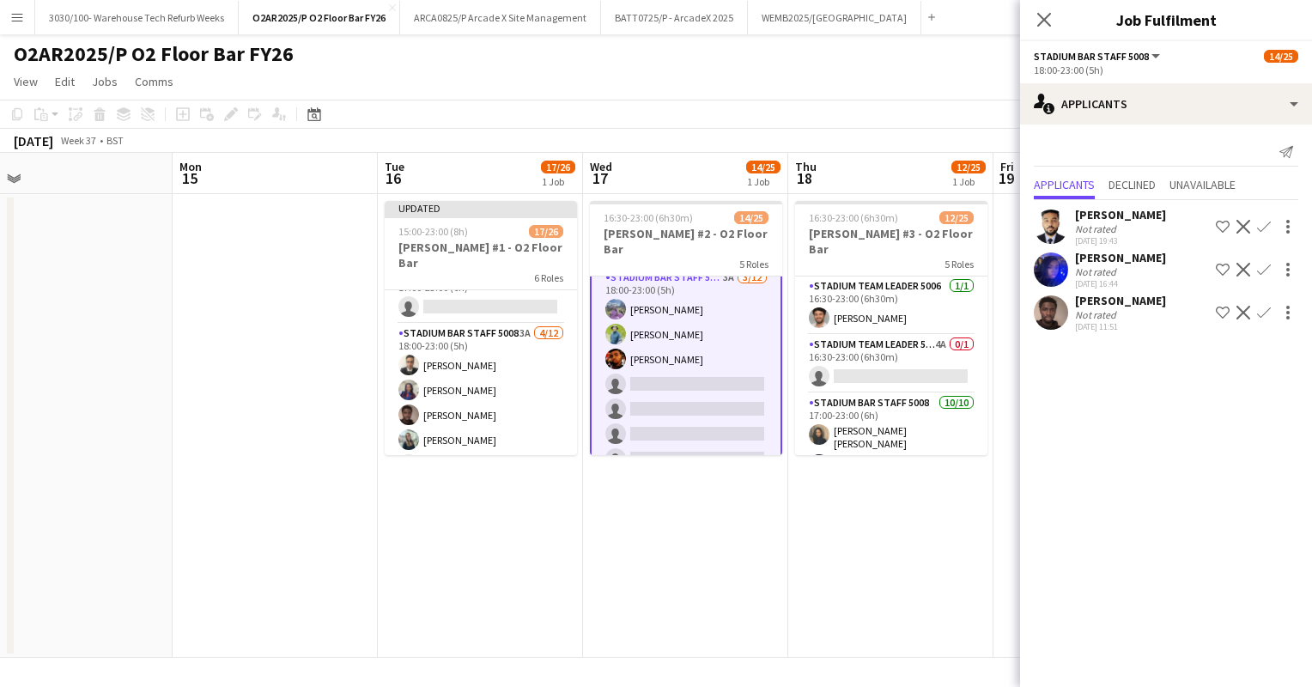
click at [1265, 309] on app-icon "Confirm" at bounding box center [1264, 313] width 14 height 14
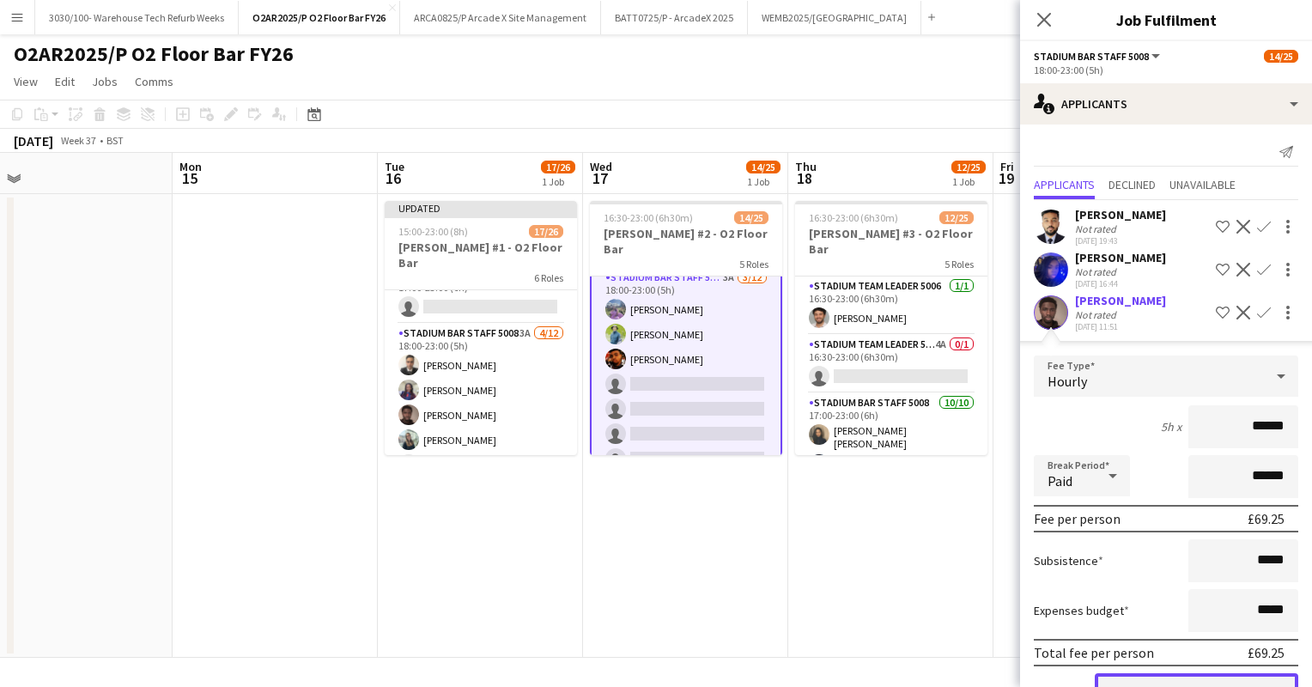
click at [1192, 675] on button "Confirm" at bounding box center [1196, 690] width 203 height 34
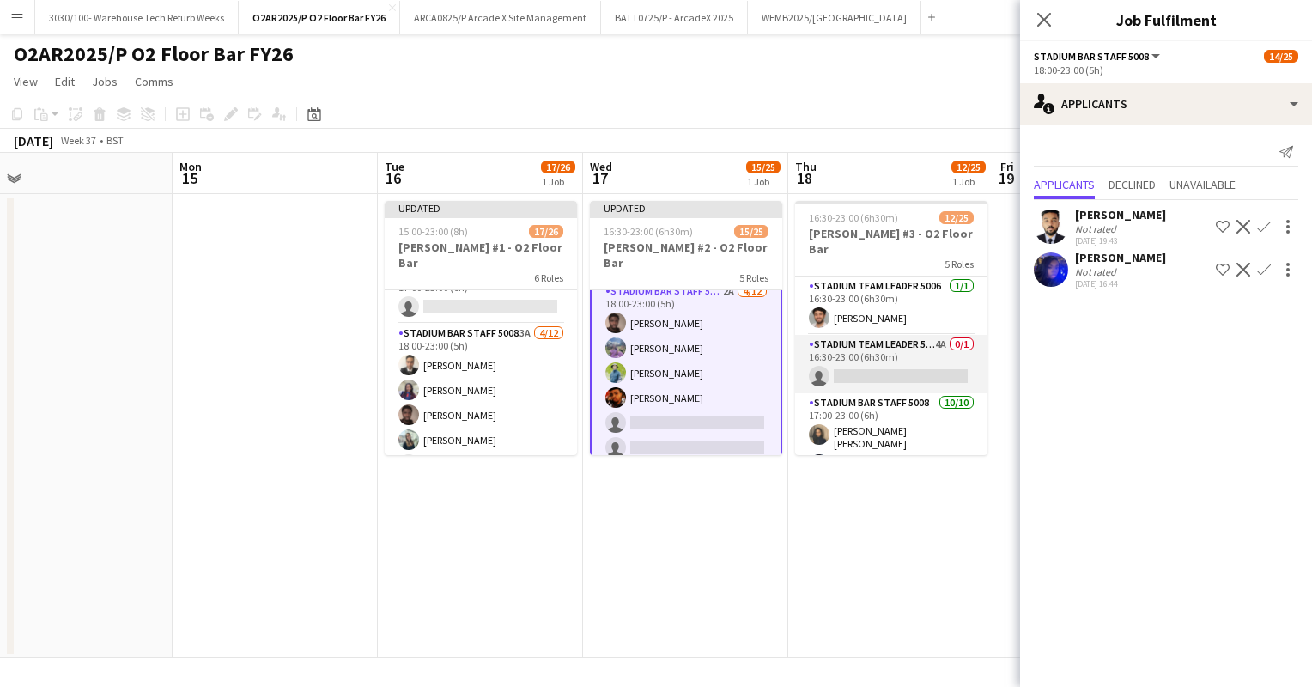
click at [885, 335] on app-card-role "Stadium Team Leader 5006 4A 0/1 16:30-23:00 (6h30m) single-neutral-actions" at bounding box center [891, 364] width 192 height 58
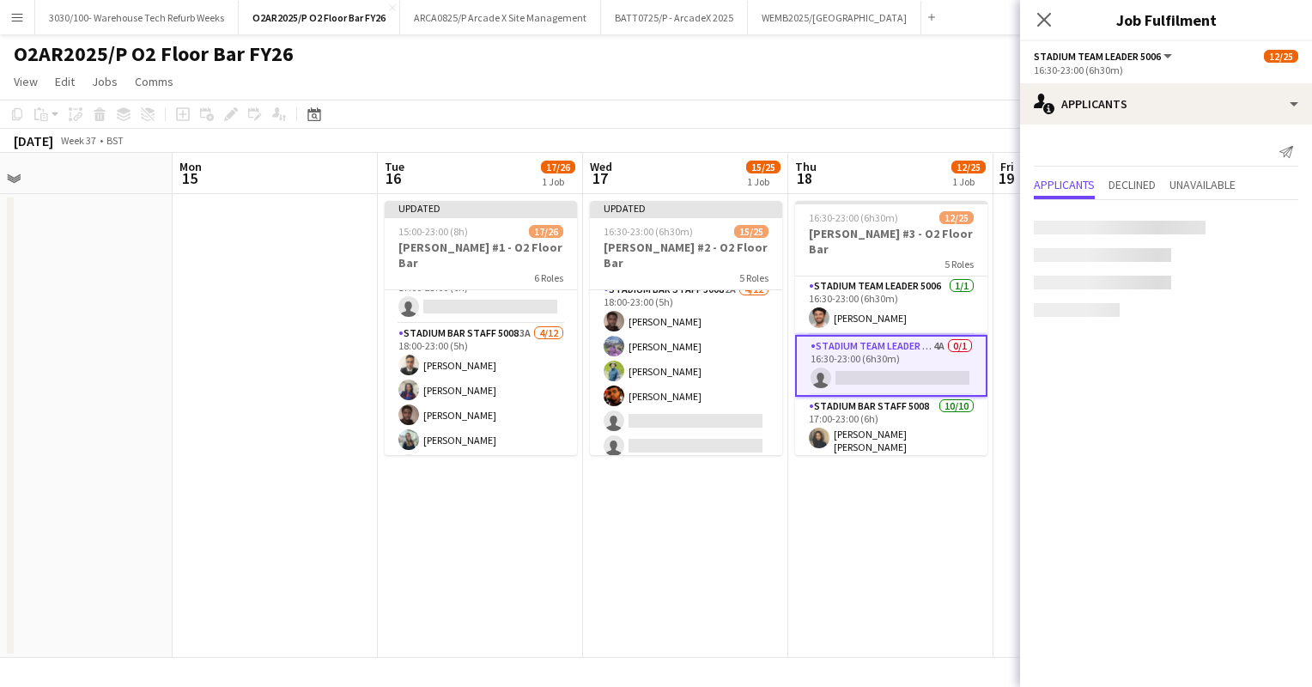
scroll to position [471, 0]
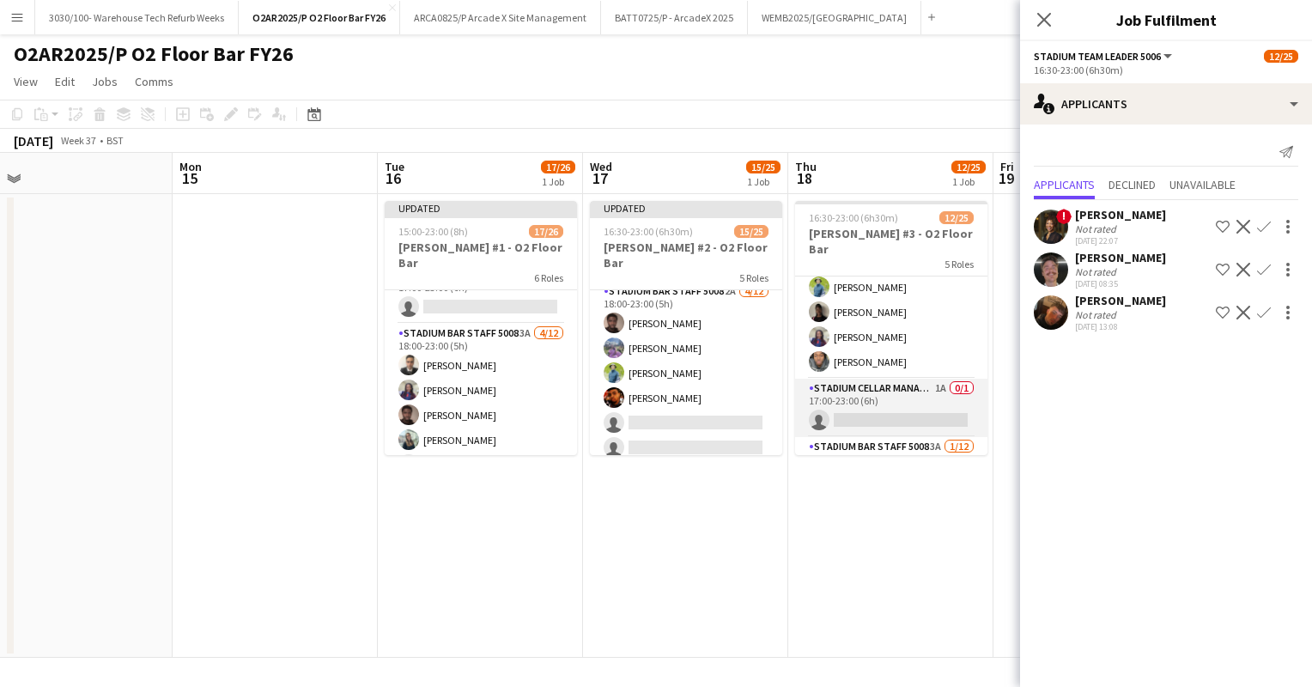
click at [893, 379] on app-card-role "Stadium Cellar Manager 5006 1A 0/1 17:00-23:00 (6h) single-neutral-actions" at bounding box center [891, 408] width 192 height 58
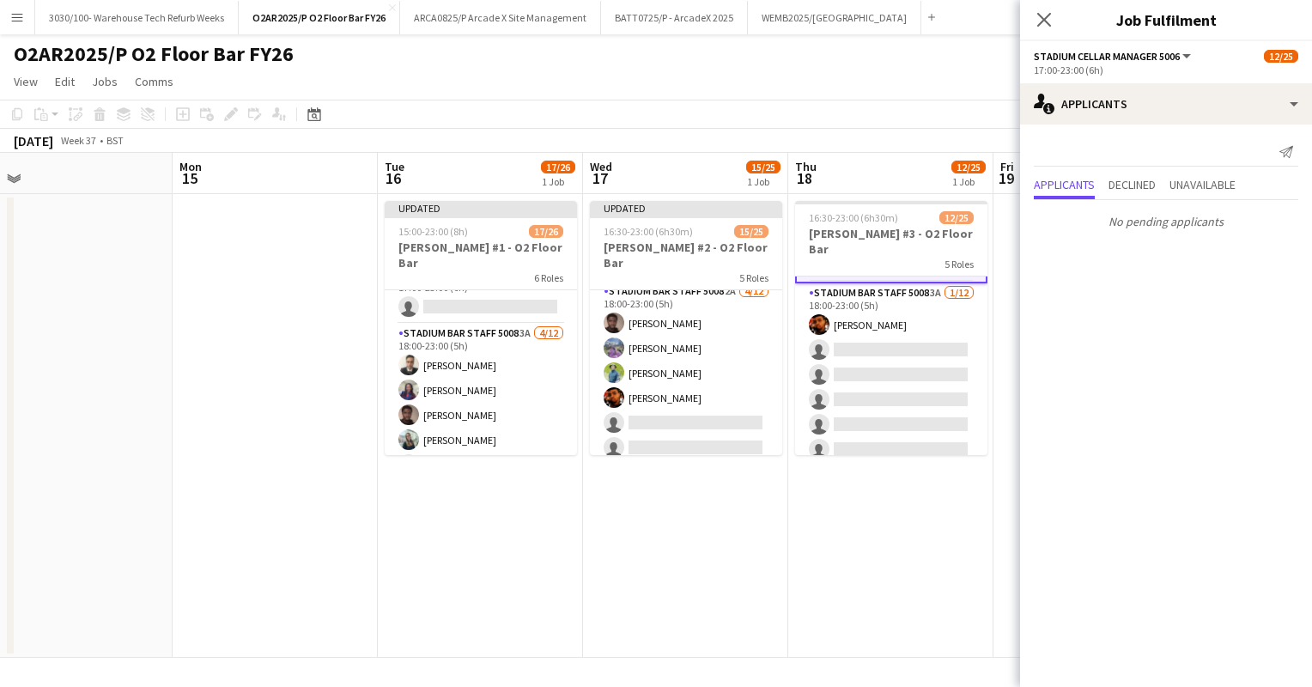
scroll to position [460, 0]
click at [893, 370] on app-card-role "Stadium Bar Staff 5008 3A [DATE] 18:00-23:00 (5h) [PERSON_NAME] single-neutral-…" at bounding box center [891, 448] width 192 height 332
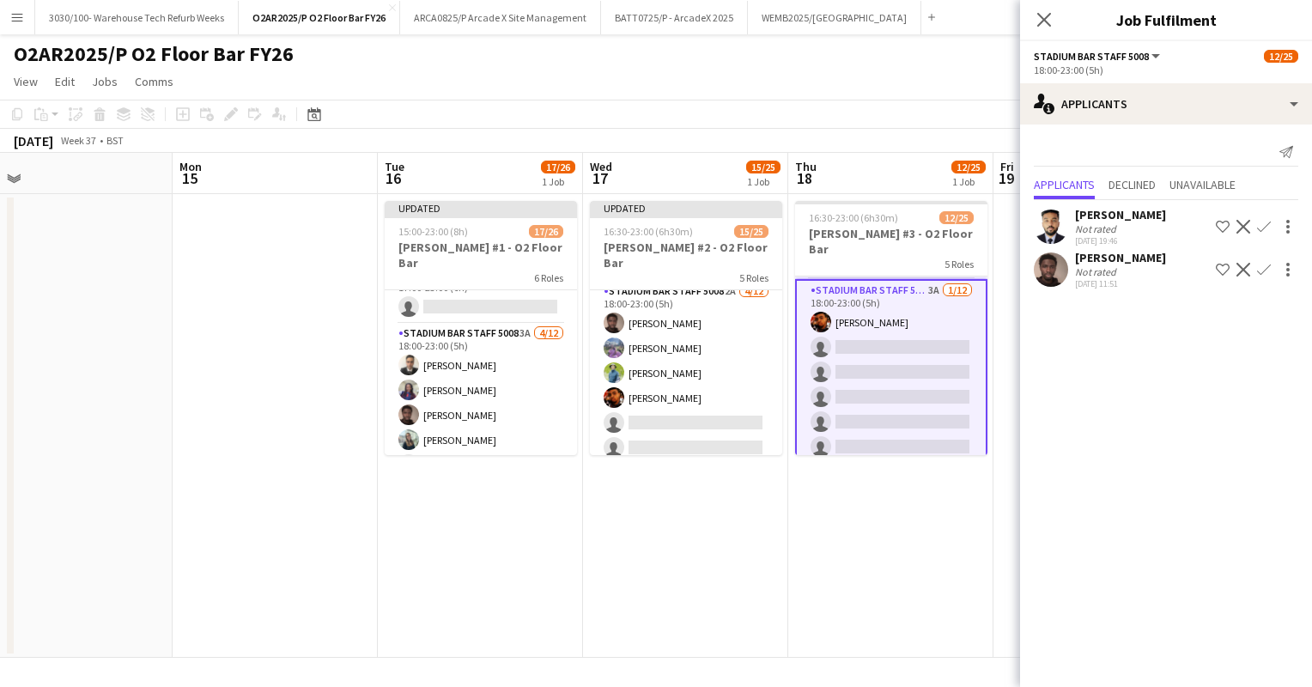
click at [1260, 270] on app-icon "Confirm" at bounding box center [1264, 270] width 14 height 14
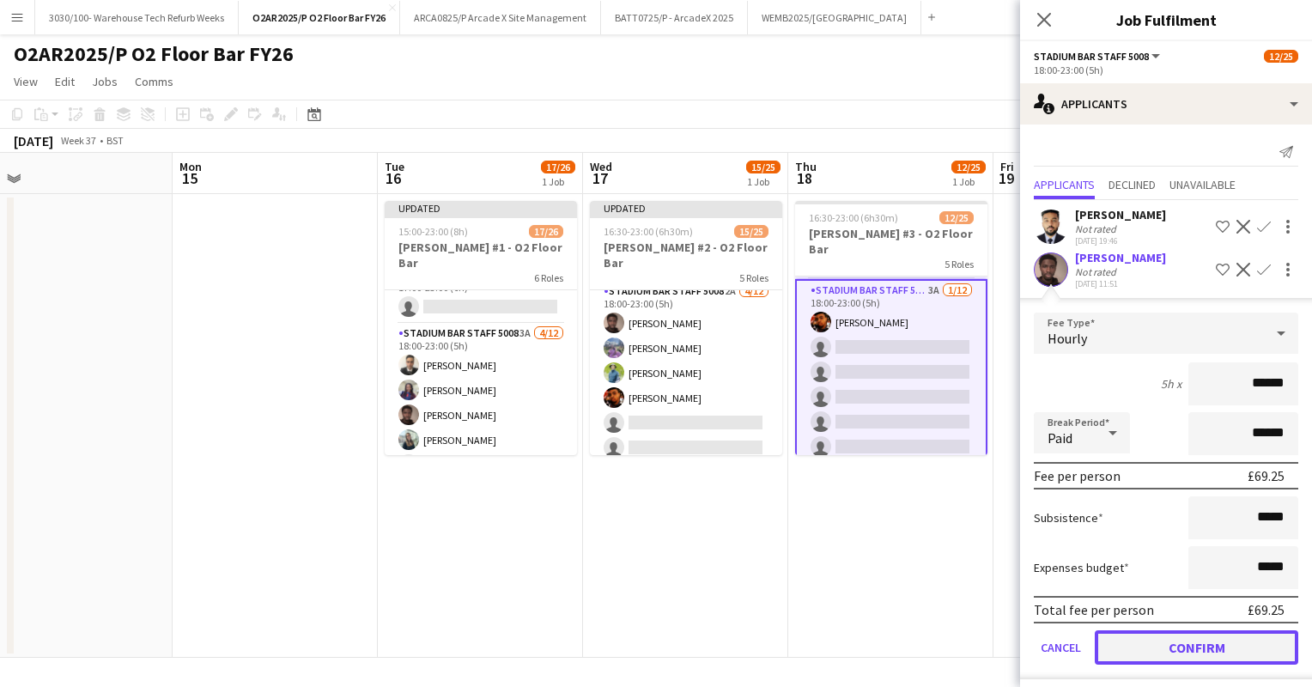
click at [1150, 639] on button "Confirm" at bounding box center [1196, 647] width 203 height 34
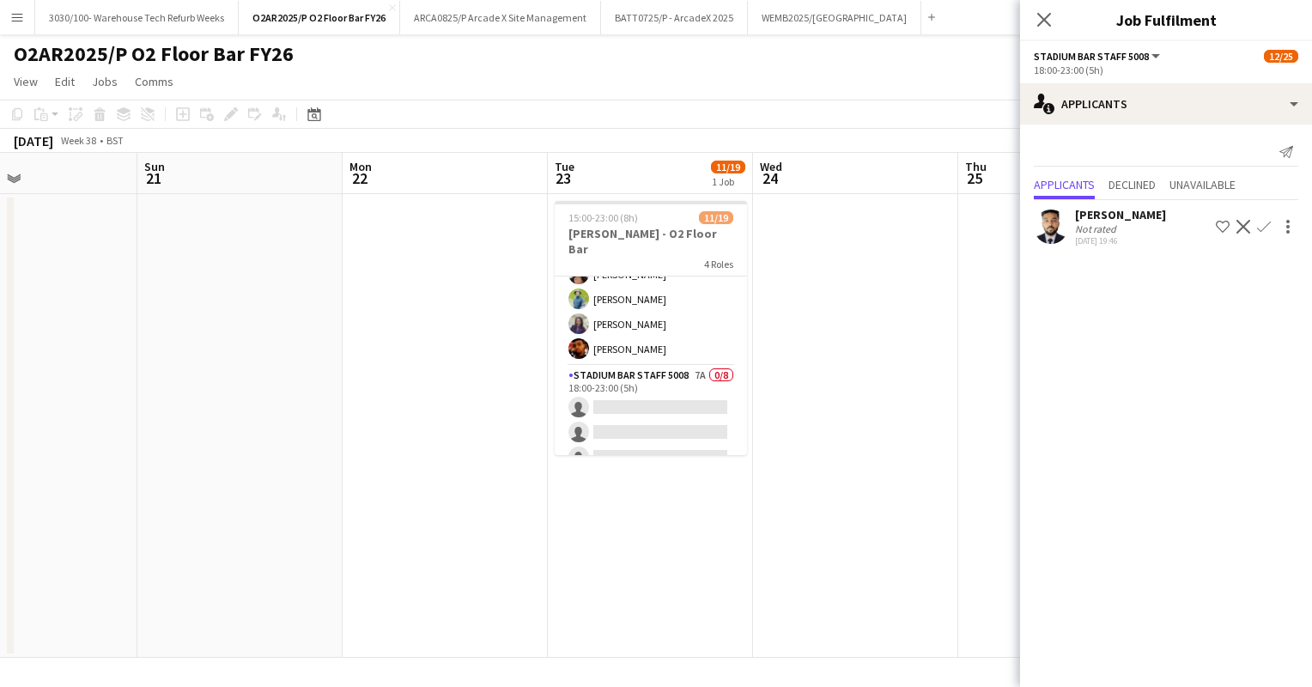
scroll to position [330, 0]
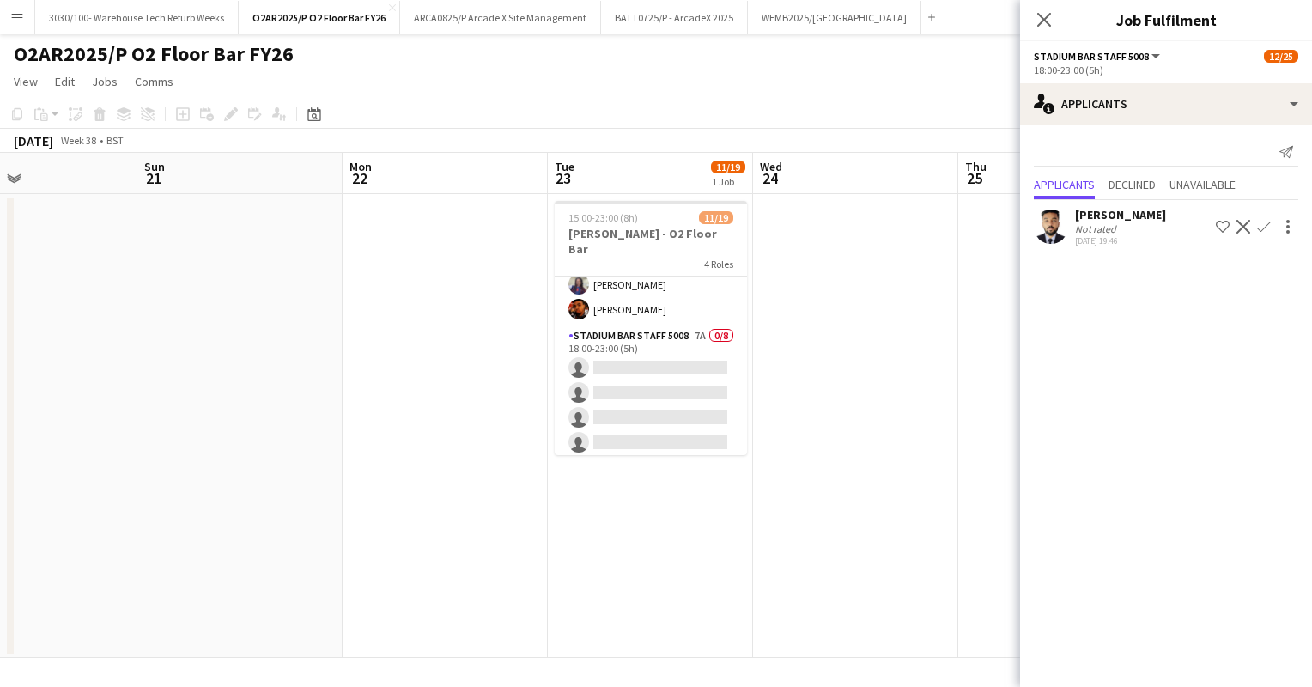
click at [627, 357] on app-card-role "Stadium Bar Staff 5008 7A 0/8 18:00-23:00 (5h) single-neutral-actions single-ne…" at bounding box center [651, 442] width 192 height 233
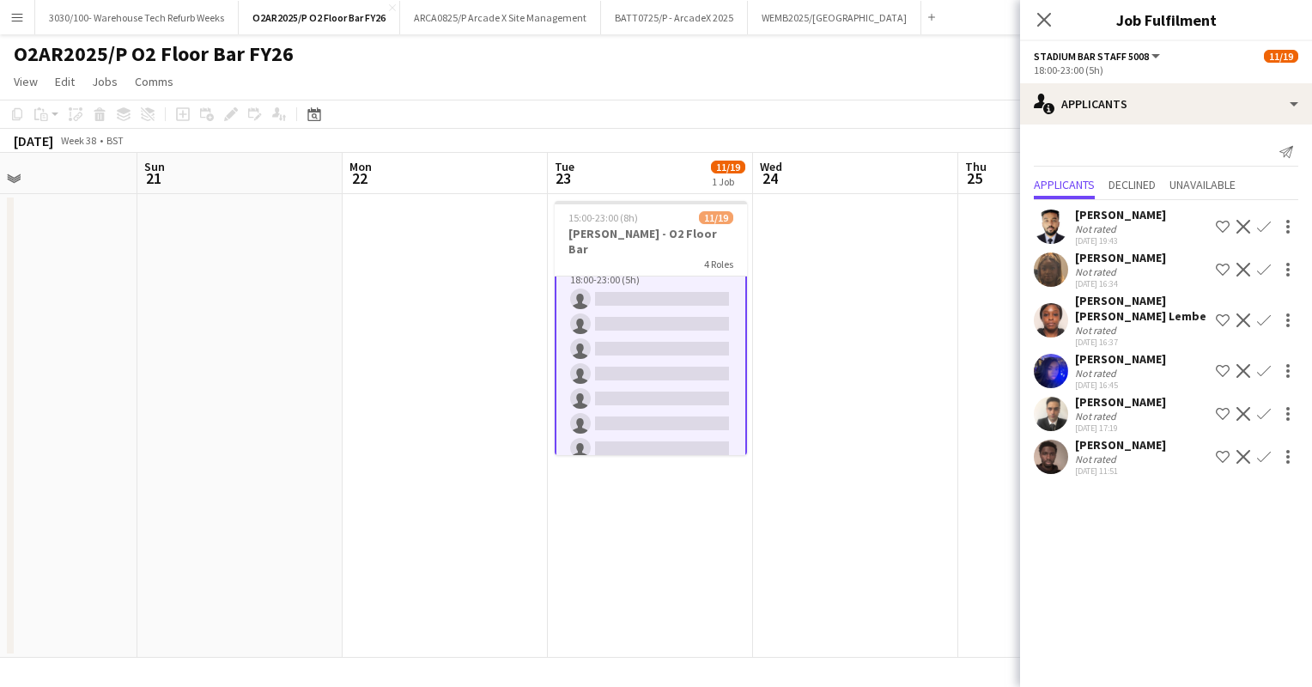
scroll to position [416, 0]
click at [1261, 407] on app-icon "Confirm" at bounding box center [1264, 414] width 14 height 14
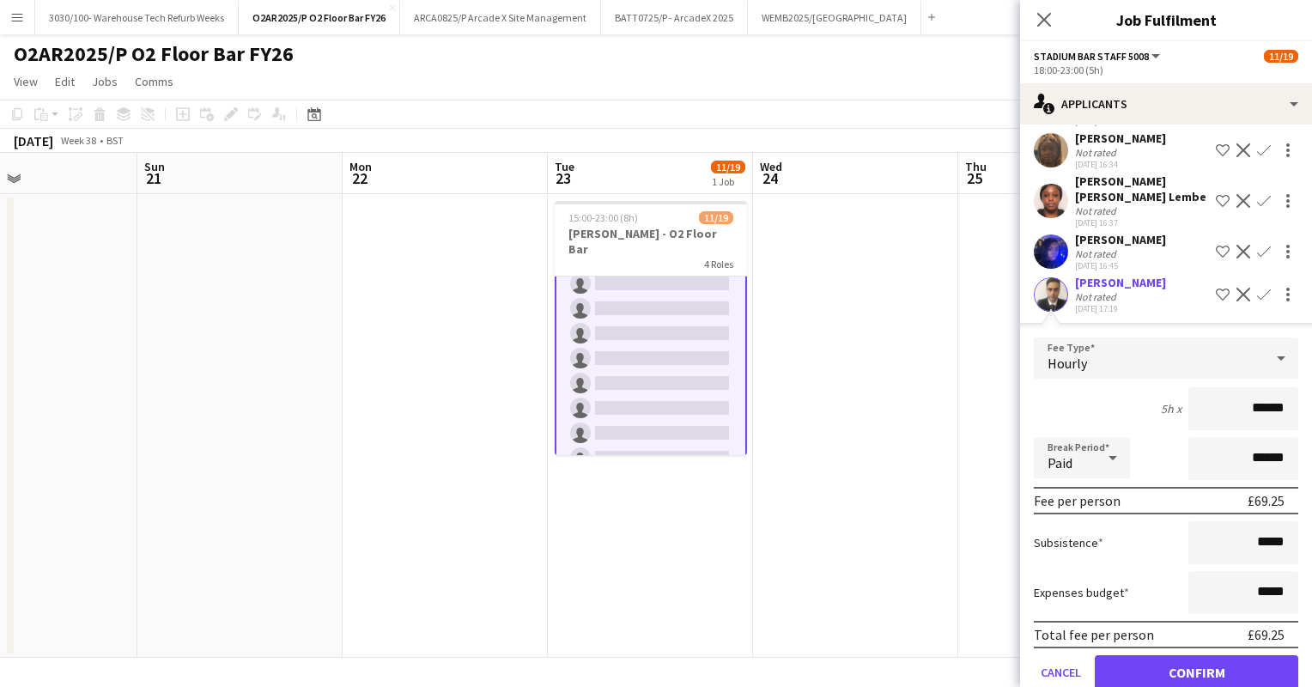
scroll to position [120, 0]
click at [1193, 654] on button "Confirm" at bounding box center [1196, 671] width 203 height 34
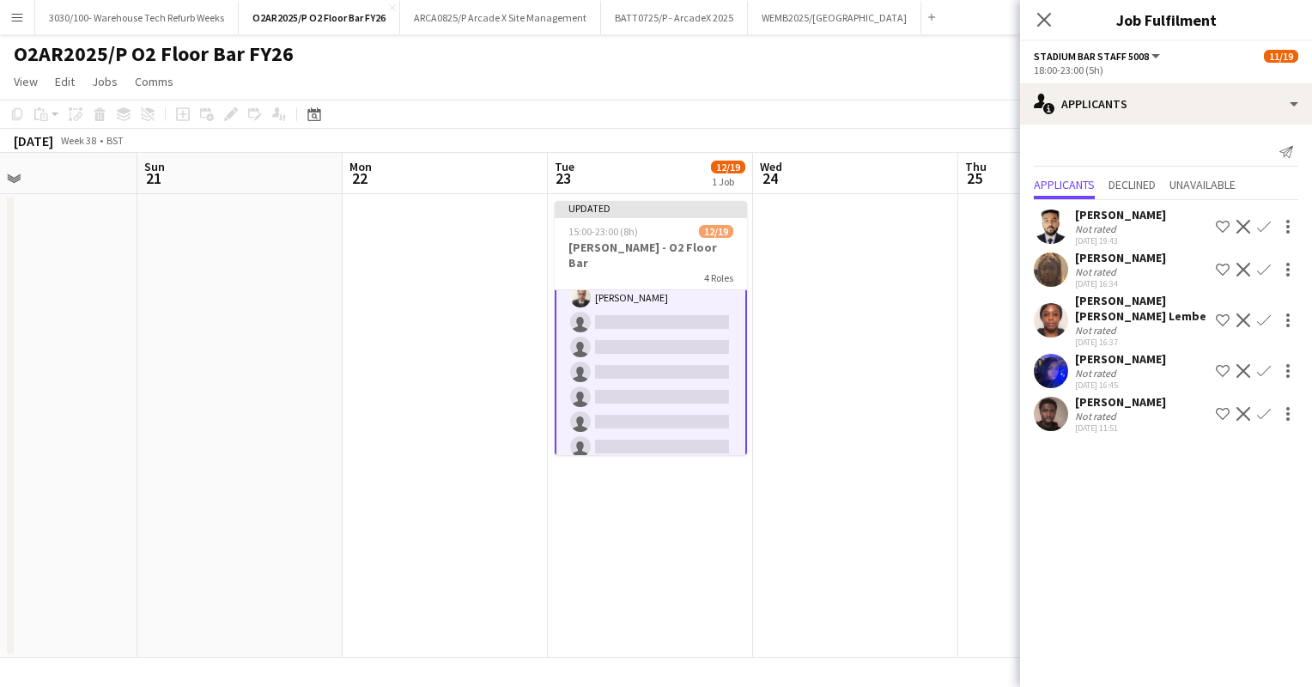
scroll to position [0, 0]
click at [1264, 407] on app-icon "Confirm" at bounding box center [1264, 414] width 14 height 14
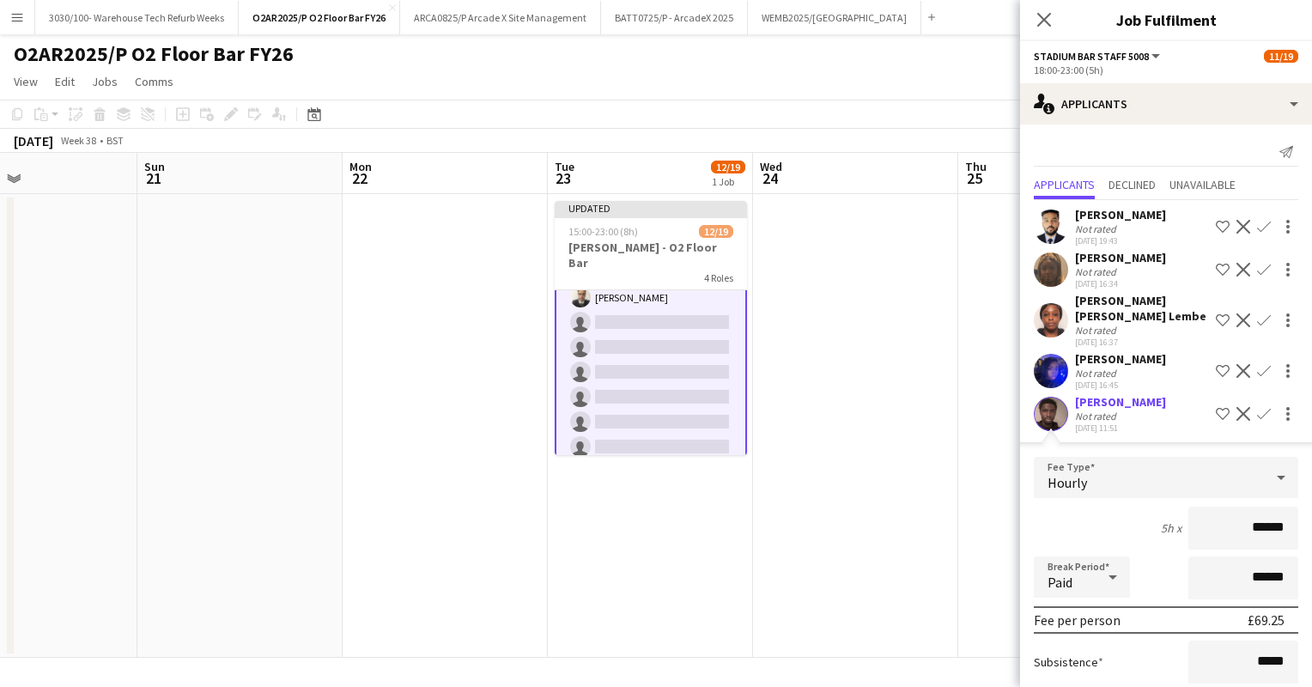
scroll to position [136, 0]
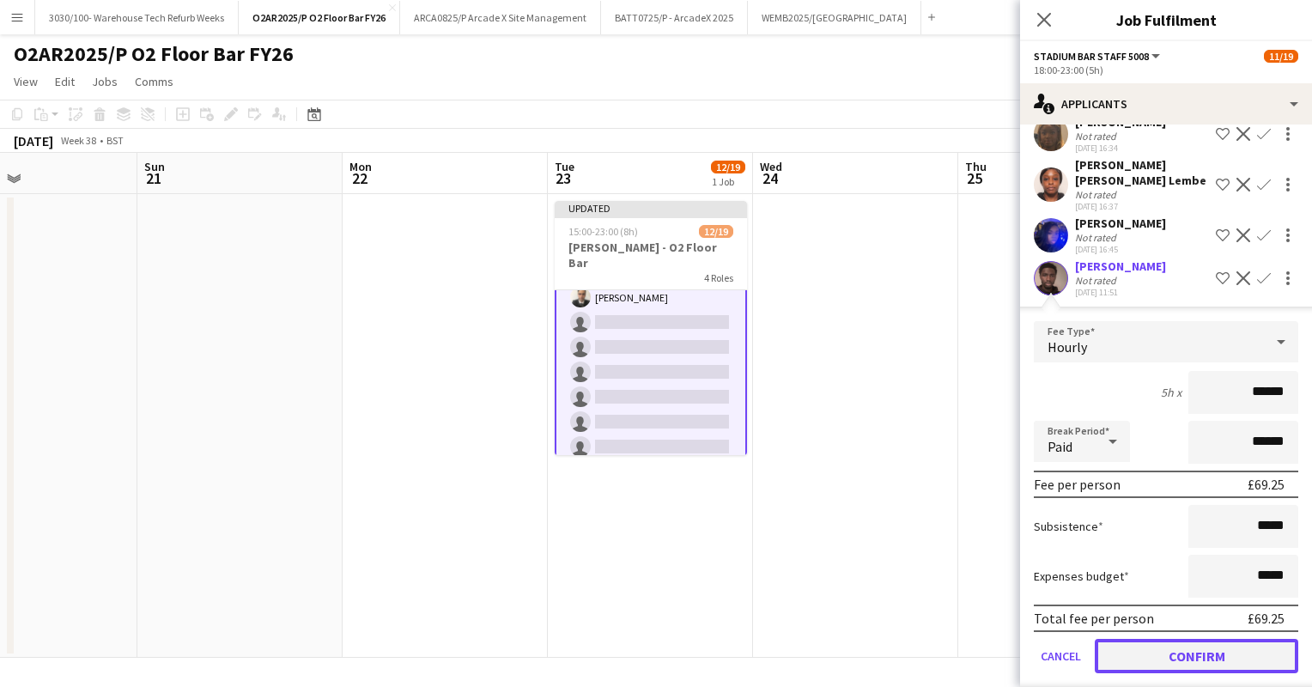
click at [1191, 639] on button "Confirm" at bounding box center [1196, 656] width 203 height 34
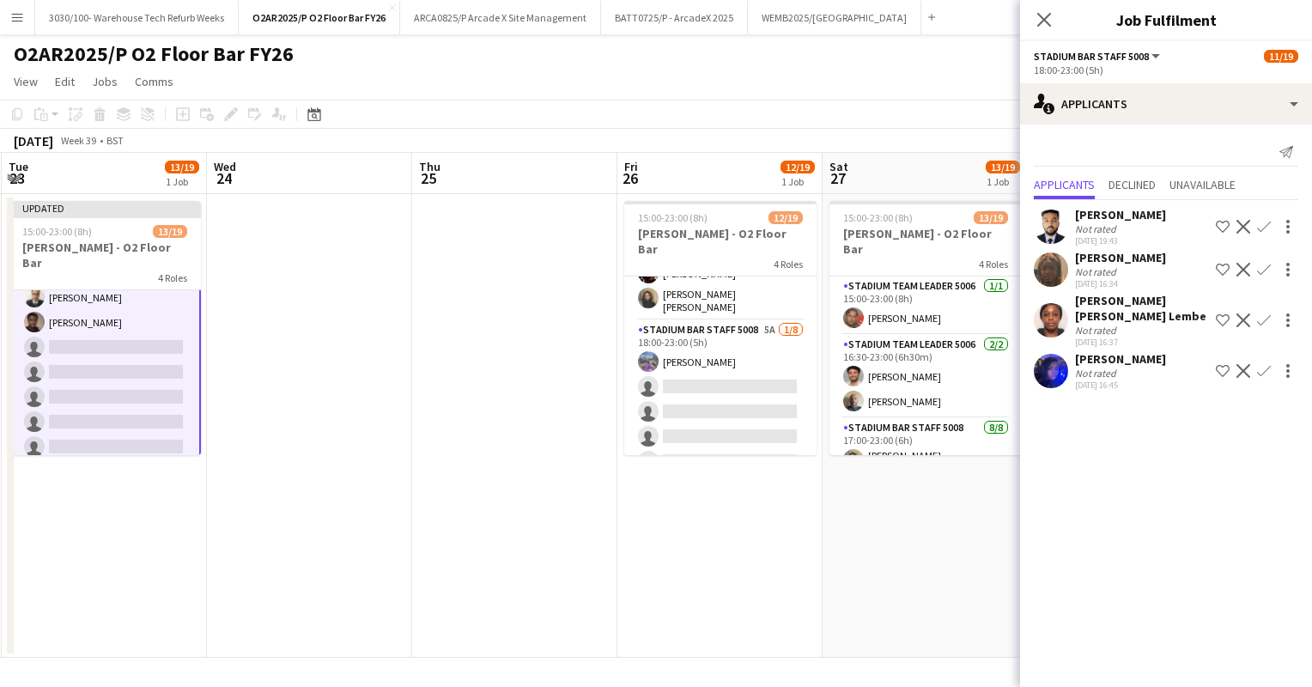
scroll to position [337, 0]
click at [730, 367] on app-card-role "Stadium Bar Staff 5008 5A [DATE] 18:00-23:00 (5h) [PERSON_NAME] single-neutral-…" at bounding box center [720, 435] width 192 height 233
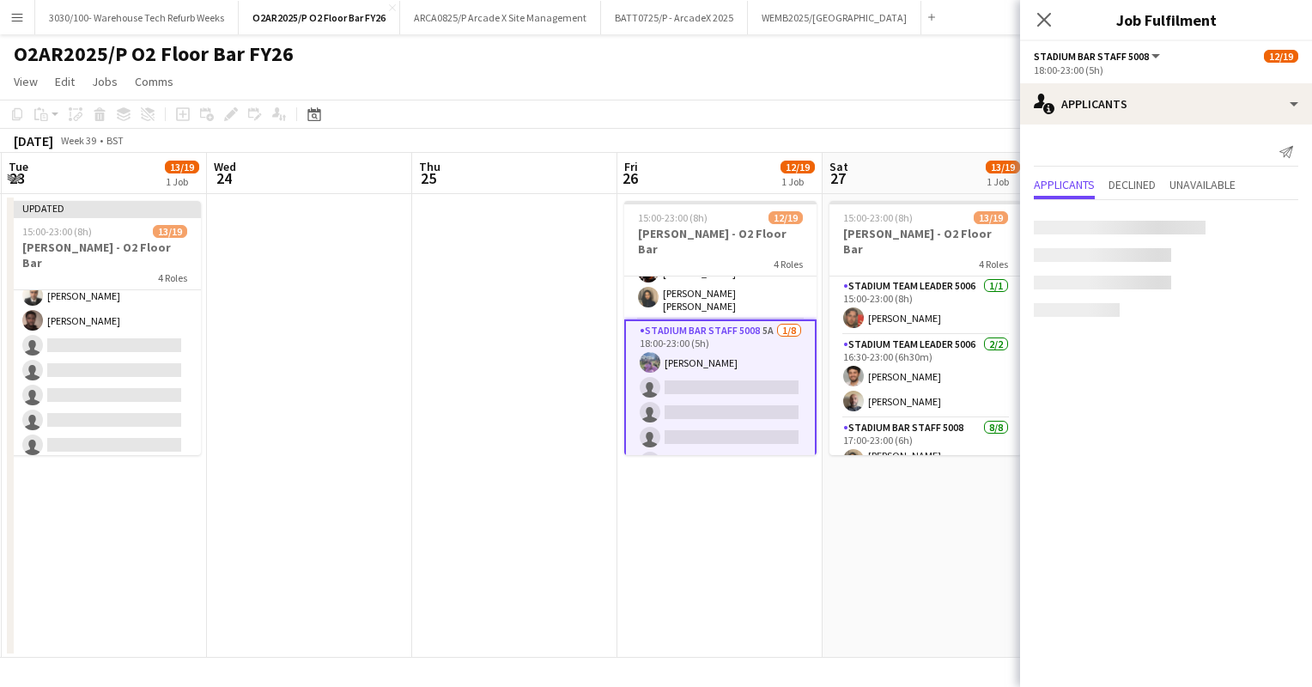
scroll to position [414, 0]
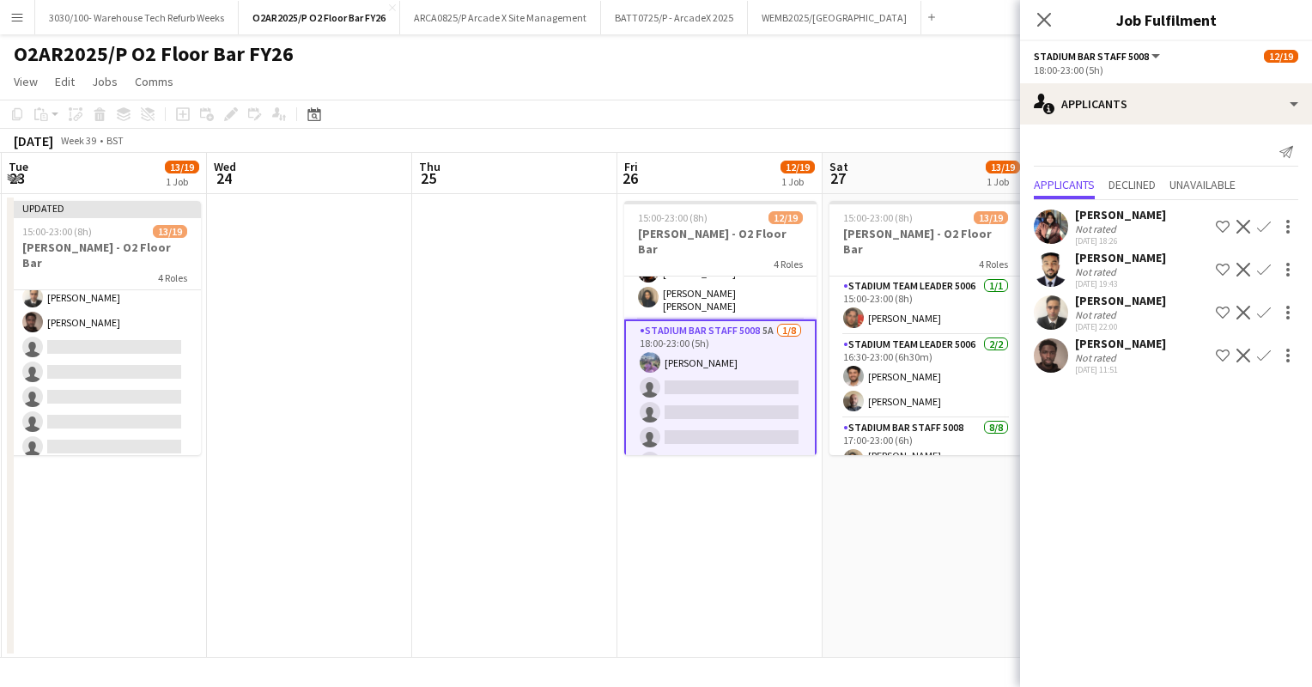
click at [1264, 308] on app-icon "Confirm" at bounding box center [1264, 313] width 14 height 14
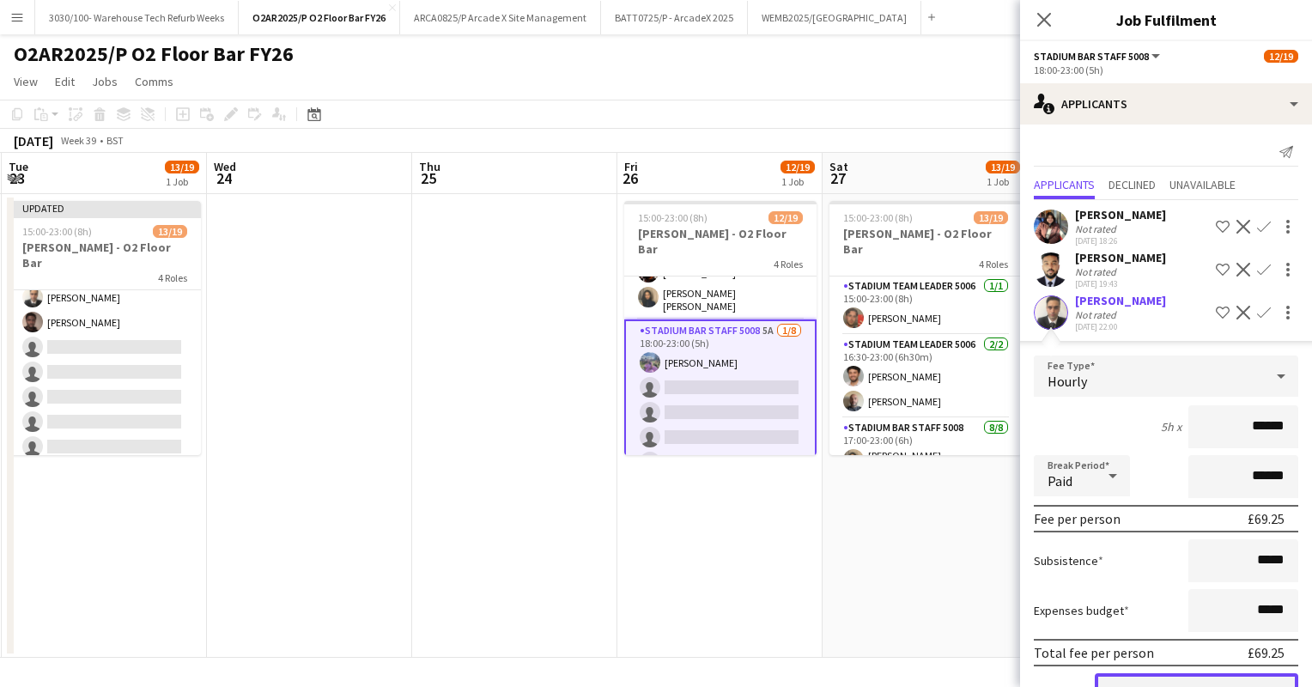
click at [1183, 683] on button "Confirm" at bounding box center [1196, 690] width 203 height 34
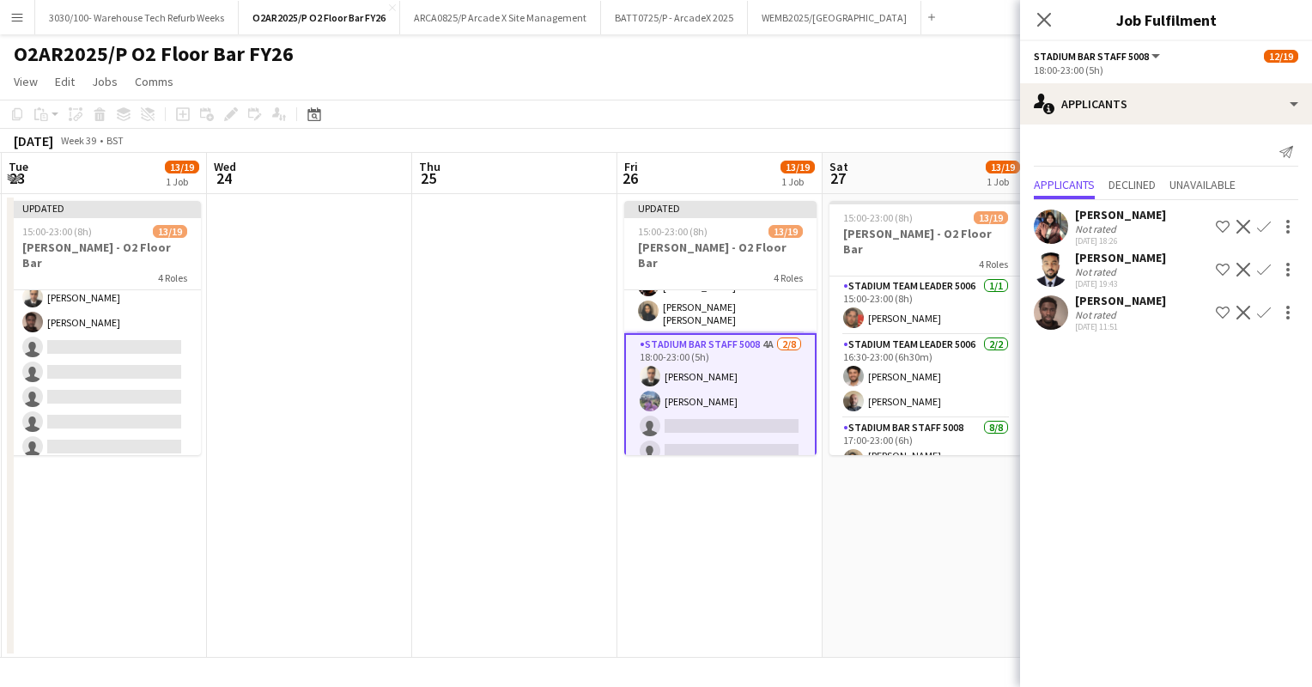
click at [1260, 303] on button "Confirm" at bounding box center [1263, 312] width 21 height 21
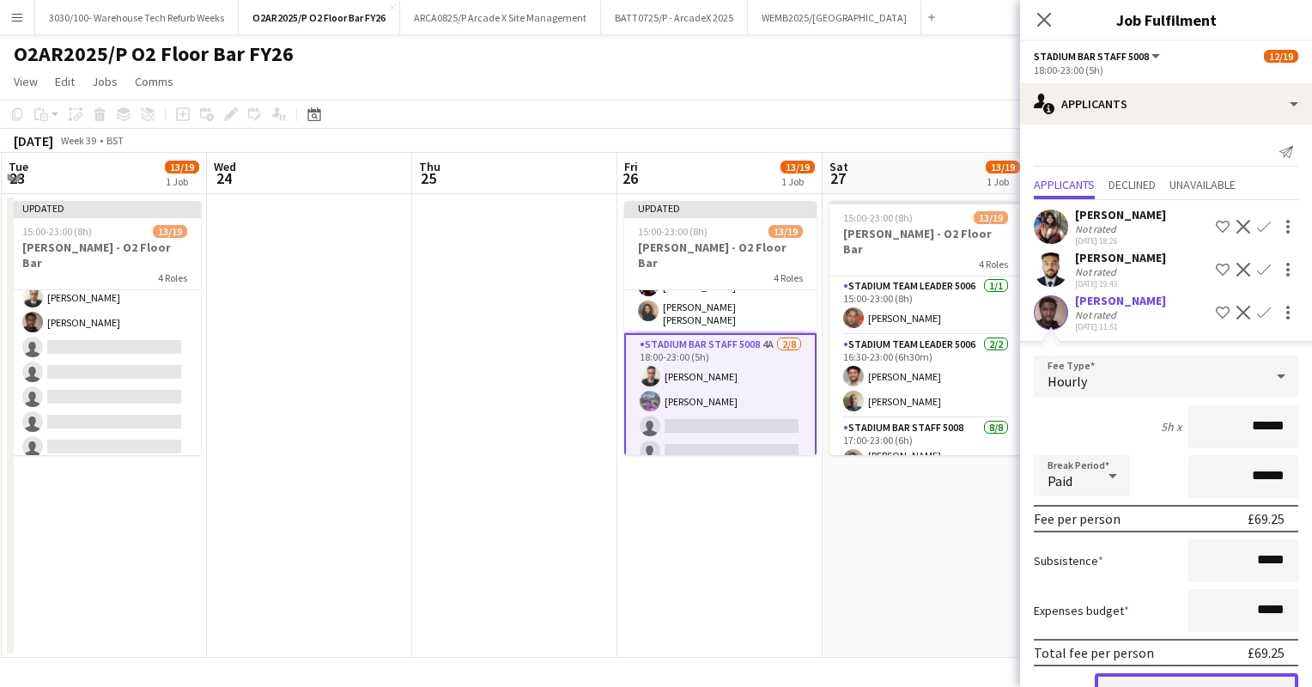
click at [1177, 673] on button "Confirm" at bounding box center [1196, 690] width 203 height 34
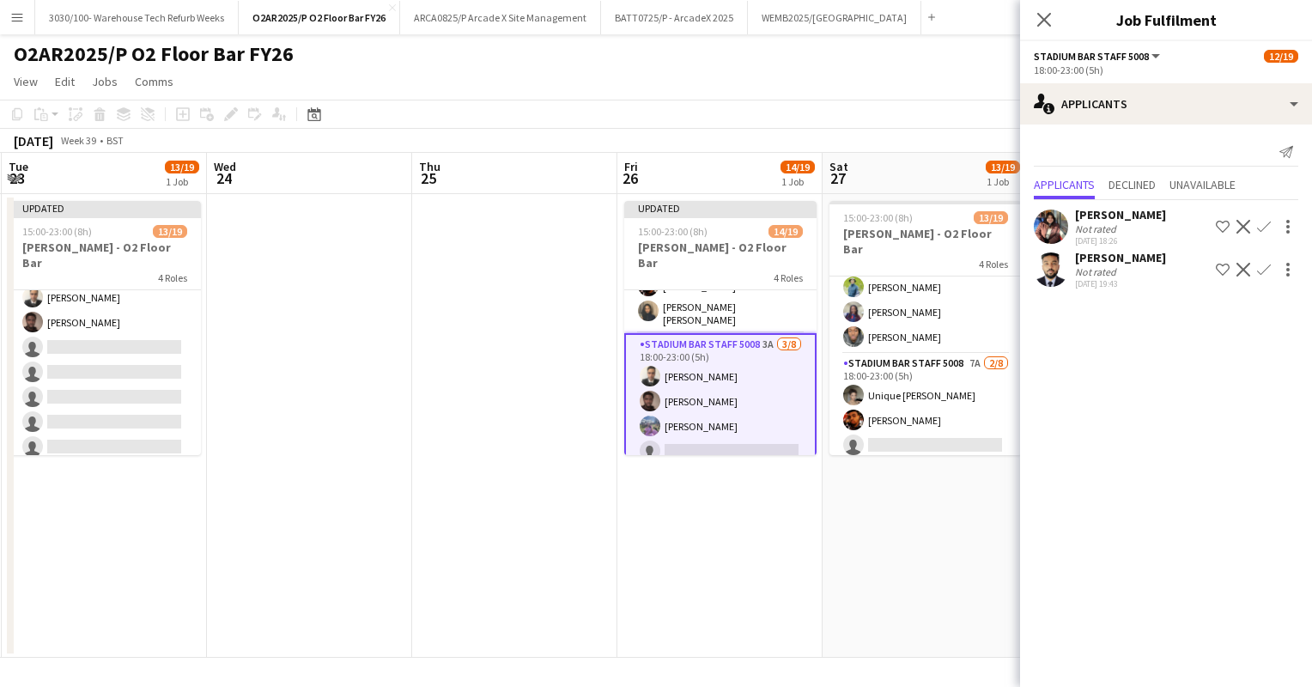
scroll to position [302, 0]
click at [947, 367] on app-card-role "Stadium Bar Staff 5008 7A [DATE] 18:00-23:00 (5h) Unique [PERSON_NAME] [PERSON_…" at bounding box center [925, 470] width 192 height 233
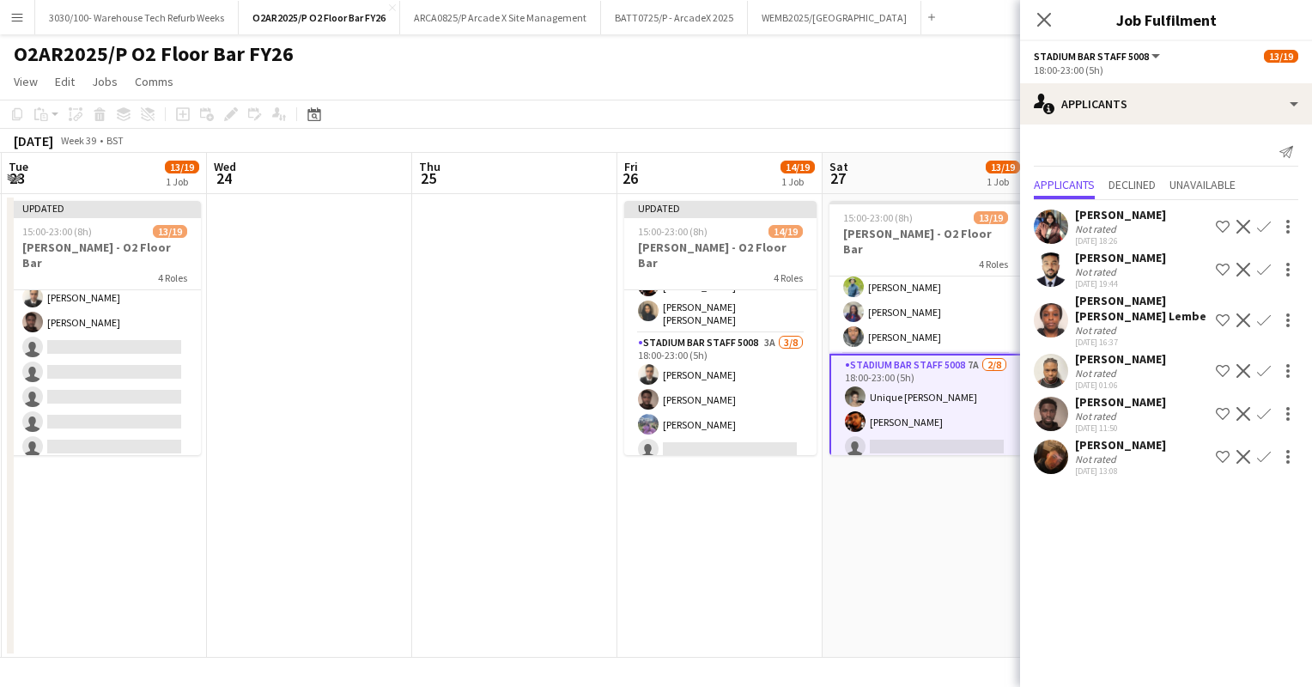
click at [1264, 364] on app-icon "Confirm" at bounding box center [1264, 371] width 14 height 14
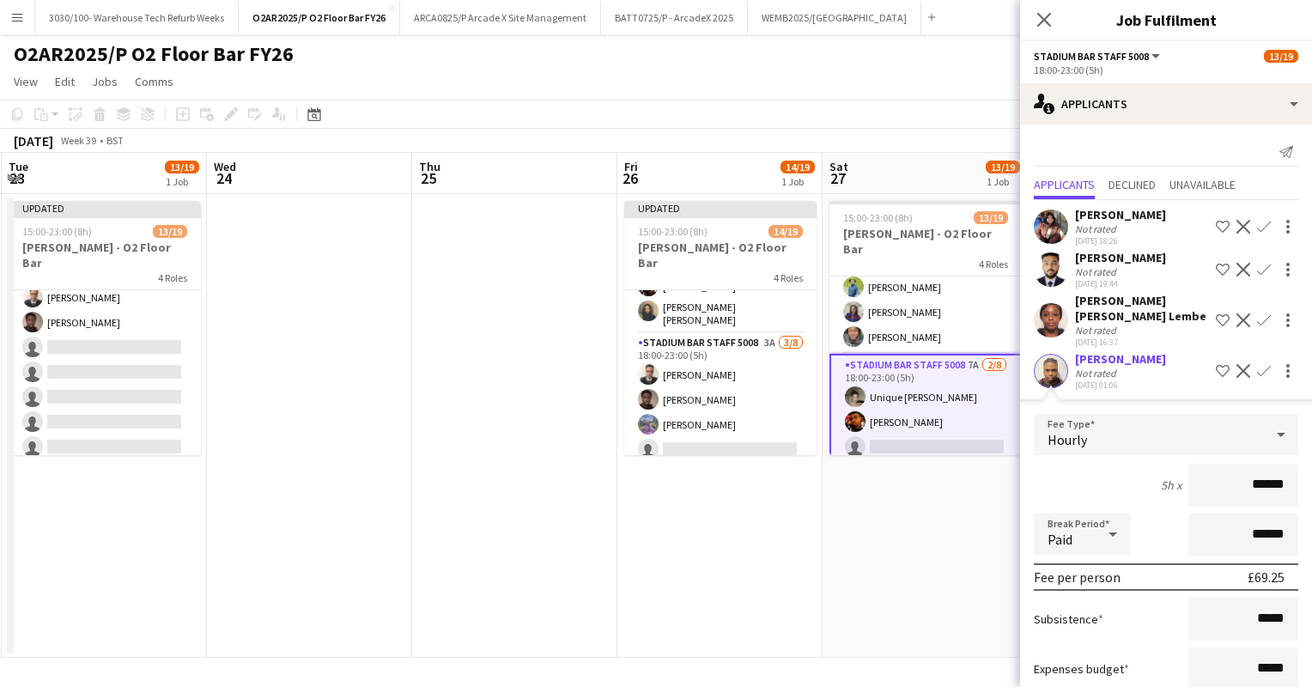
scroll to position [194, 0]
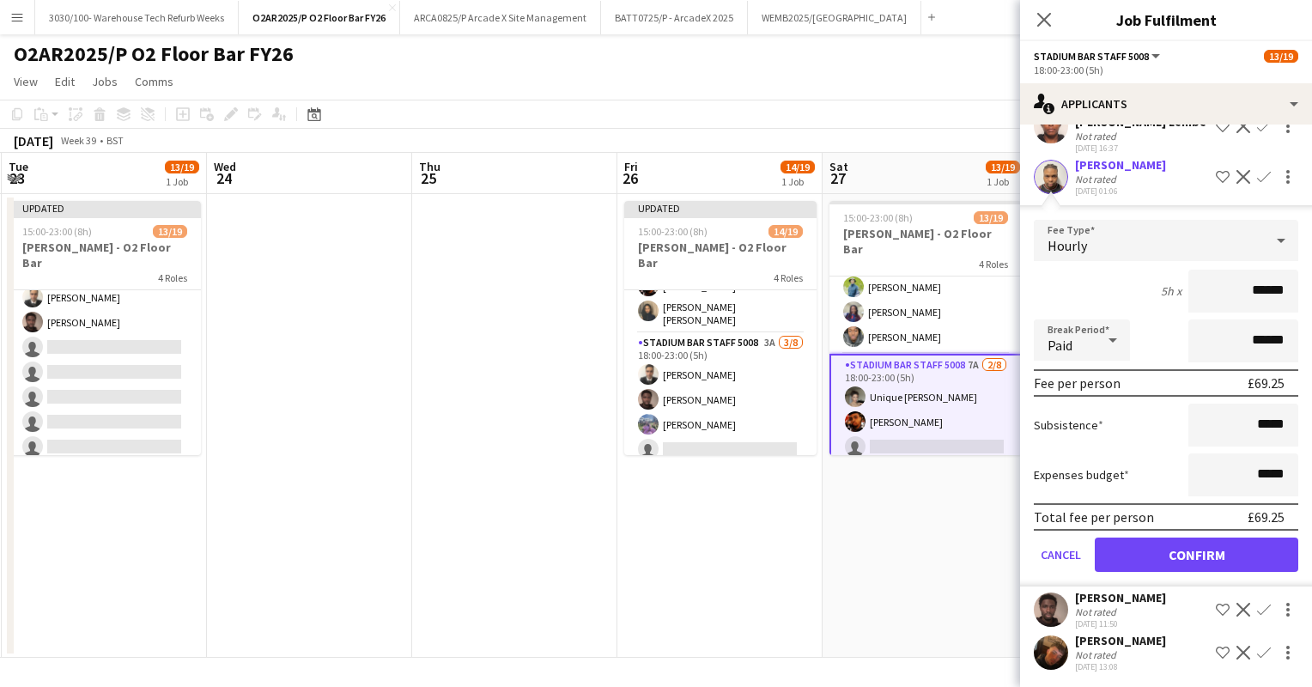
click at [1180, 569] on form "Fee Type Hourly 5h x ****** Break Period Paid ****** Fee per person £69.25 Subs…" at bounding box center [1166, 403] width 292 height 367
click at [1185, 557] on button "Confirm" at bounding box center [1196, 554] width 203 height 34
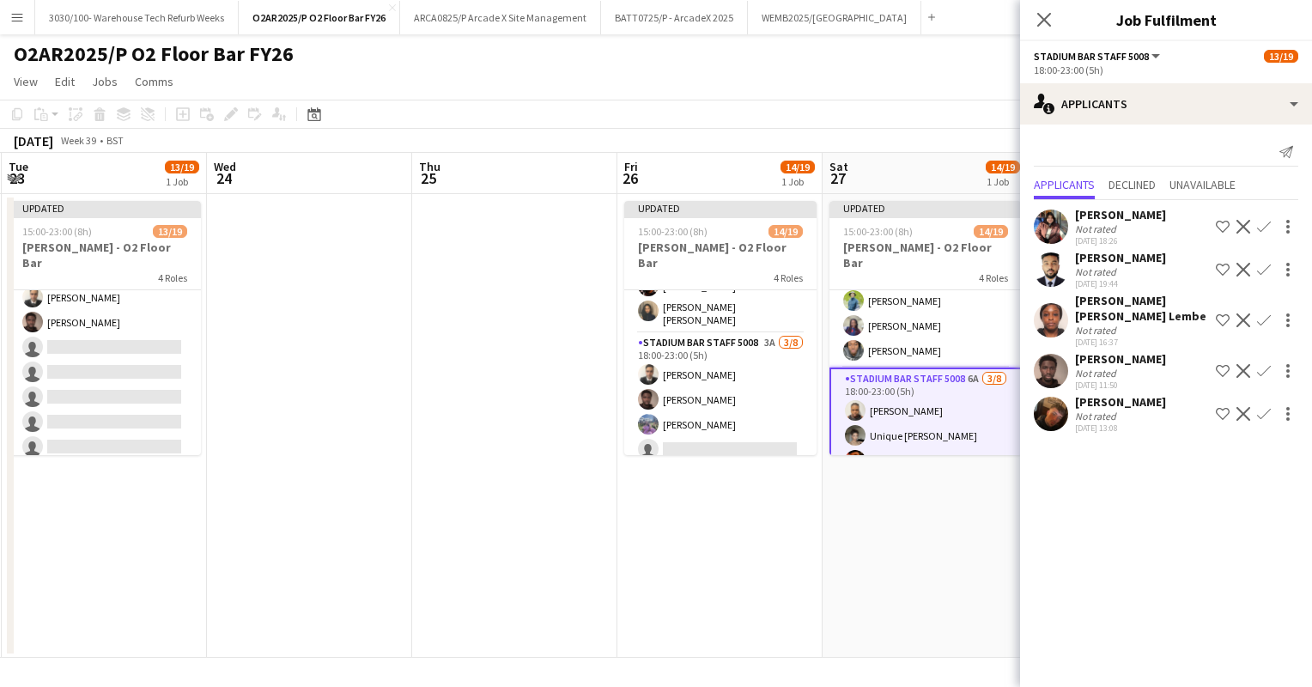
scroll to position [0, 0]
click at [1261, 364] on app-icon "Confirm" at bounding box center [1264, 371] width 14 height 14
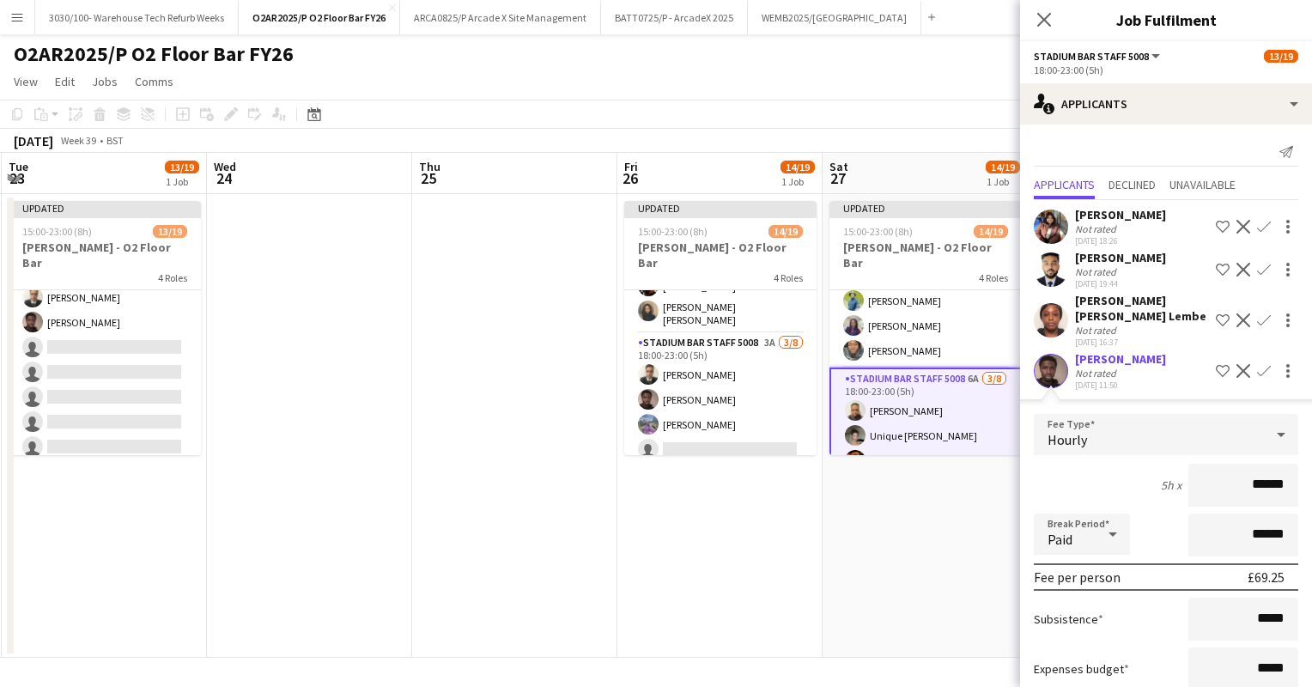
scroll to position [136, 0]
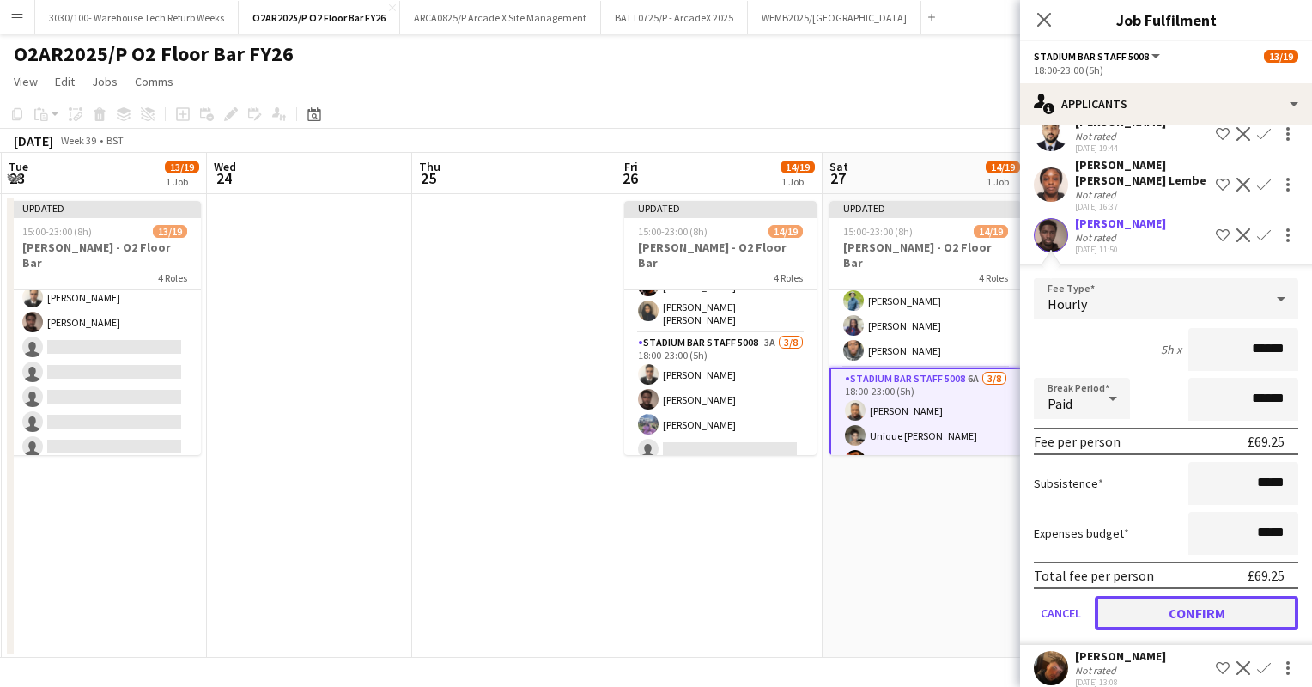
click at [1150, 598] on button "Confirm" at bounding box center [1196, 613] width 203 height 34
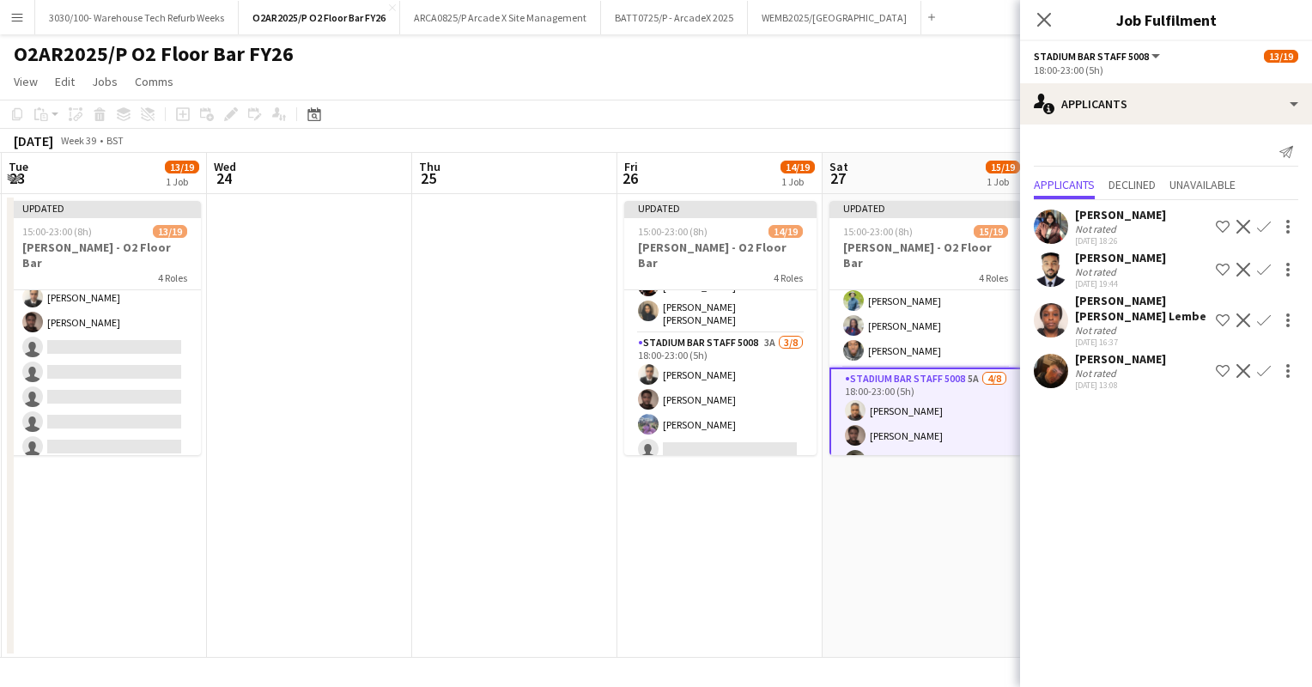
click at [928, 151] on div "[DATE] Week 39 • BST Publish 1 job Revert 1 job" at bounding box center [656, 141] width 1312 height 24
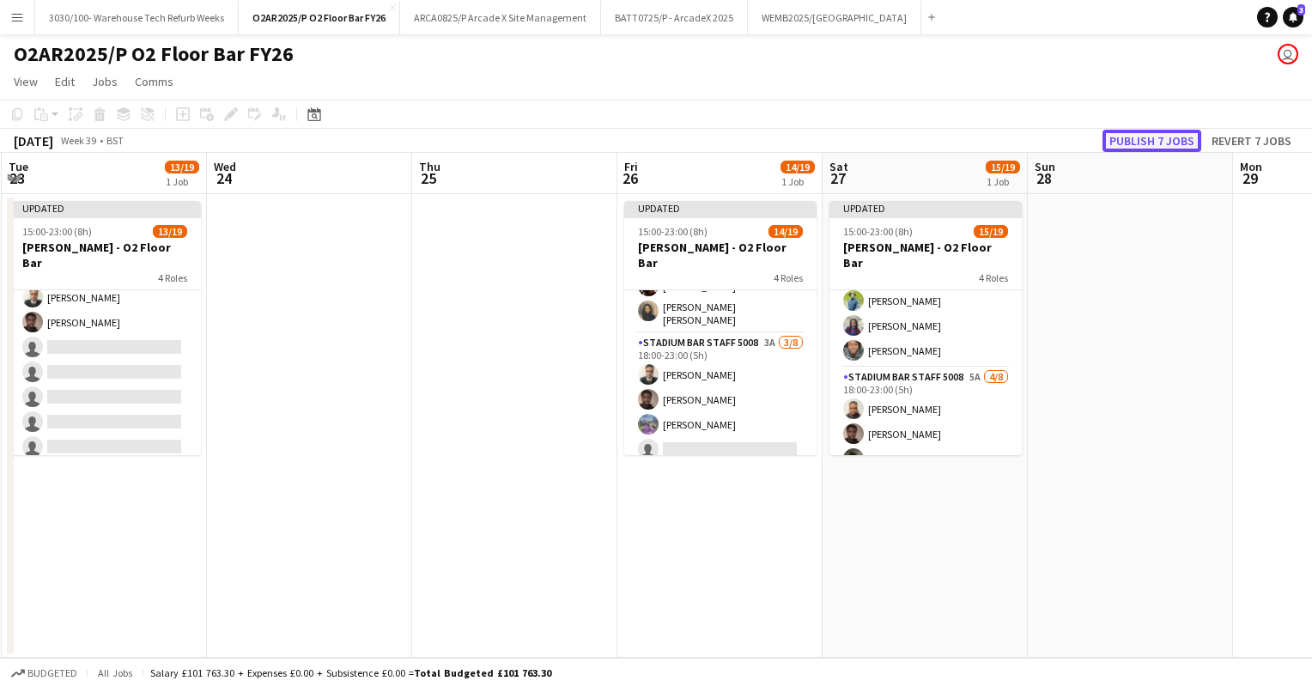
click at [1135, 136] on button "Publish 7 jobs" at bounding box center [1151, 141] width 99 height 22
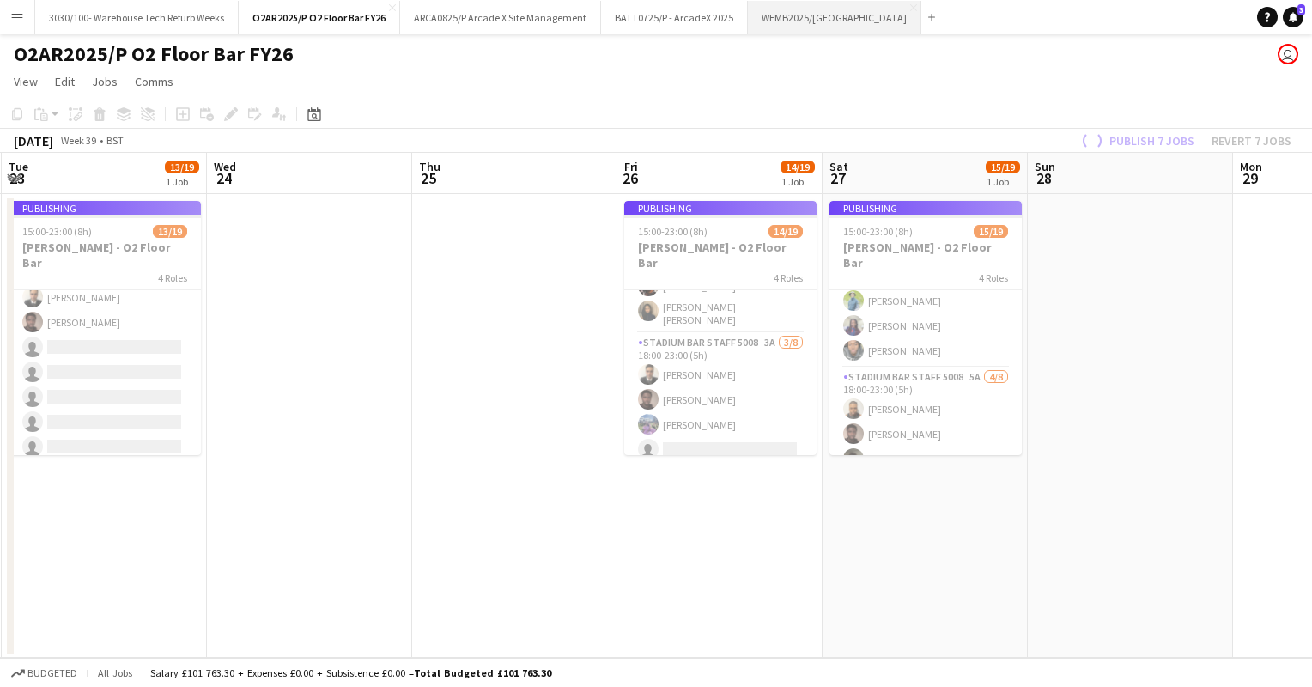
scroll to position [412, 0]
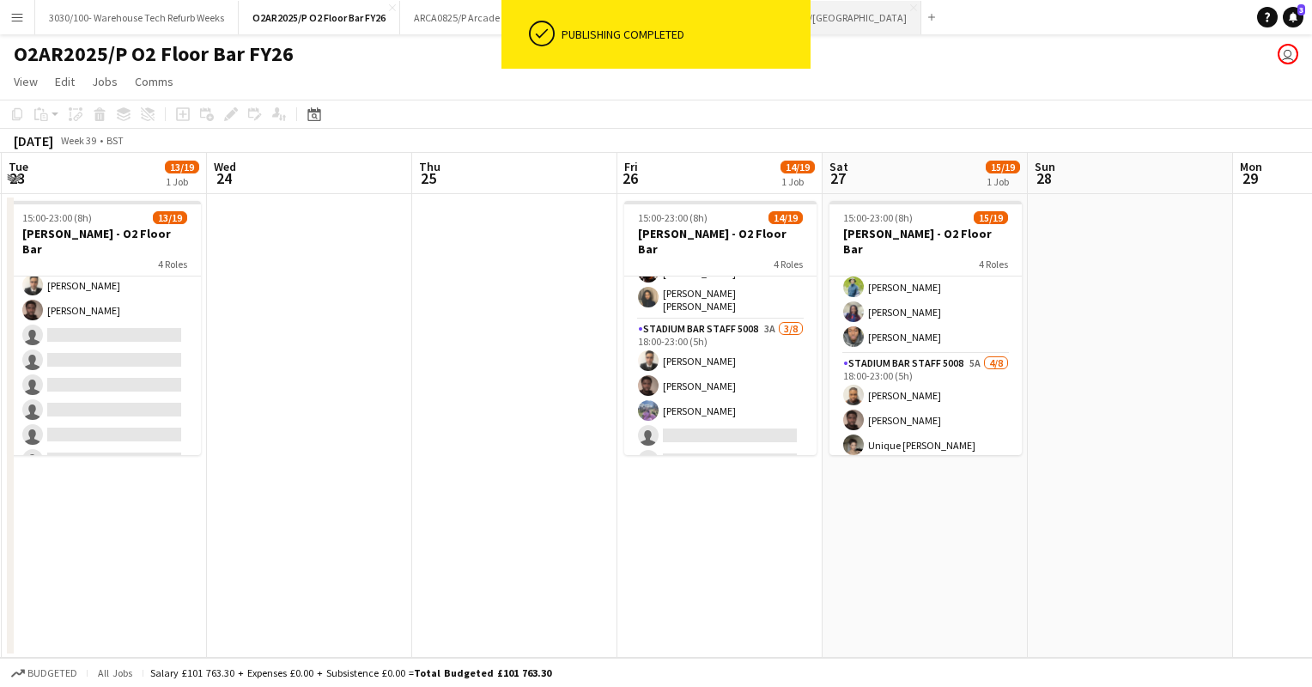
click at [826, 24] on button "WEMB2025/[GEOGRAPHIC_DATA] Close" at bounding box center [834, 17] width 173 height 33
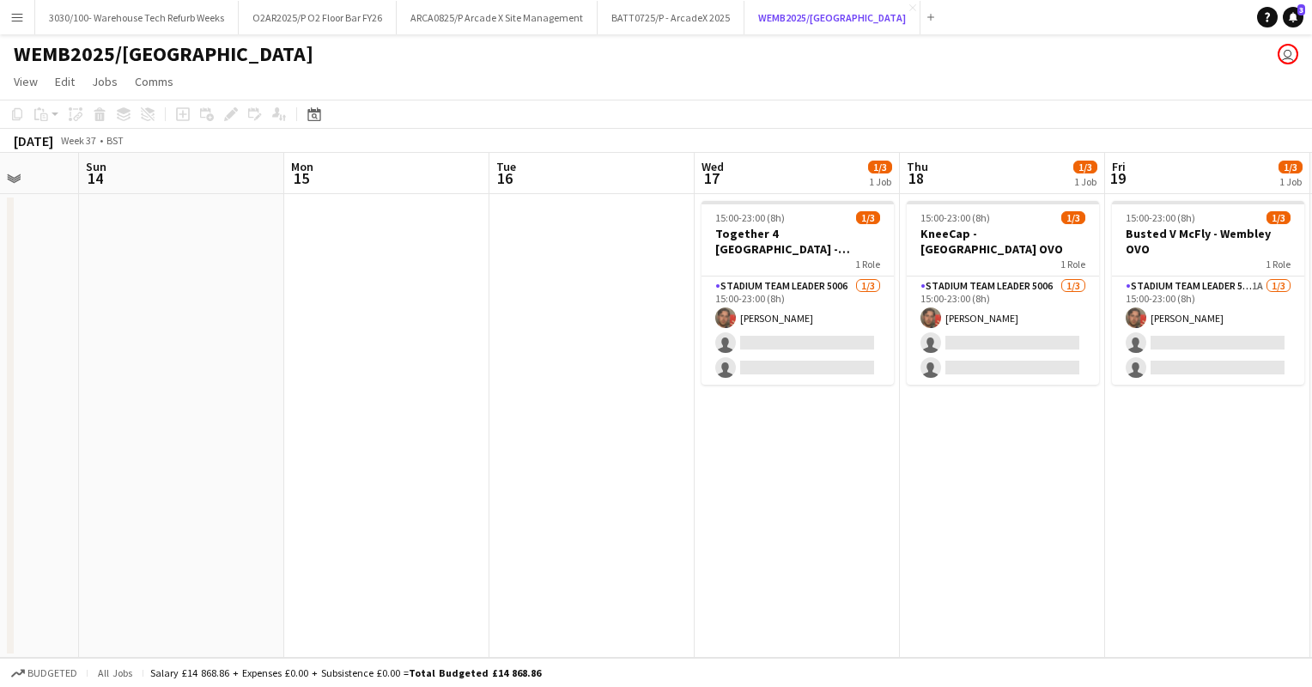
scroll to position [0, 745]
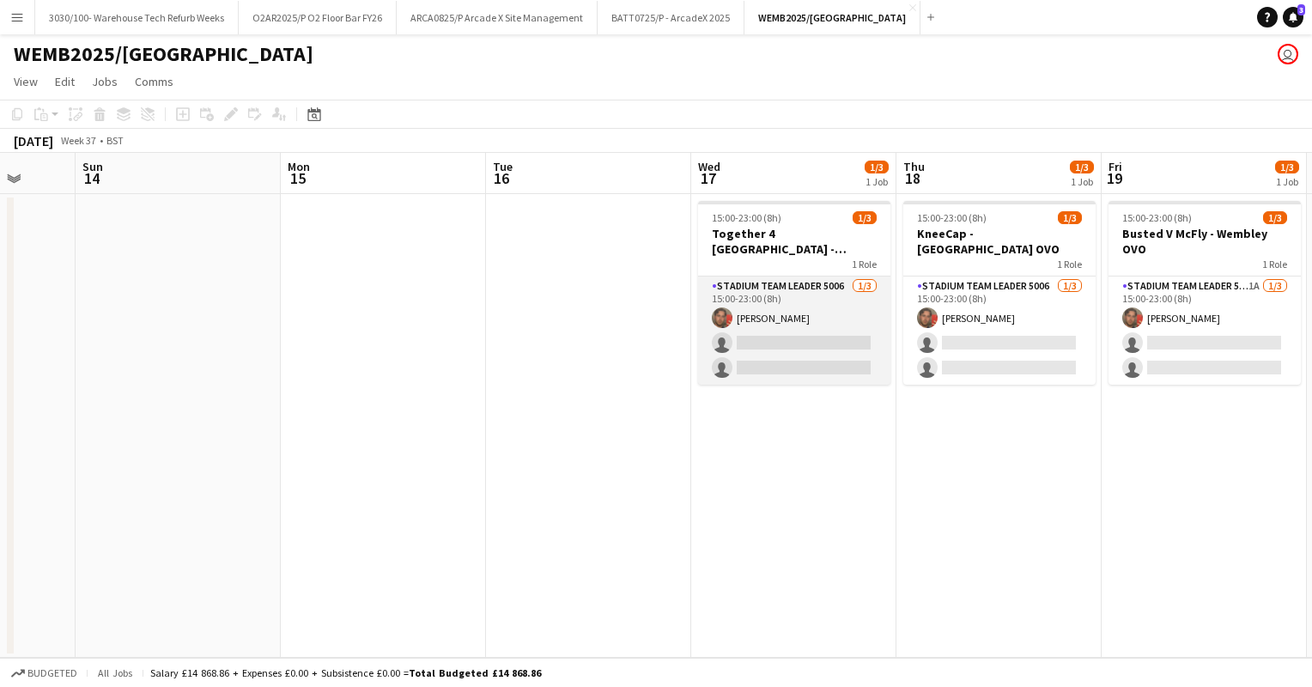
click at [800, 318] on app-card-role "Stadium Team Leader 5006 [DATE] 15:00-23:00 (8h) [PERSON_NAME] single-neutral-a…" at bounding box center [794, 330] width 192 height 108
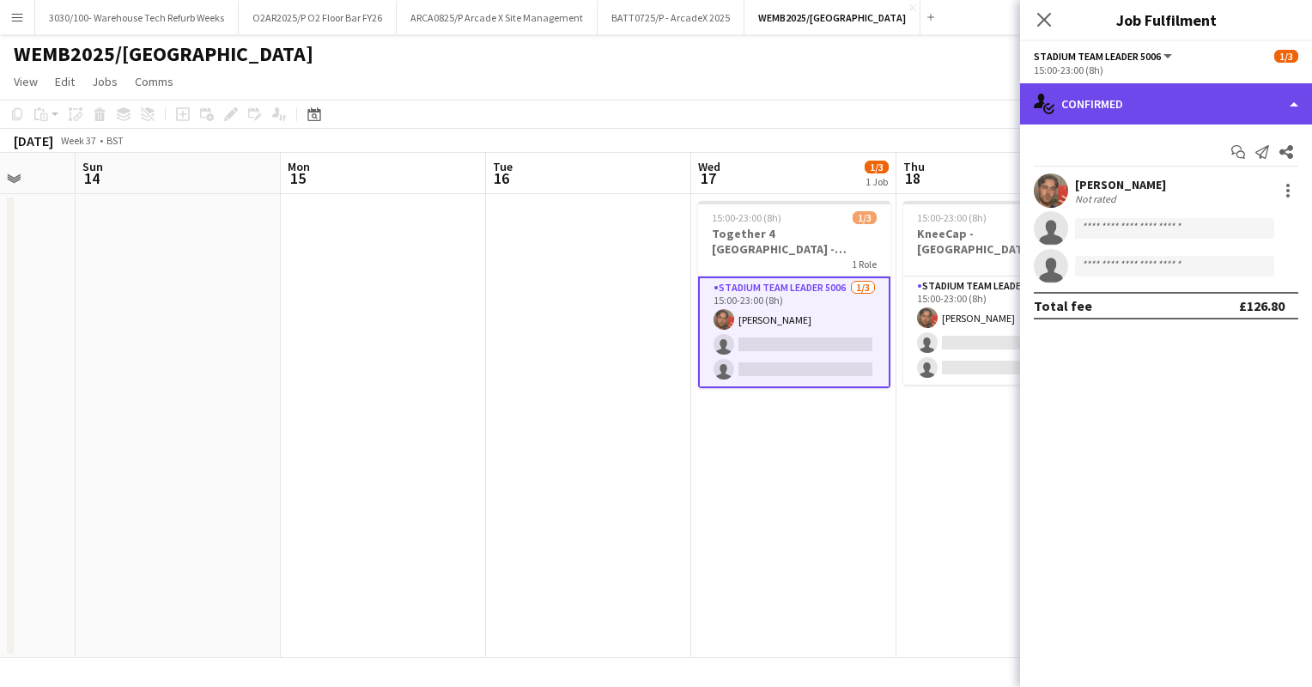
click at [1168, 100] on div "single-neutral-actions-check-2 Confirmed" at bounding box center [1166, 103] width 292 height 41
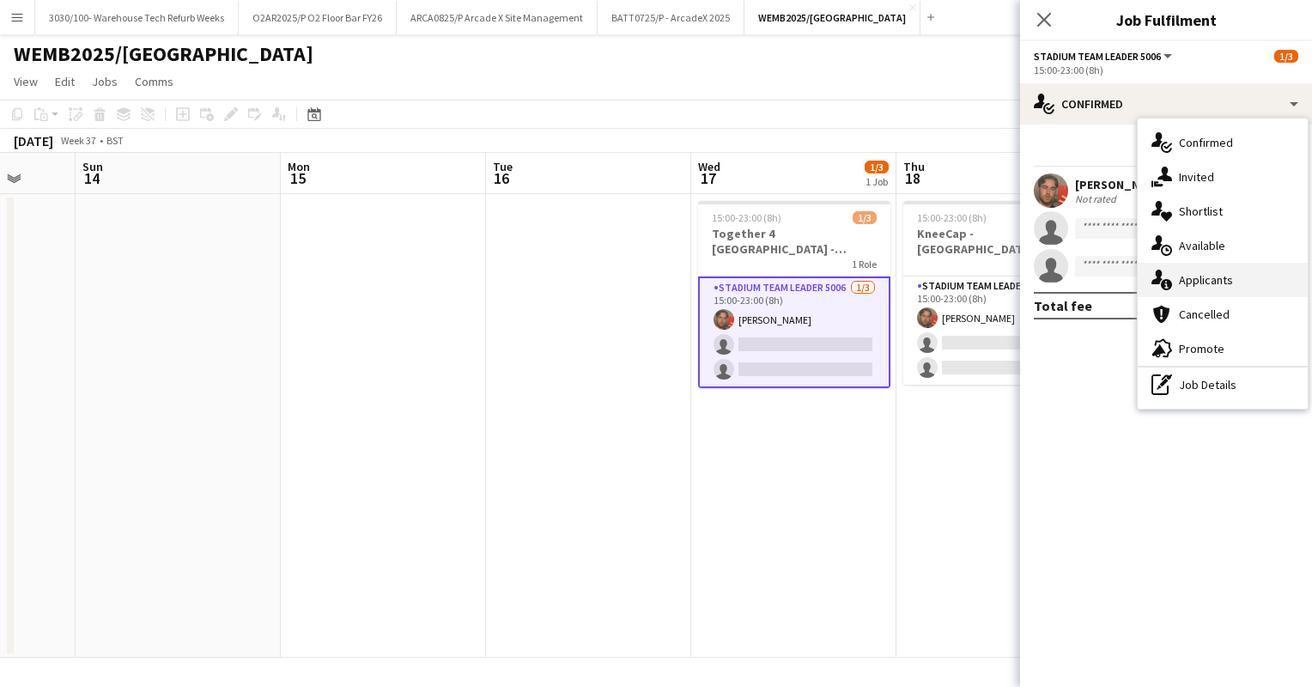
click at [1192, 285] on div "single-neutral-actions-information Applicants" at bounding box center [1223, 280] width 170 height 34
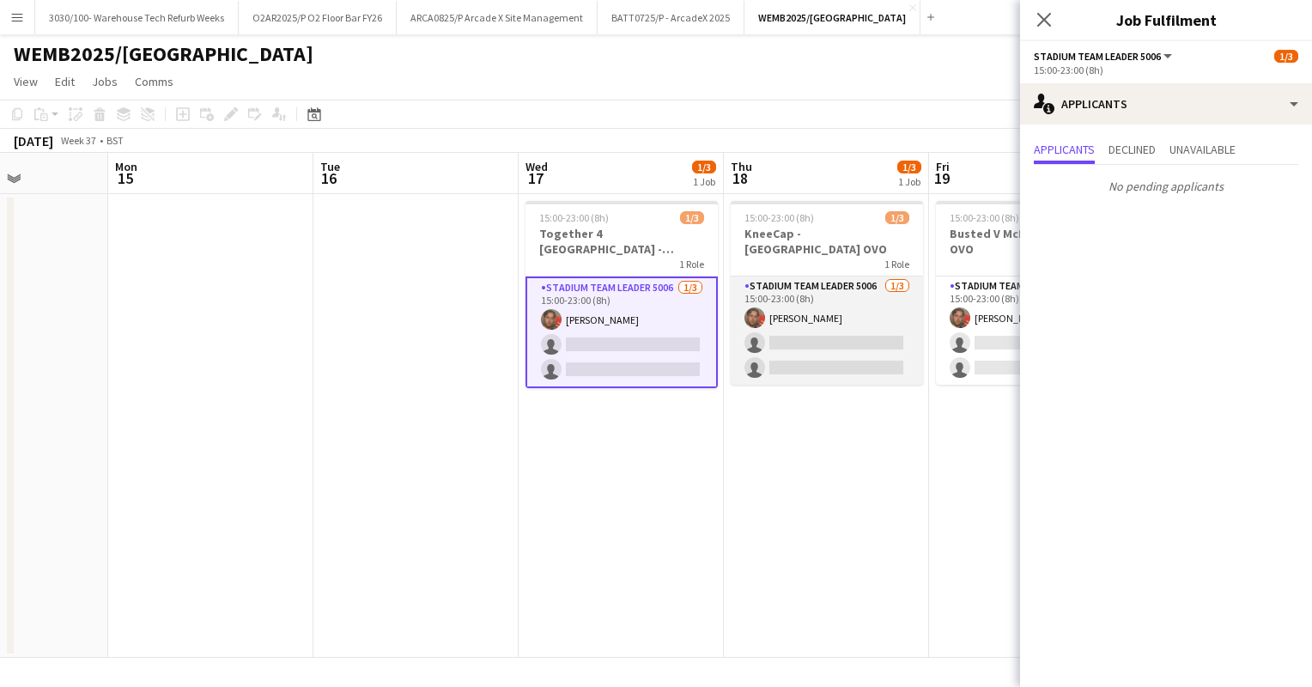
click at [839, 337] on app-card-role "Stadium Team Leader 5006 [DATE] 15:00-23:00 (8h) [PERSON_NAME] single-neutral-a…" at bounding box center [827, 330] width 192 height 108
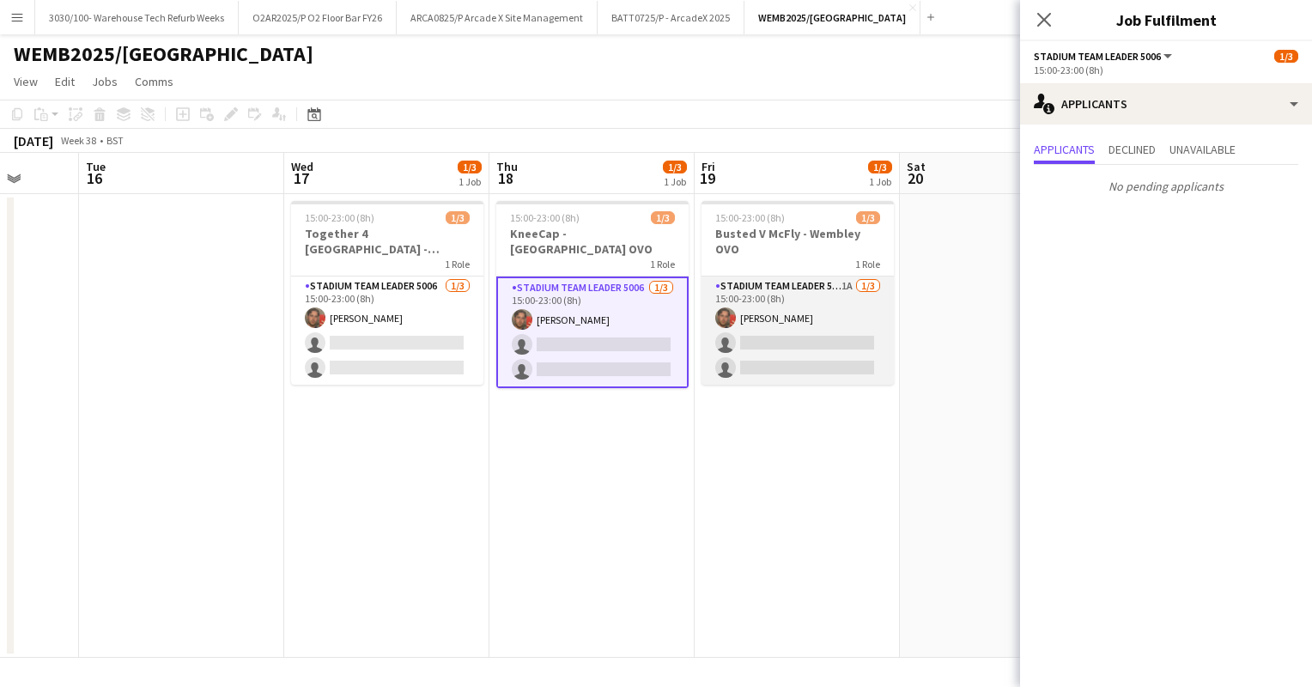
click at [807, 326] on app-card-role "Stadium Team Leader 5006 1A [DATE] 15:00-23:00 (8h) [PERSON_NAME] single-neutra…" at bounding box center [797, 330] width 192 height 108
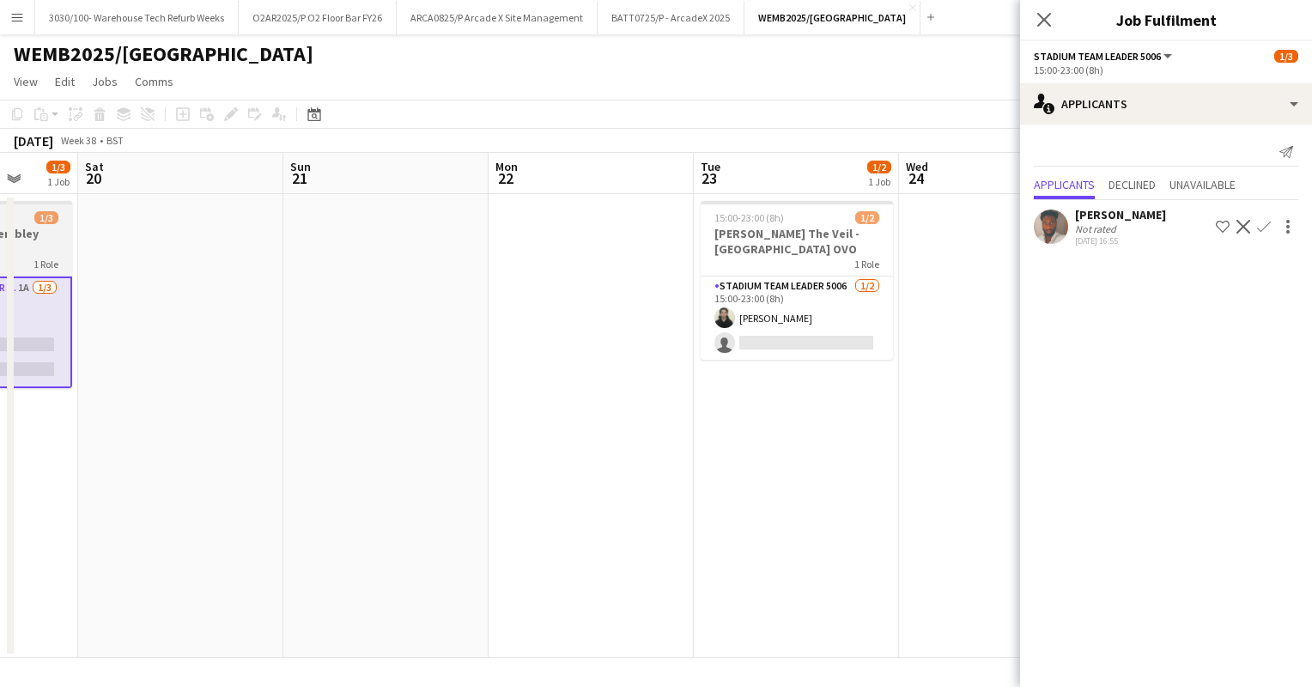
click at [807, 326] on app-card-role "Stadium Team Leader 5006 [DATE] 15:00-23:00 (8h) [PERSON_NAME] single-neutral-a…" at bounding box center [797, 317] width 192 height 83
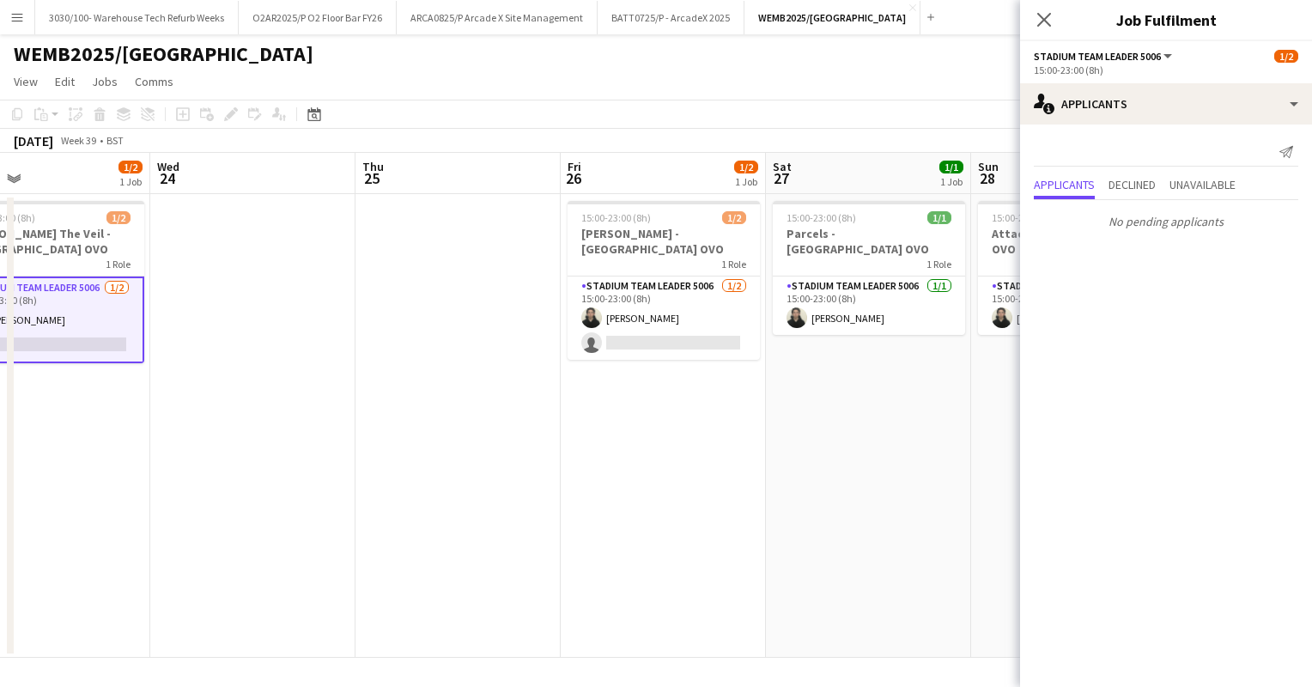
scroll to position [0, 671]
click at [707, 292] on app-card-role "Stadium Team Leader 5006 [DATE] 15:00-23:00 (8h) [PERSON_NAME] single-neutral-a…" at bounding box center [663, 317] width 192 height 83
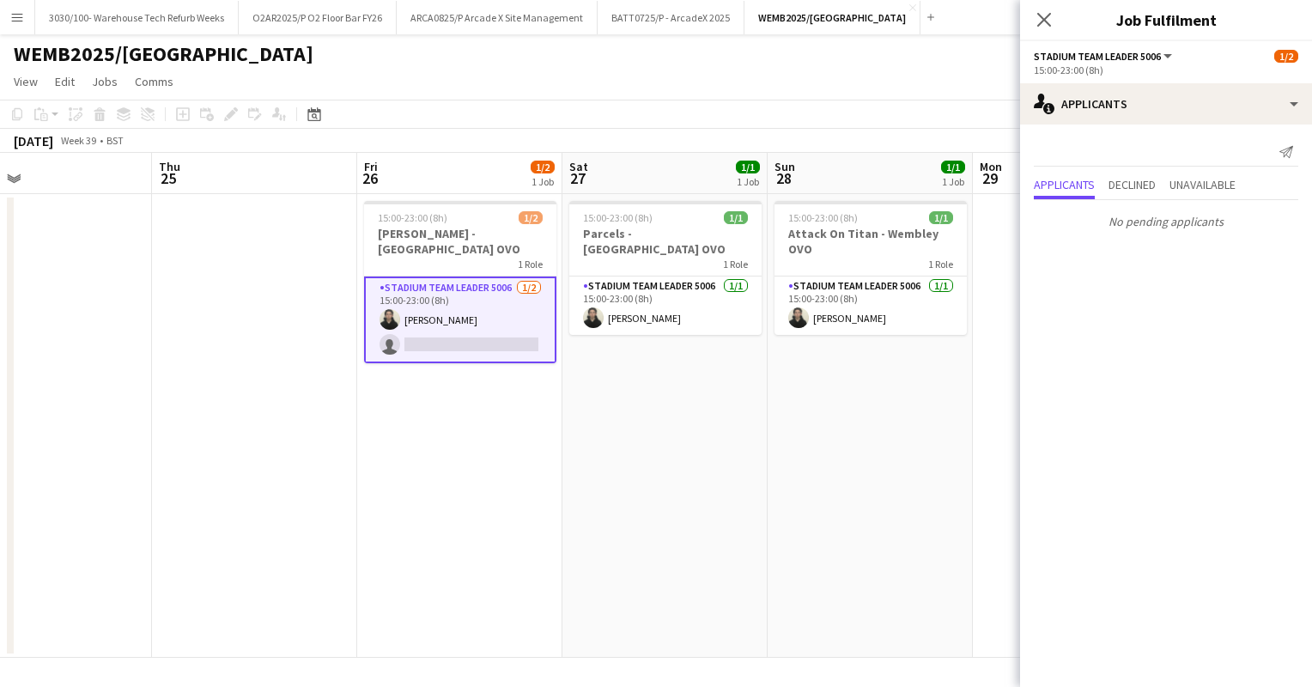
scroll to position [0, 474]
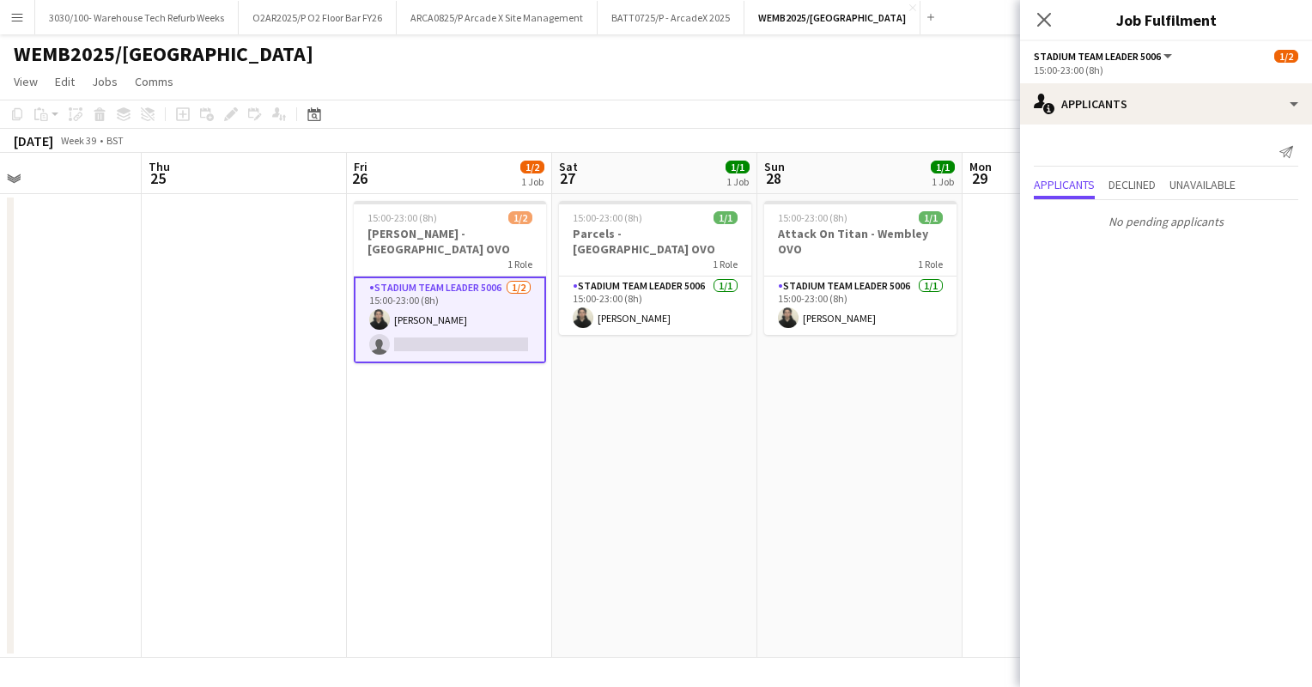
click at [819, 465] on app-date-cell "15:00-23:00 (8h) 1/1 Attack On Titan - [GEOGRAPHIC_DATA] OVO 1 Role Stadium Tea…" at bounding box center [859, 426] width 205 height 464
